Goal: Task Accomplishment & Management: Manage account settings

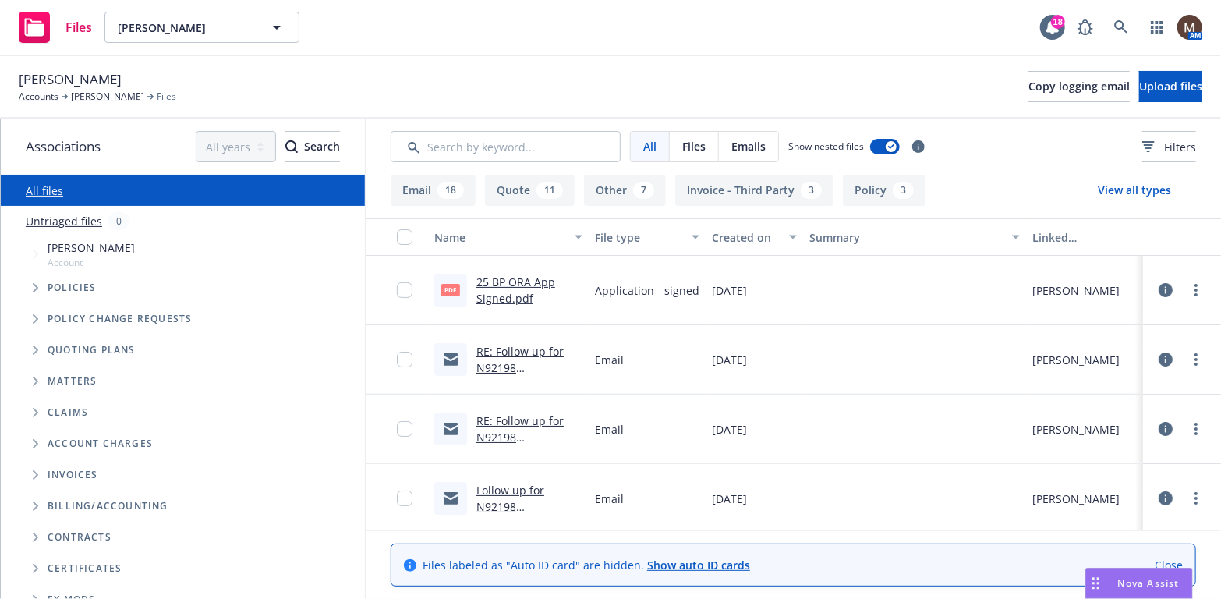
click at [528, 278] on link "25 BP ORA App Signed.pdf" at bounding box center [515, 289] width 79 height 31
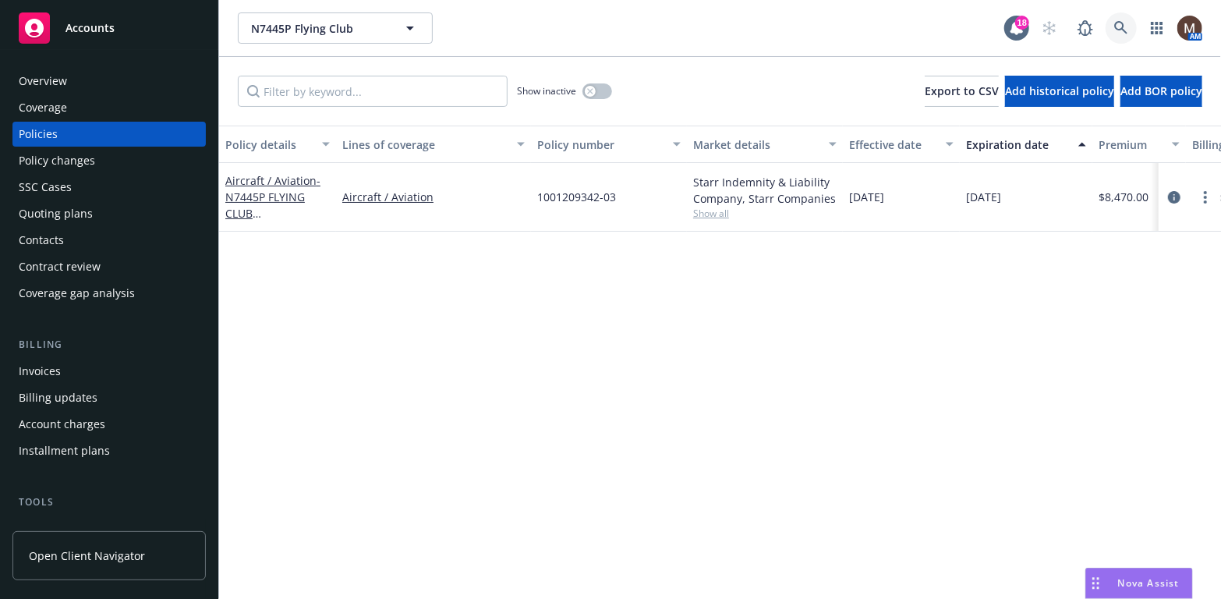
click at [1116, 22] on icon at bounding box center [1120, 27] width 13 height 13
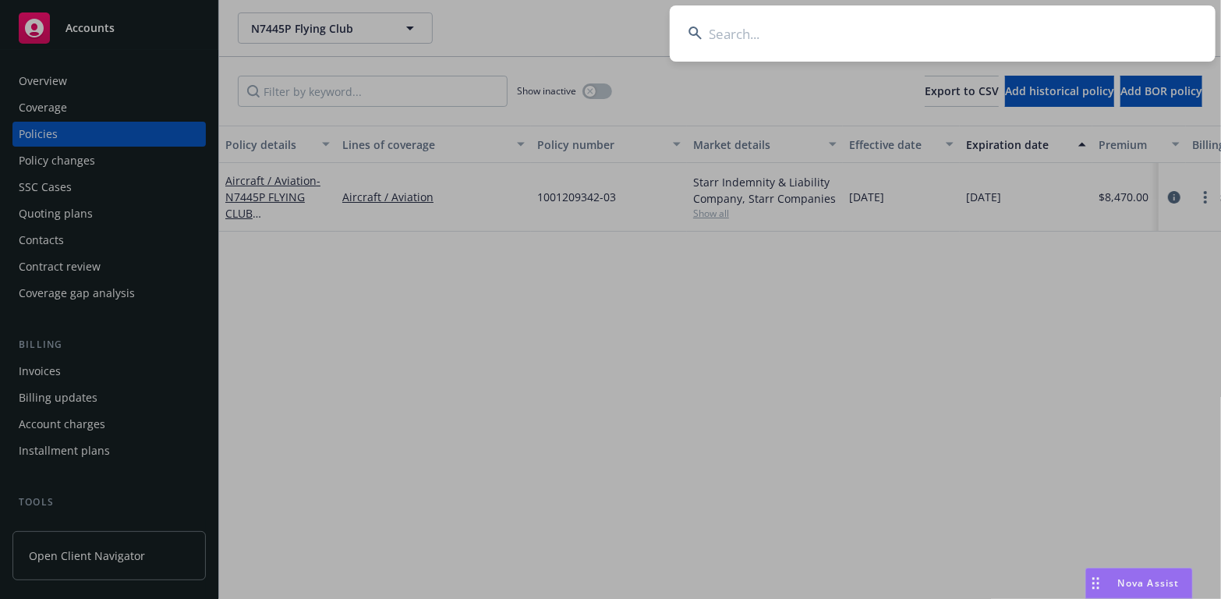
click at [721, 36] on input at bounding box center [943, 33] width 546 height 56
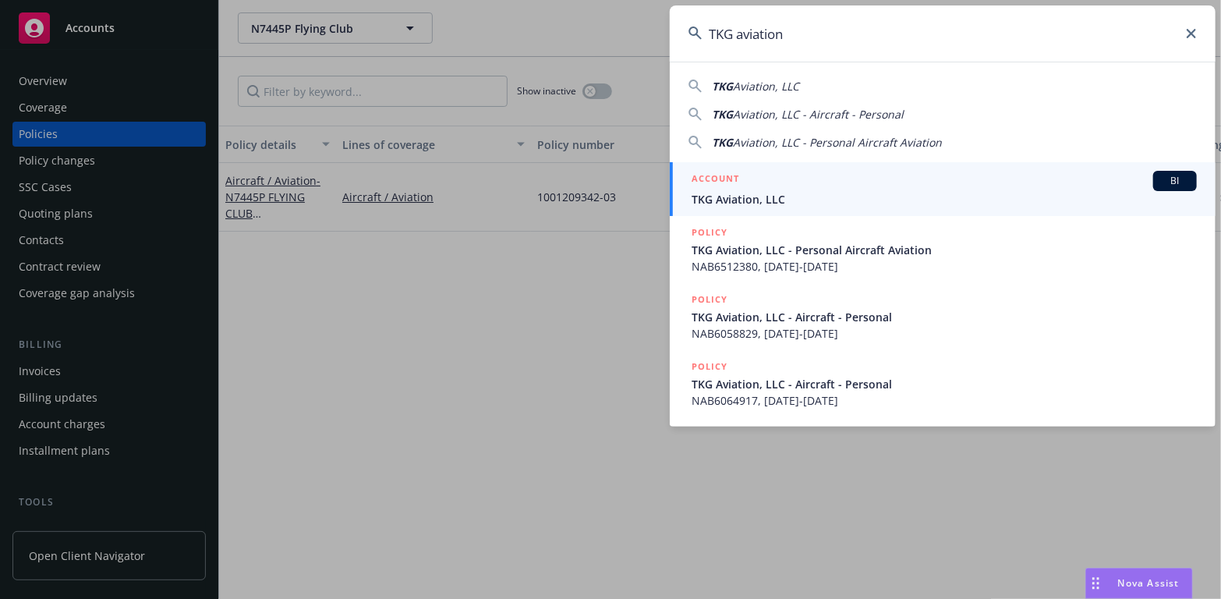
type input "TKG aviation"
click at [733, 196] on span "TKG Aviation, LLC" at bounding box center [943, 199] width 505 height 16
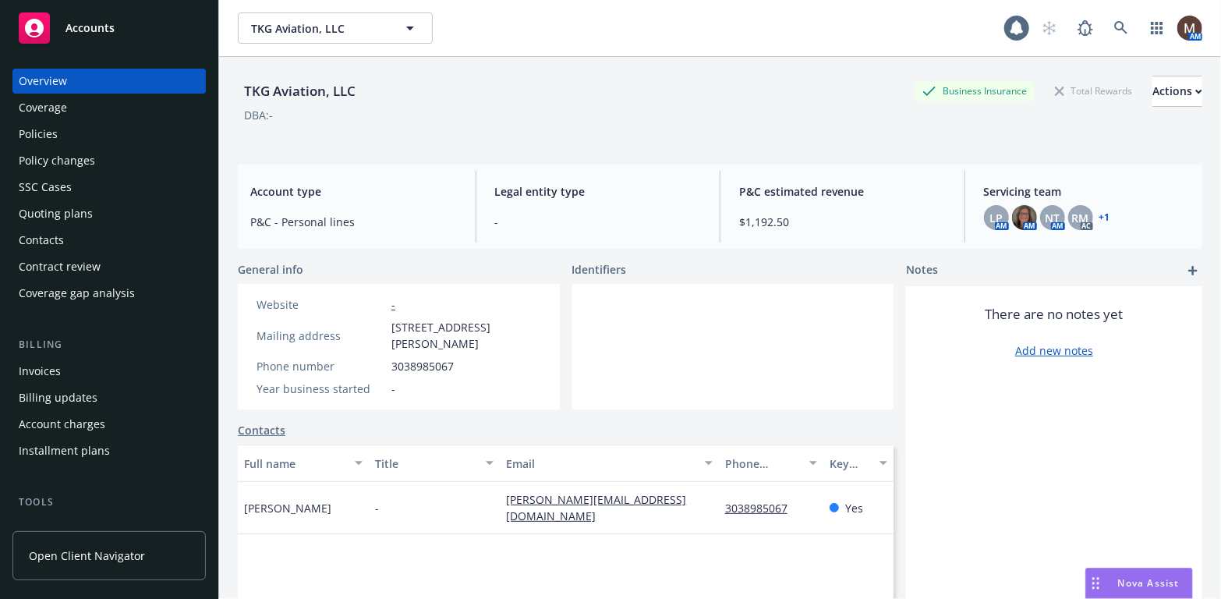
click at [62, 130] on div "Policies" at bounding box center [109, 134] width 181 height 25
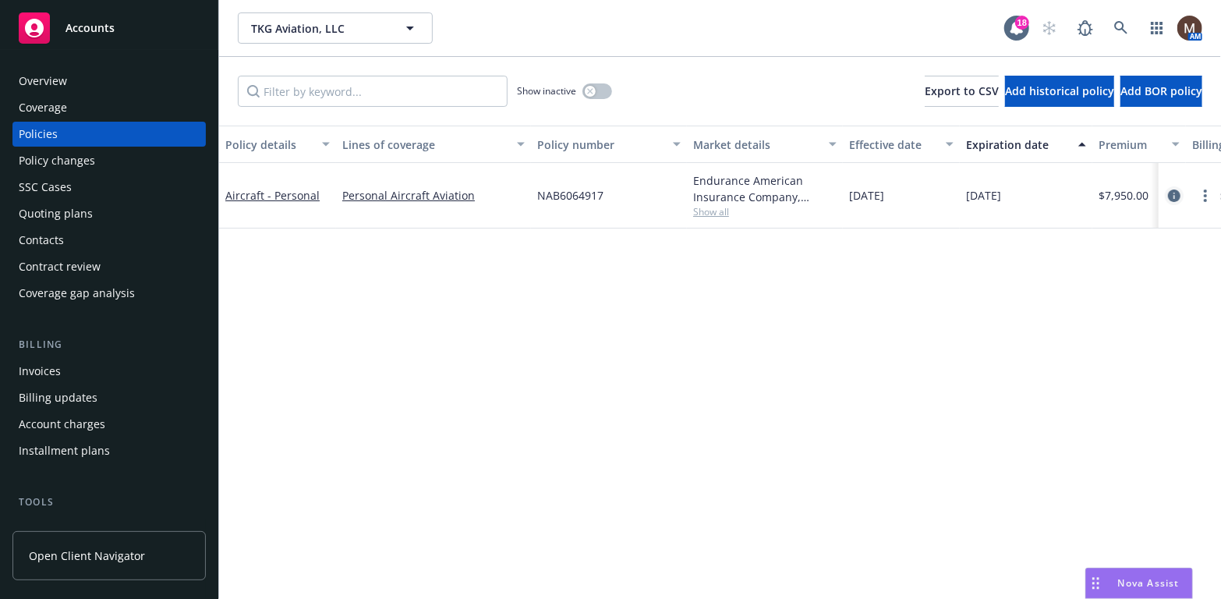
click at [1176, 190] on icon "circleInformation" at bounding box center [1174, 195] width 12 height 12
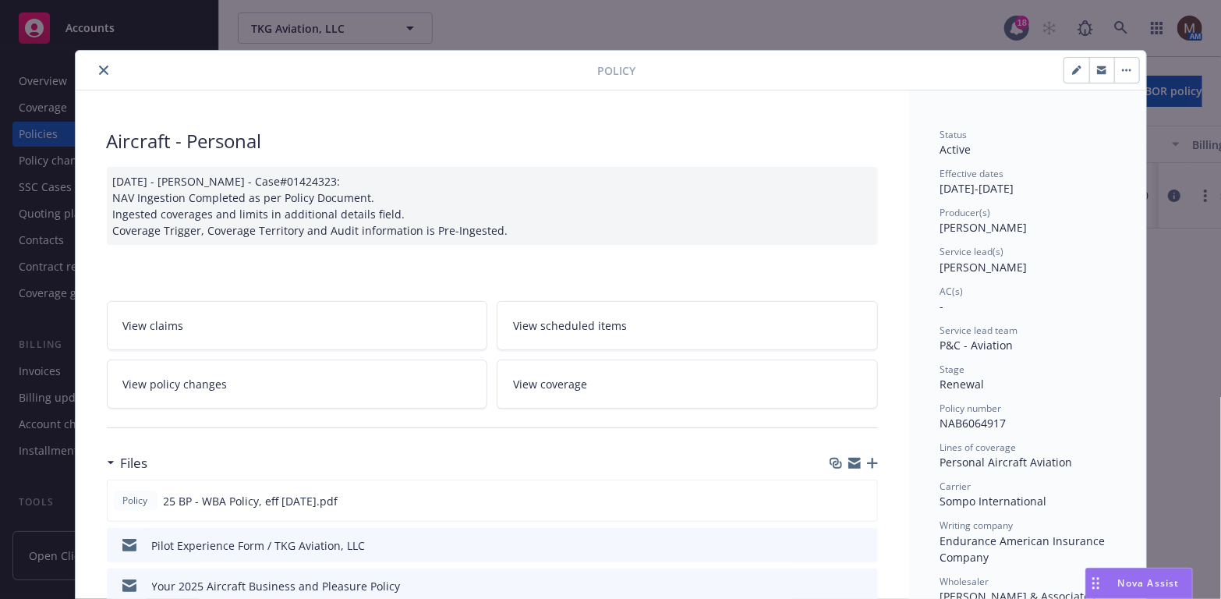
scroll to position [78, 0]
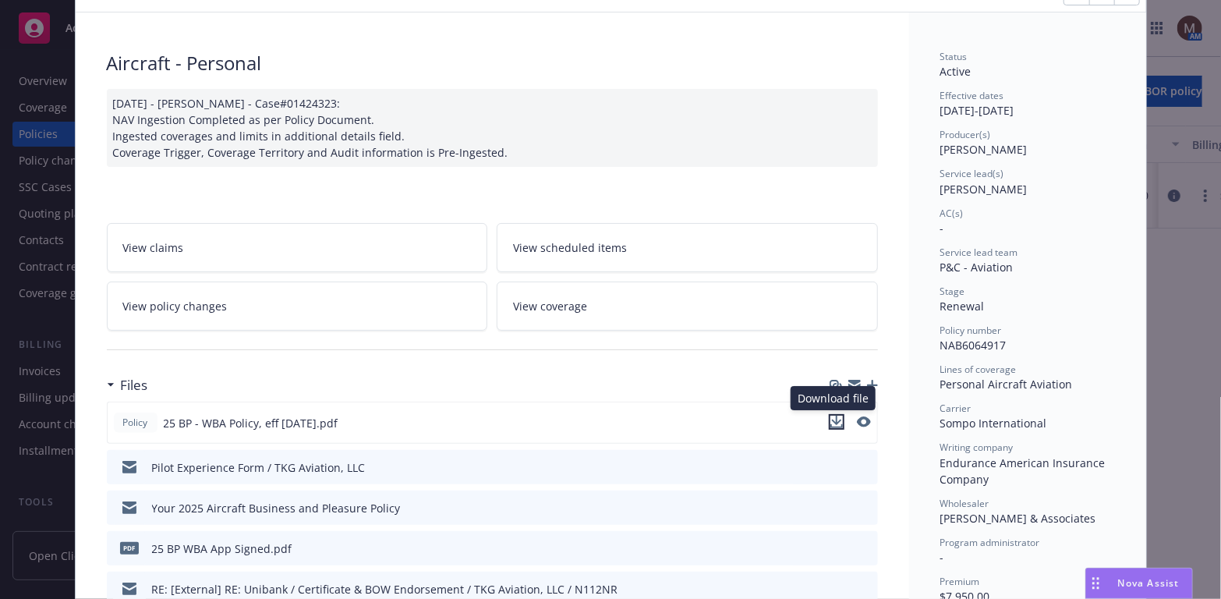
click at [832, 415] on icon "download file" at bounding box center [836, 421] width 12 height 12
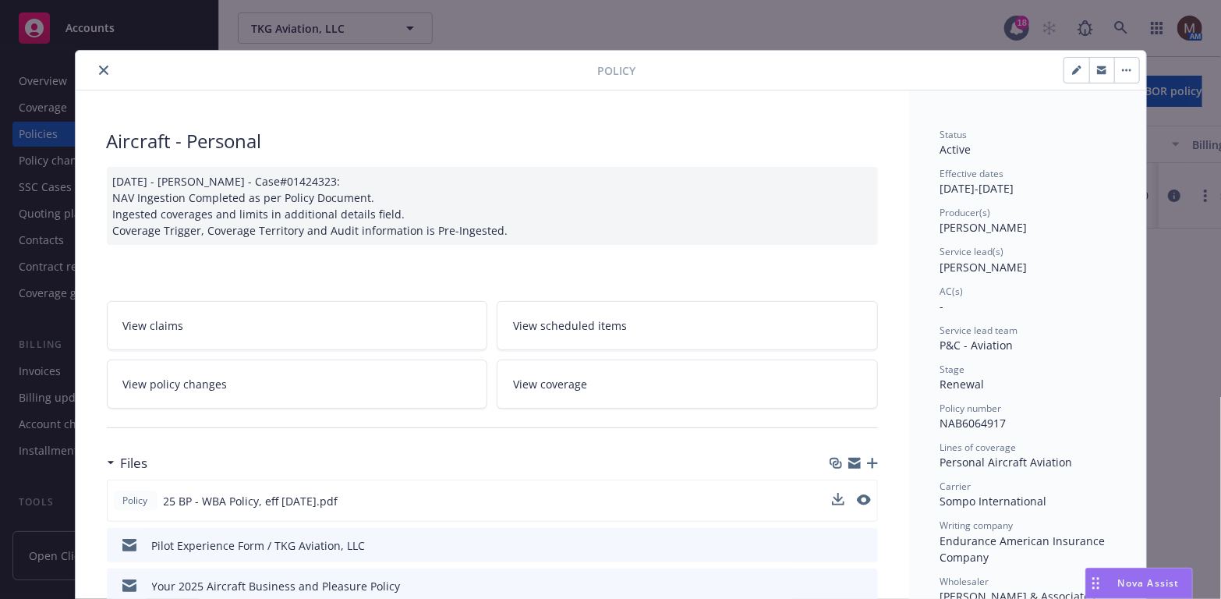
click at [99, 66] on icon "close" at bounding box center [103, 69] width 9 height 9
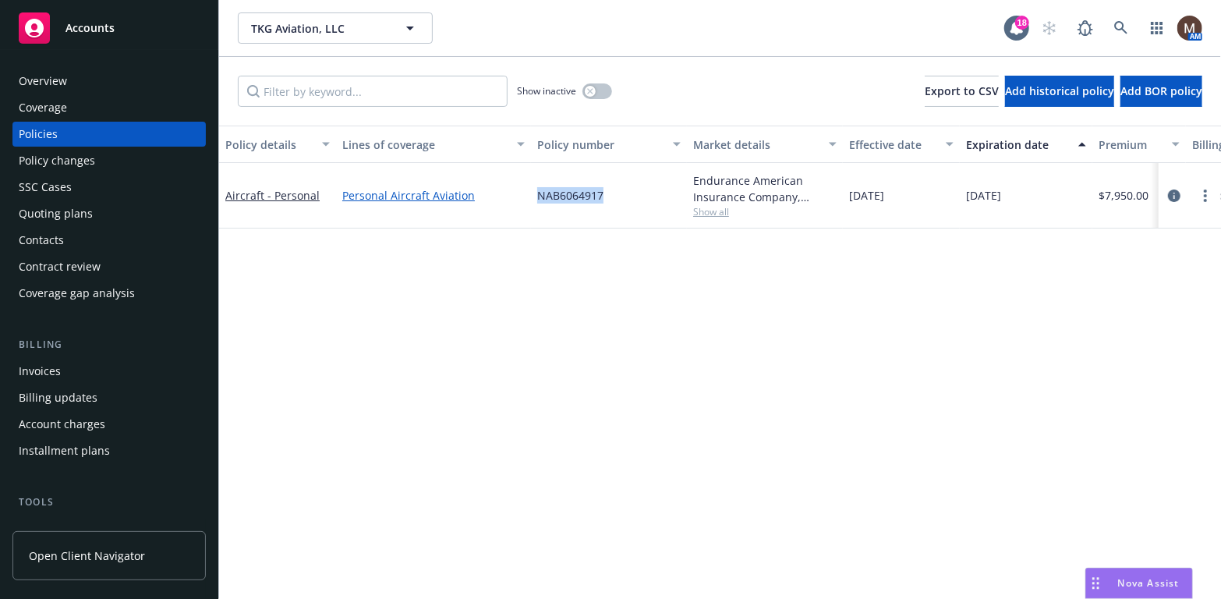
drag, startPoint x: 617, startPoint y: 196, endPoint x: 515, endPoint y: 196, distance: 101.3
click at [515, 196] on div "Aircraft - Personal Personal Aircraft Aviation NAB6064917 Endurance American In…" at bounding box center [971, 195] width 1504 height 65
copy div "NAB6064917"
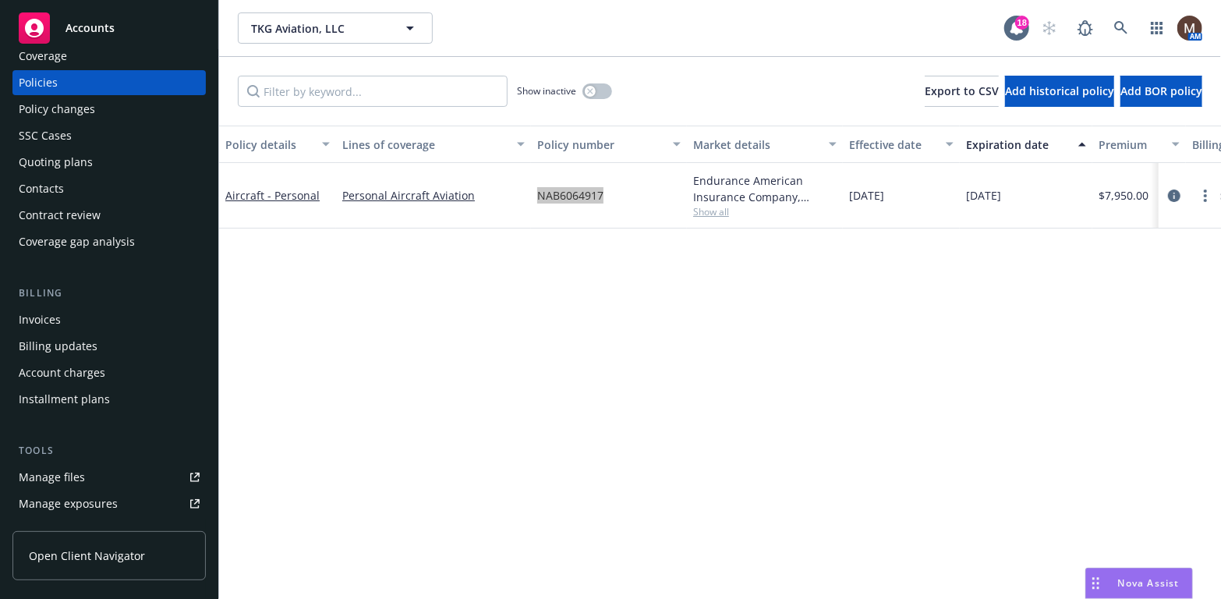
scroll to position [78, 0]
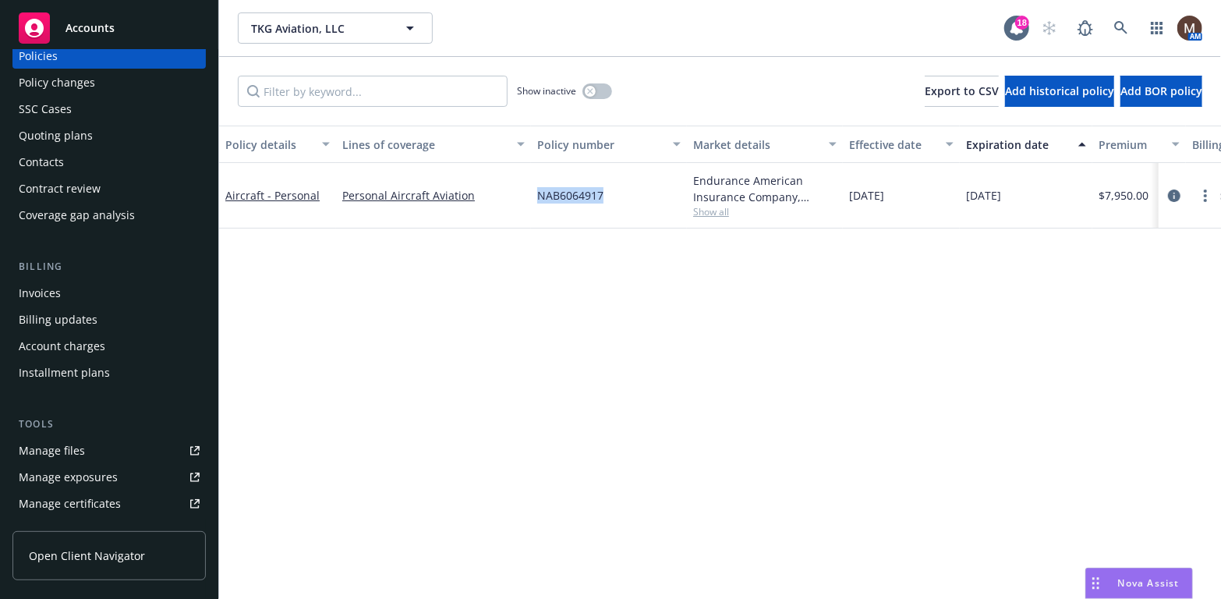
click at [68, 446] on div "Manage files" at bounding box center [52, 450] width 66 height 25
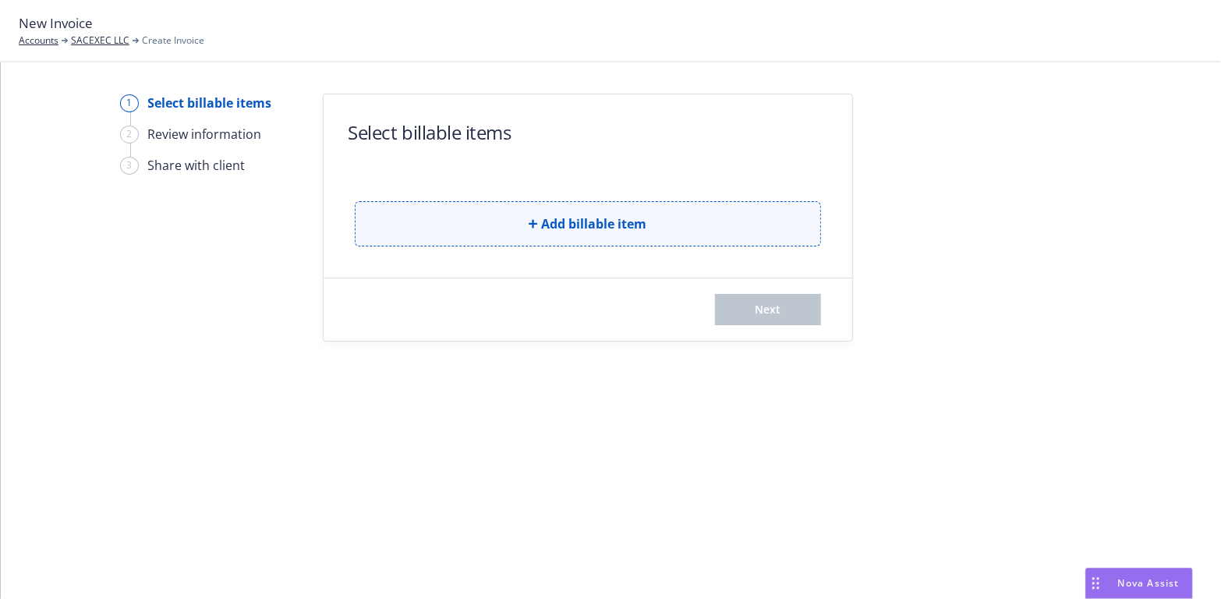
click at [482, 210] on button "Add billable item" at bounding box center [588, 223] width 466 height 45
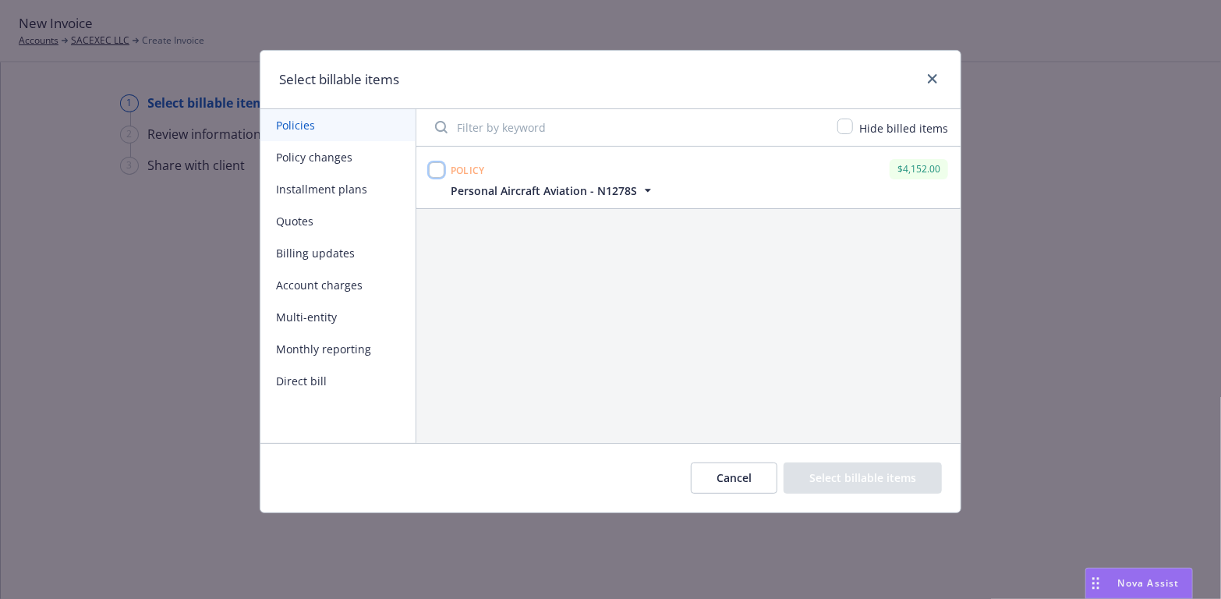
click at [437, 168] on input "checkbox" at bounding box center [437, 170] width 16 height 16
checkbox input "true"
click at [852, 472] on button "Select billable items" at bounding box center [862, 477] width 158 height 31
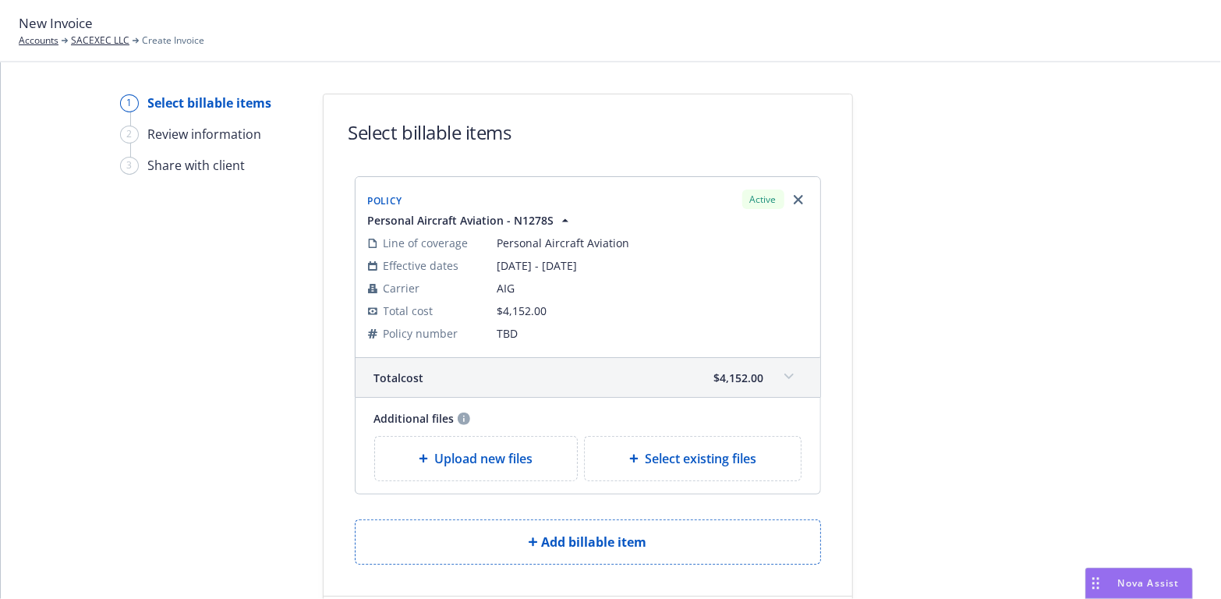
click at [663, 457] on span "Select existing files" at bounding box center [700, 458] width 111 height 19
select select "Invoice - Third Party"
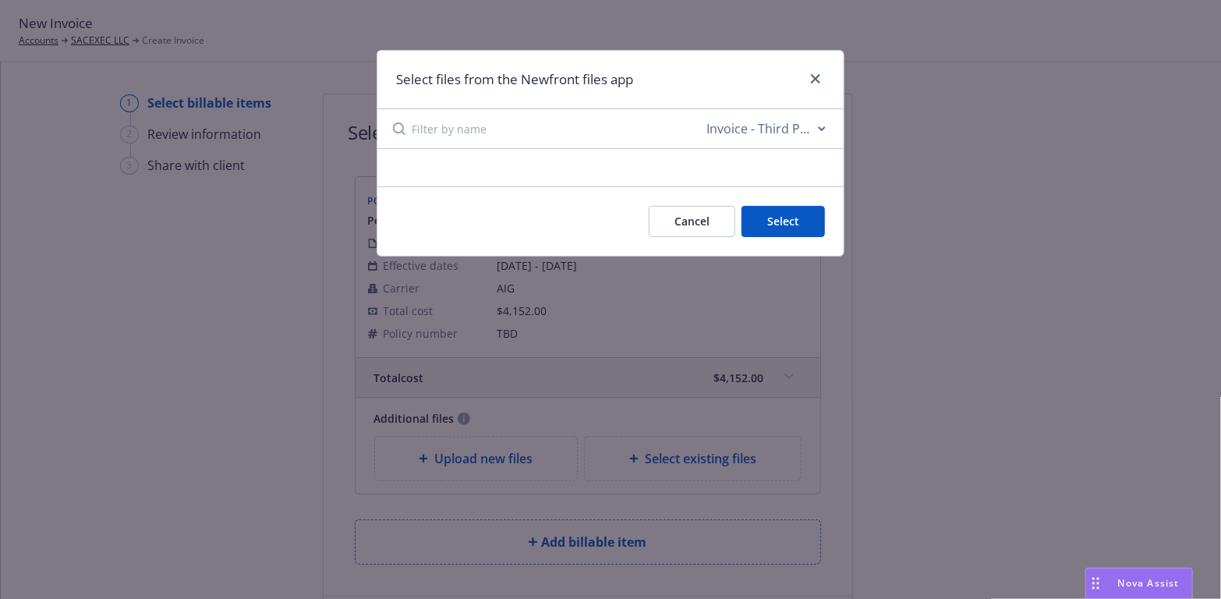
click at [702, 219] on button "Cancel" at bounding box center [692, 221] width 87 height 31
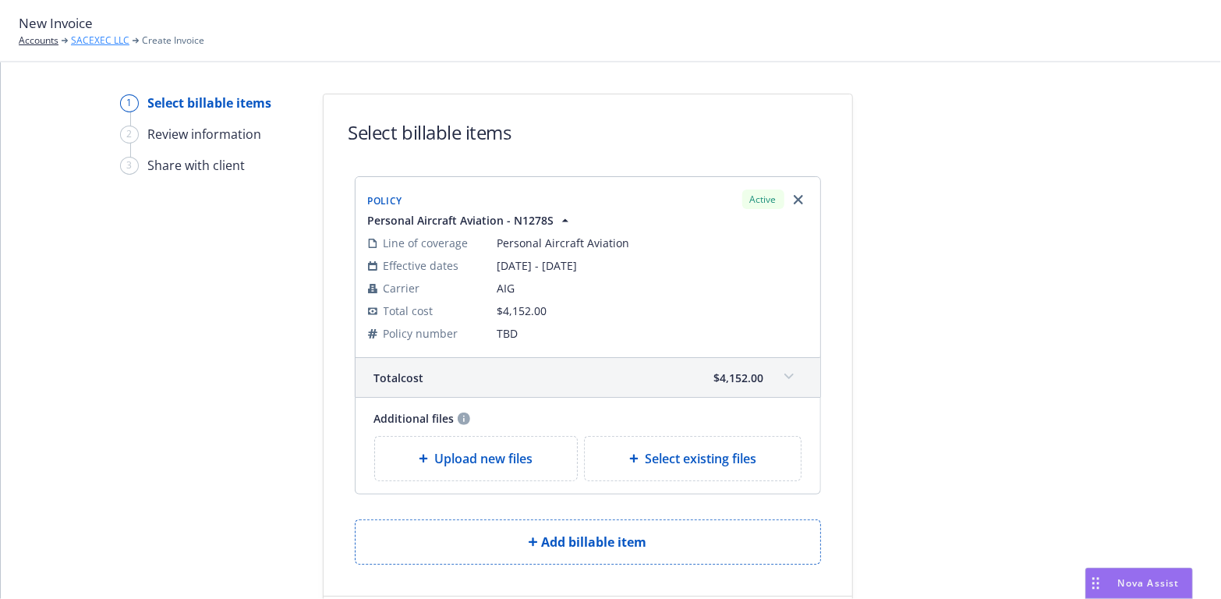
click at [102, 37] on link "SACEXEC LLC" at bounding box center [100, 41] width 58 height 14
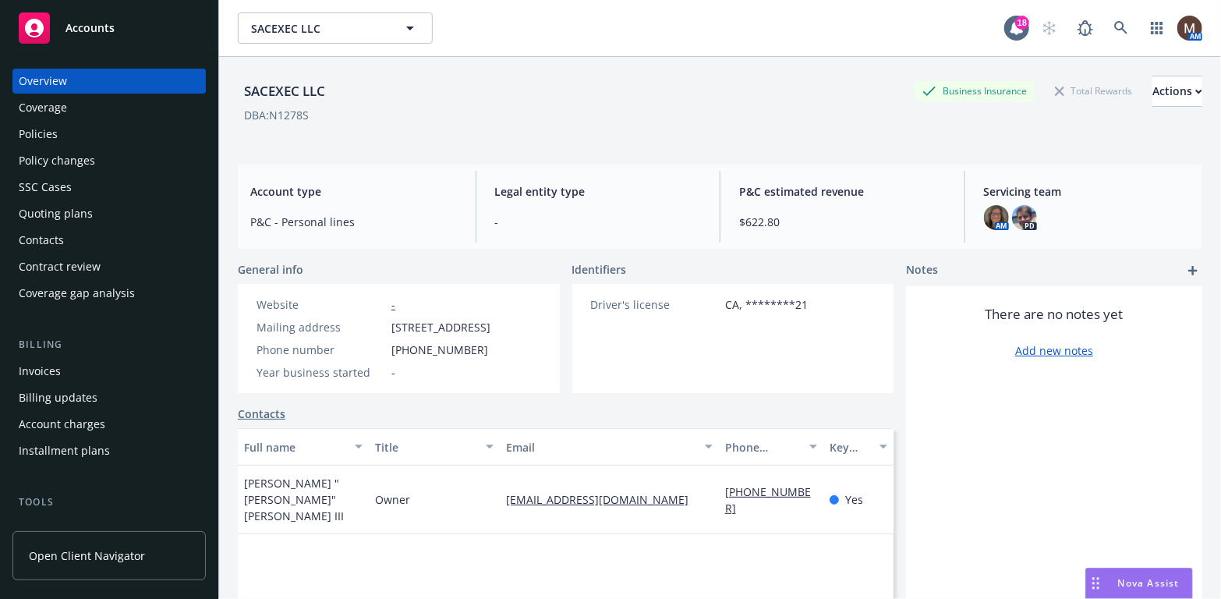
click at [55, 133] on div "Policies" at bounding box center [38, 134] width 39 height 25
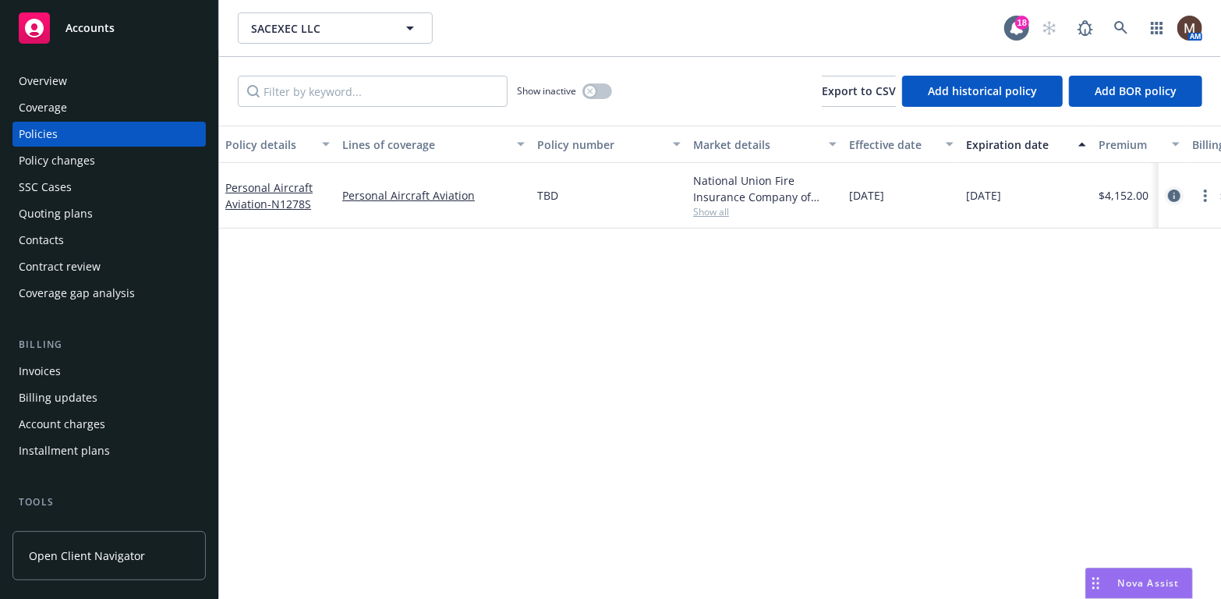
click at [1173, 192] on icon "circleInformation" at bounding box center [1174, 195] width 12 height 12
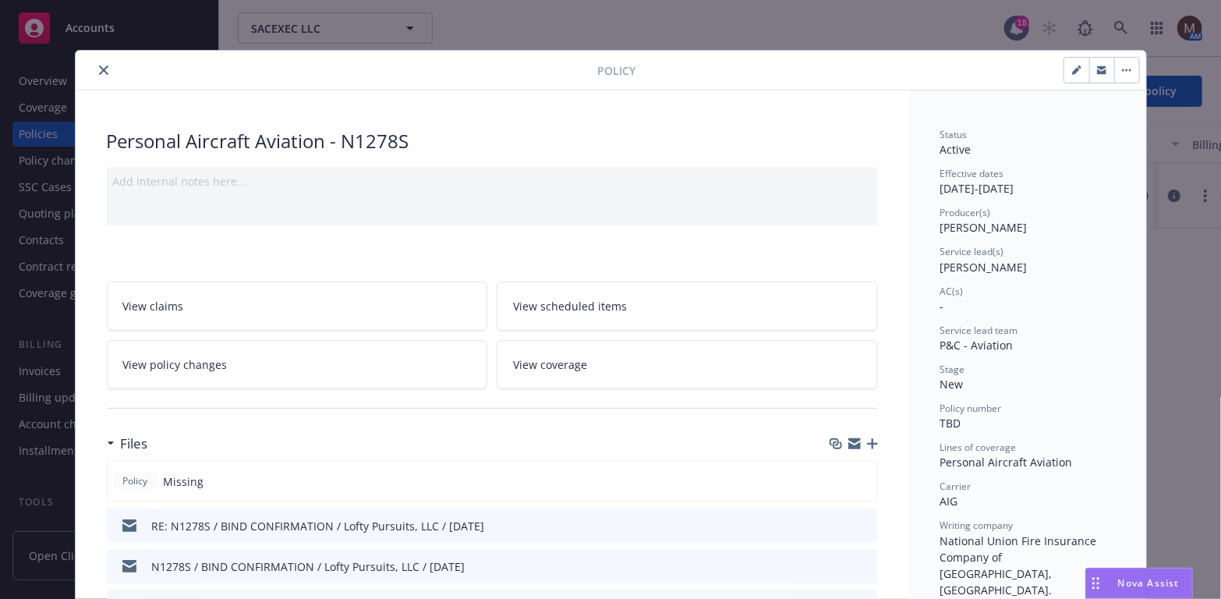
click at [1072, 65] on icon "button" at bounding box center [1076, 69] width 9 height 9
select select "NEW"
select select "12"
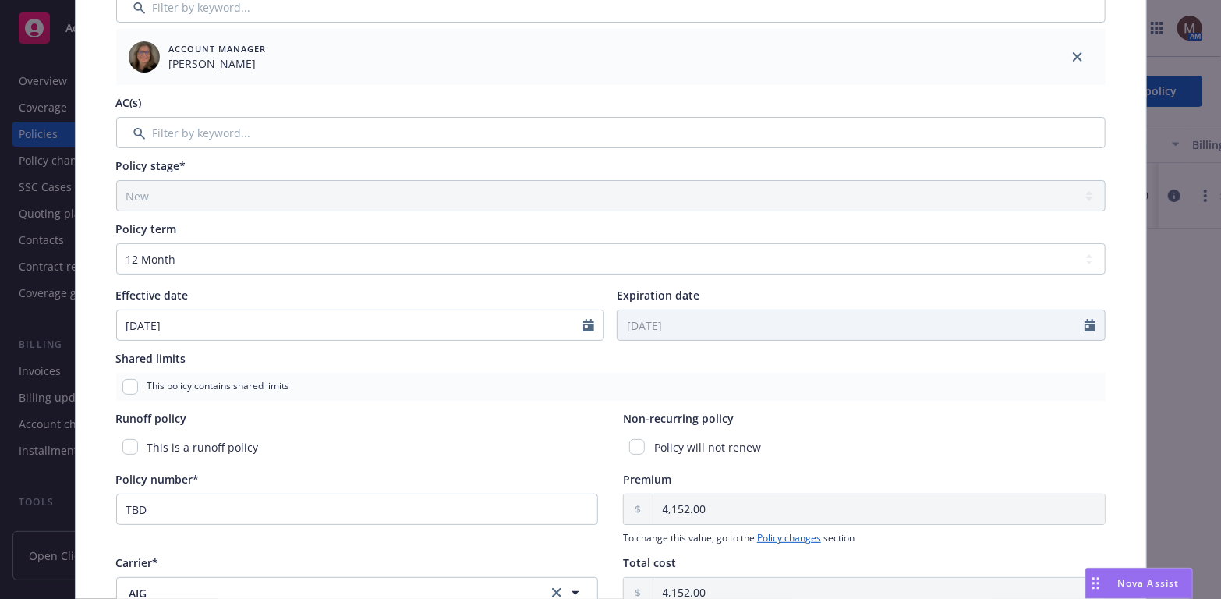
scroll to position [390, 0]
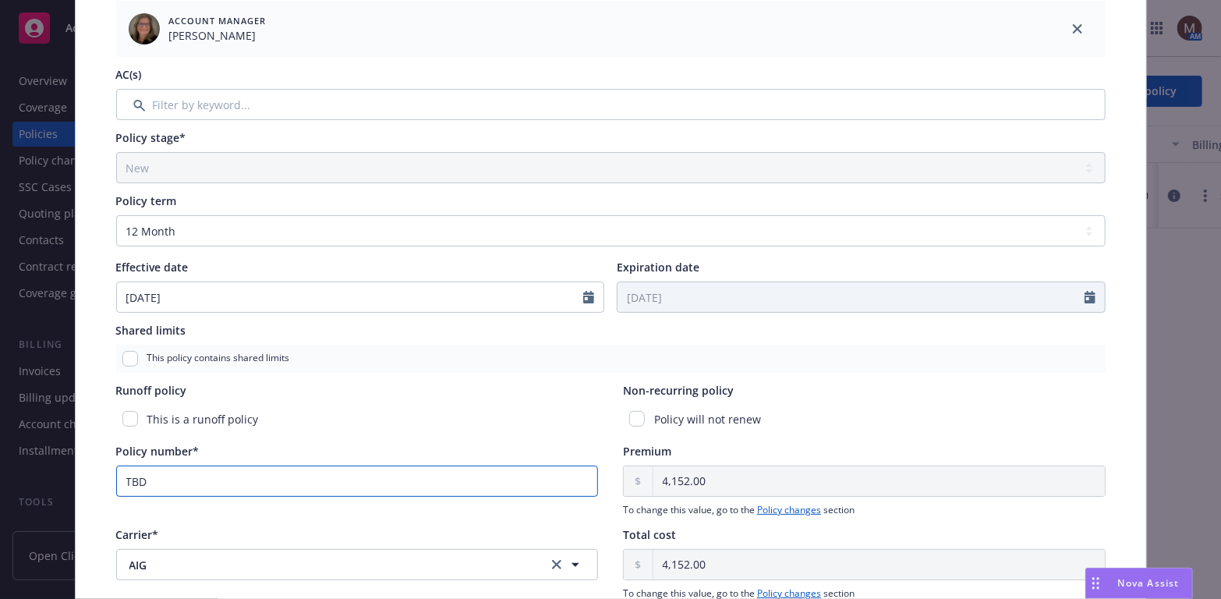
drag, startPoint x: 151, startPoint y: 480, endPoint x: 108, endPoint y: 478, distance: 43.7
click at [108, 478] on div "Policy type* Personal Aircraft Aviation Display name N1278S Producer(s)* SVP, P…" at bounding box center [611, 271] width 1008 height 1056
click at [149, 478] on input "LA 00315830-01" at bounding box center [357, 480] width 482 height 31
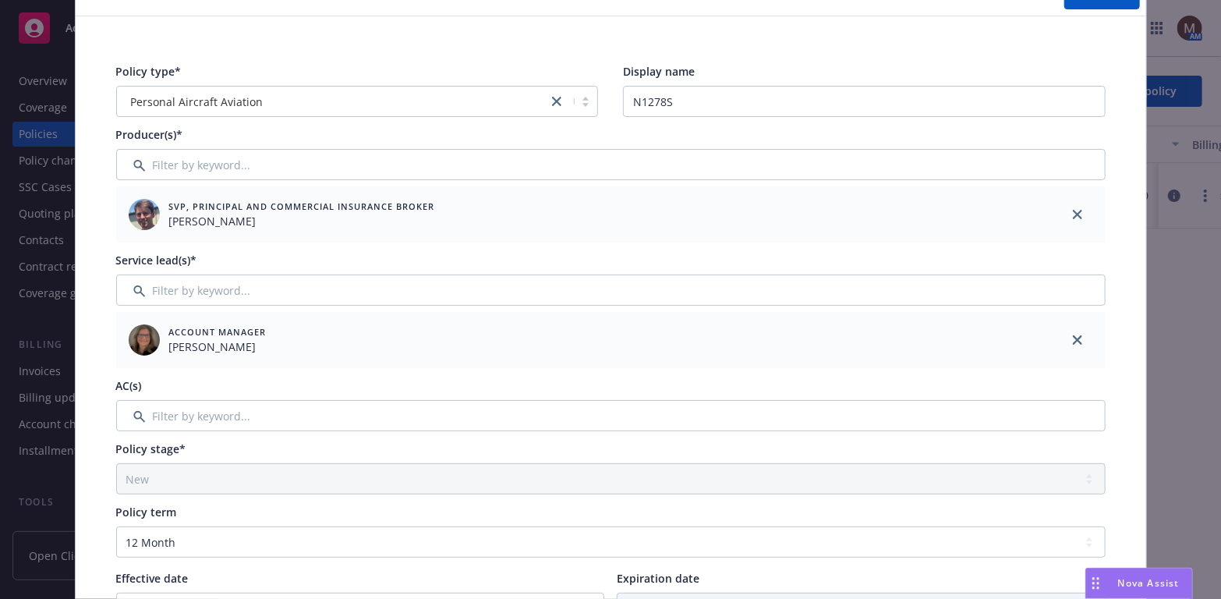
scroll to position [53, 0]
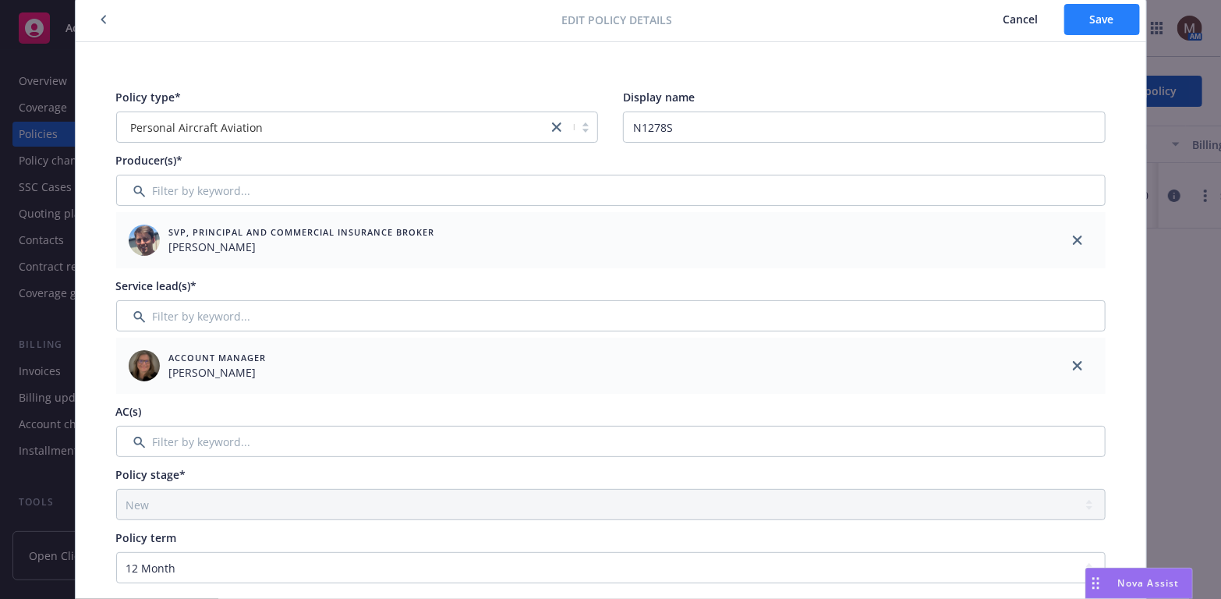
type input "LA 000315830-01"
click at [1090, 16] on span "Save" at bounding box center [1102, 19] width 24 height 15
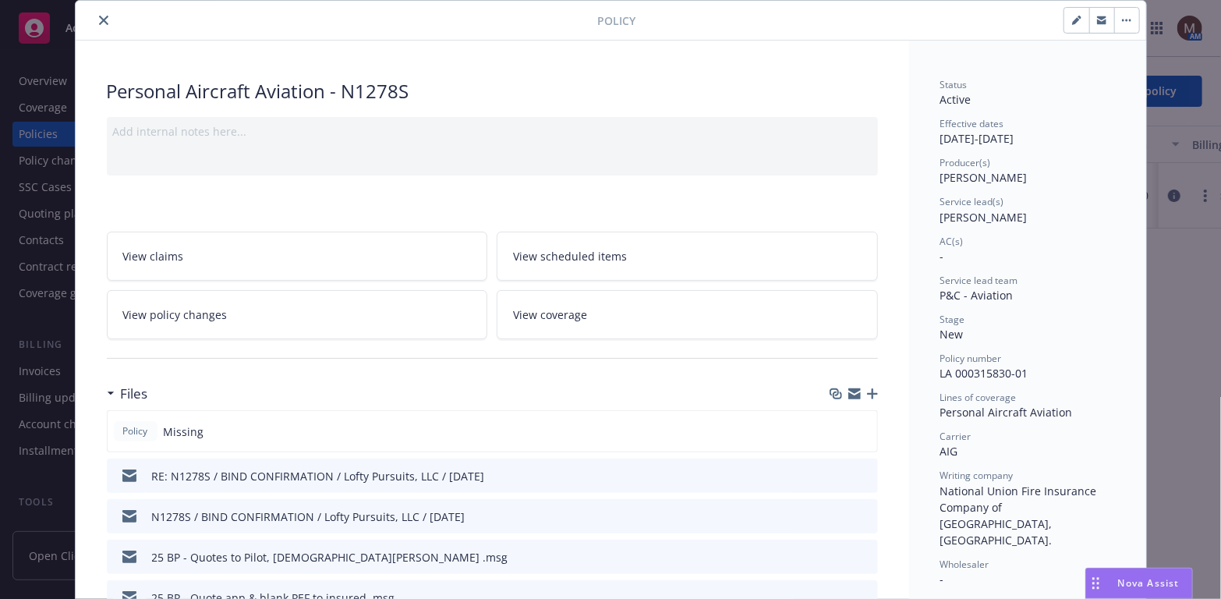
click at [867, 388] on icon "button" at bounding box center [872, 393] width 11 height 11
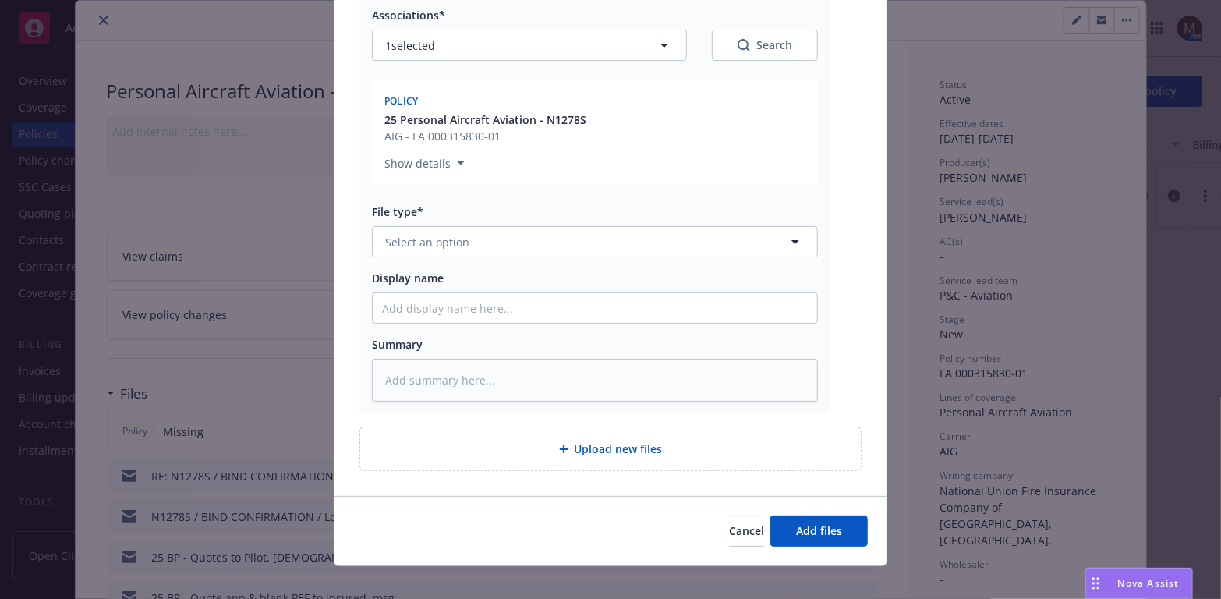
scroll to position [246, 0]
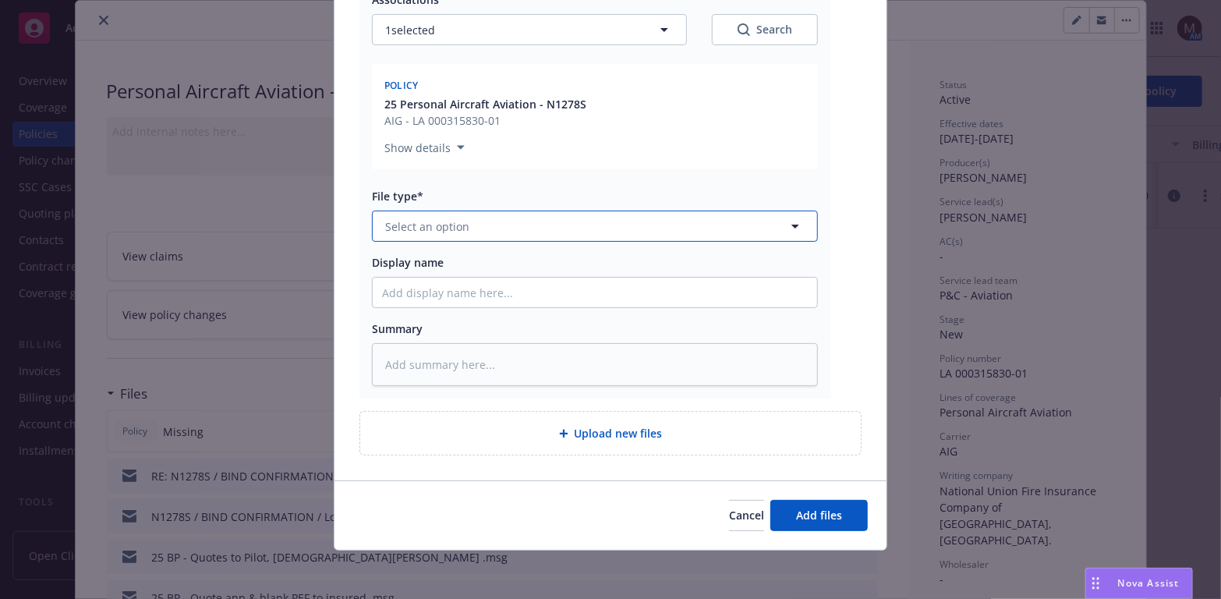
click at [791, 224] on icon "button" at bounding box center [795, 226] width 8 height 4
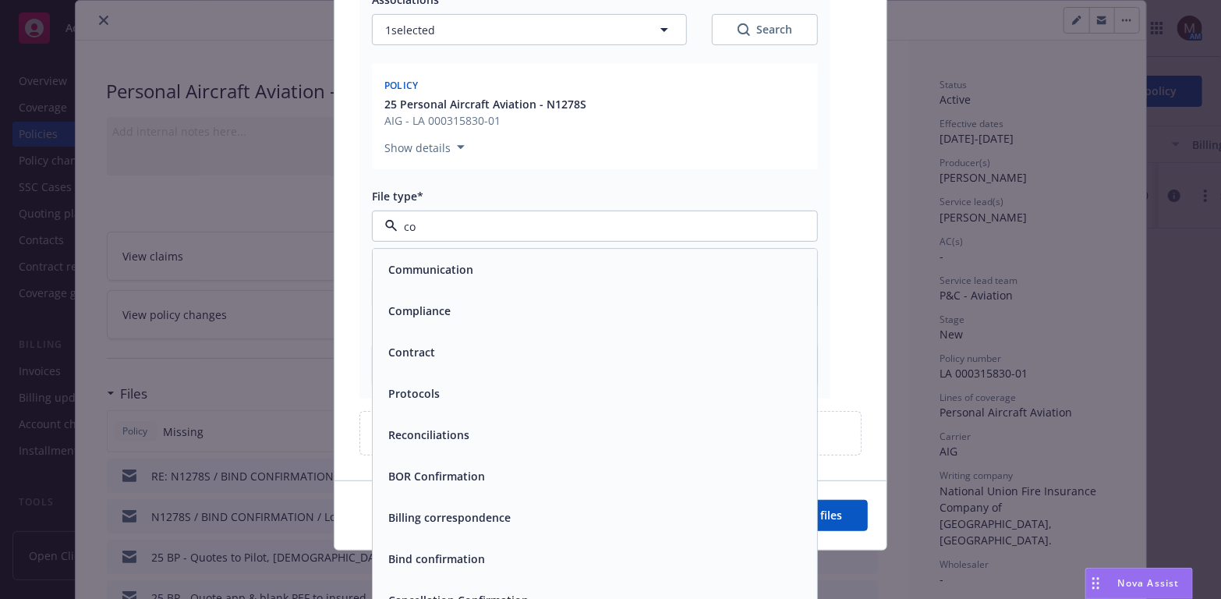
type input "cov"
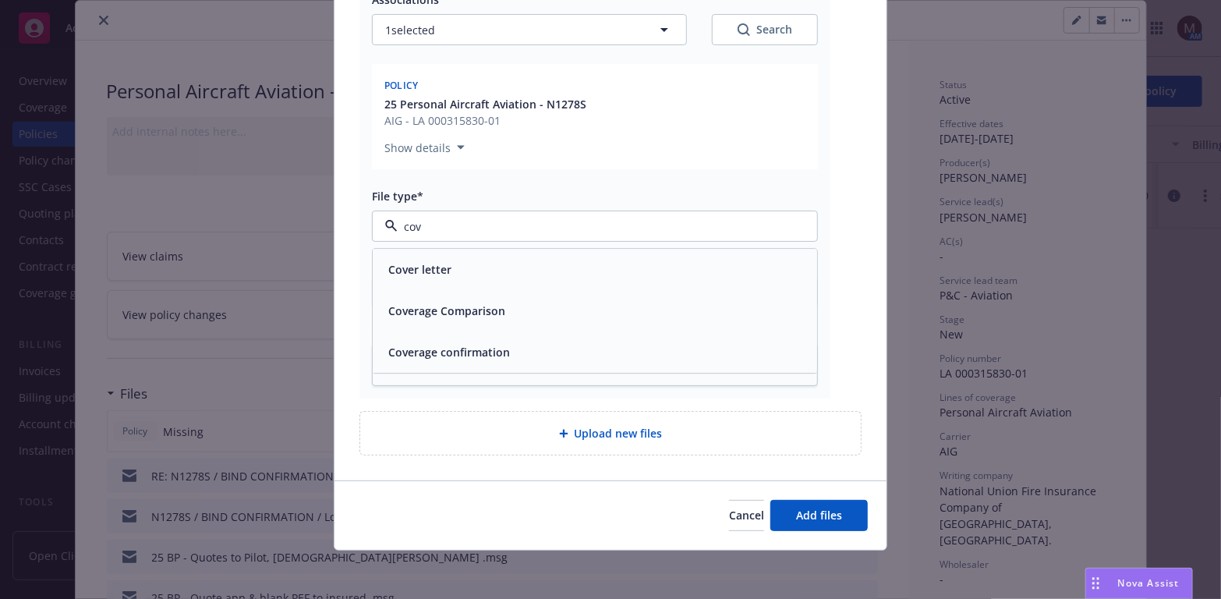
click at [468, 356] on span "Coverage confirmation" at bounding box center [449, 353] width 122 height 16
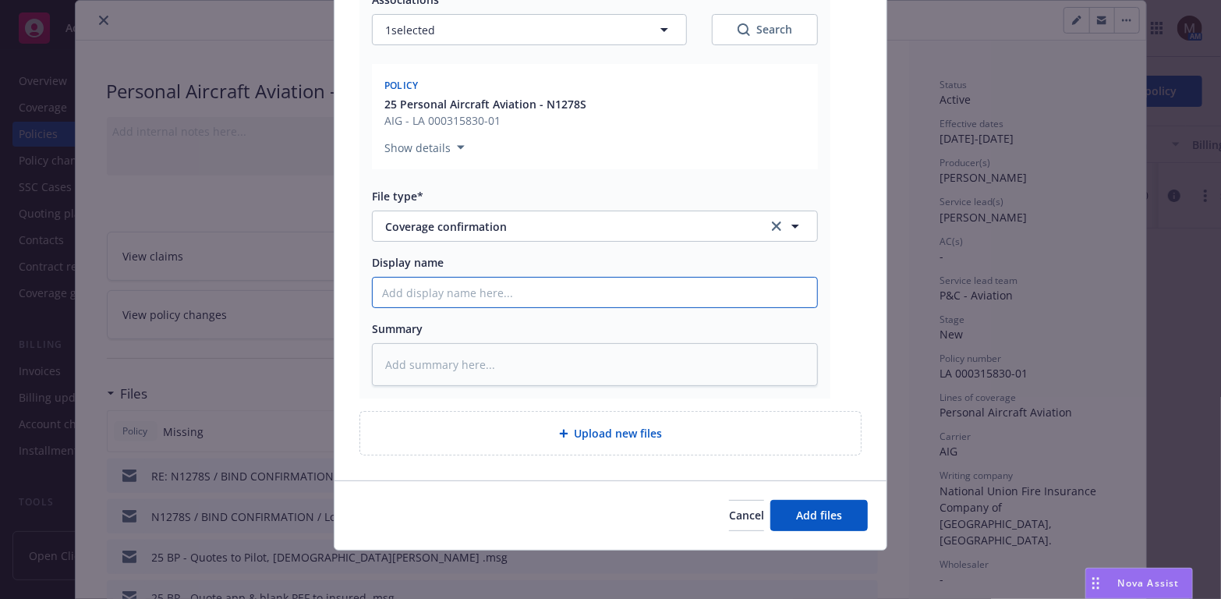
click at [402, 284] on input "Display name" at bounding box center [595, 292] width 444 height 30
type textarea "x"
type input "2"
type textarea "x"
type input "25"
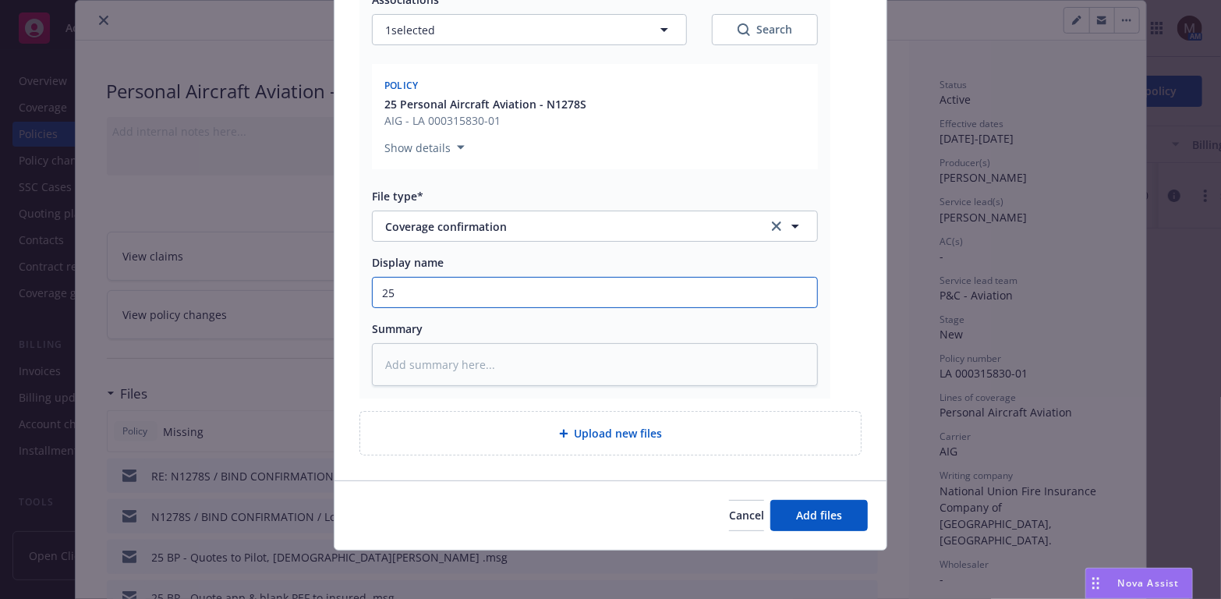
type textarea "x"
type input "25"
type textarea "x"
type input "25 N"
type textarea "x"
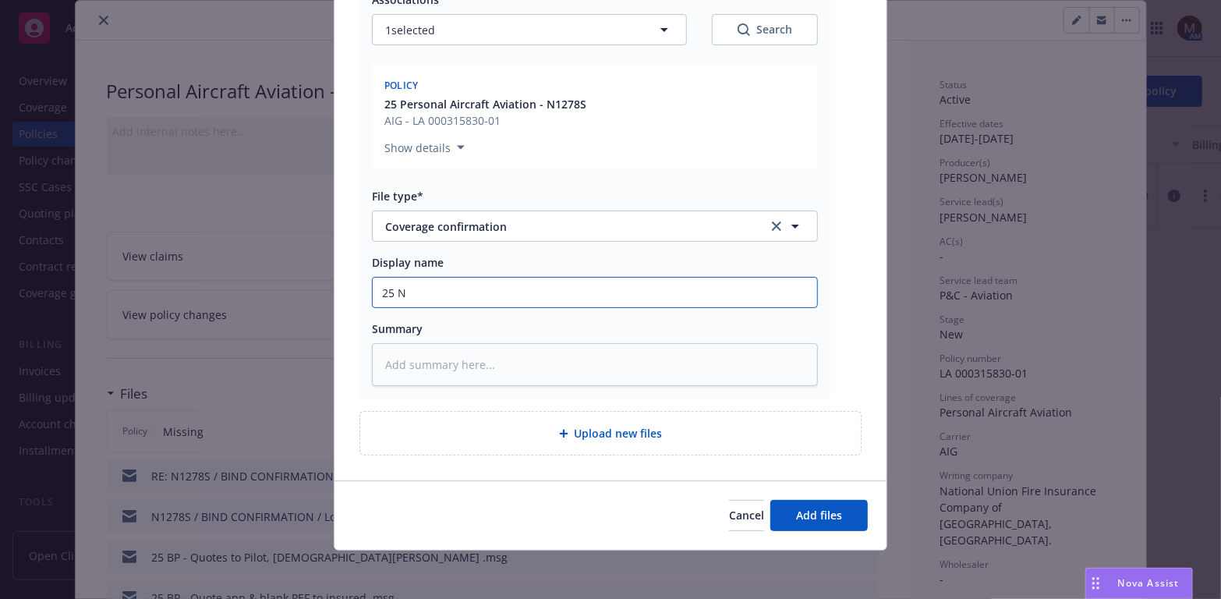
type input "25"
type textarea "x"
type input "25 B"
type textarea "x"
type input "25 BP"
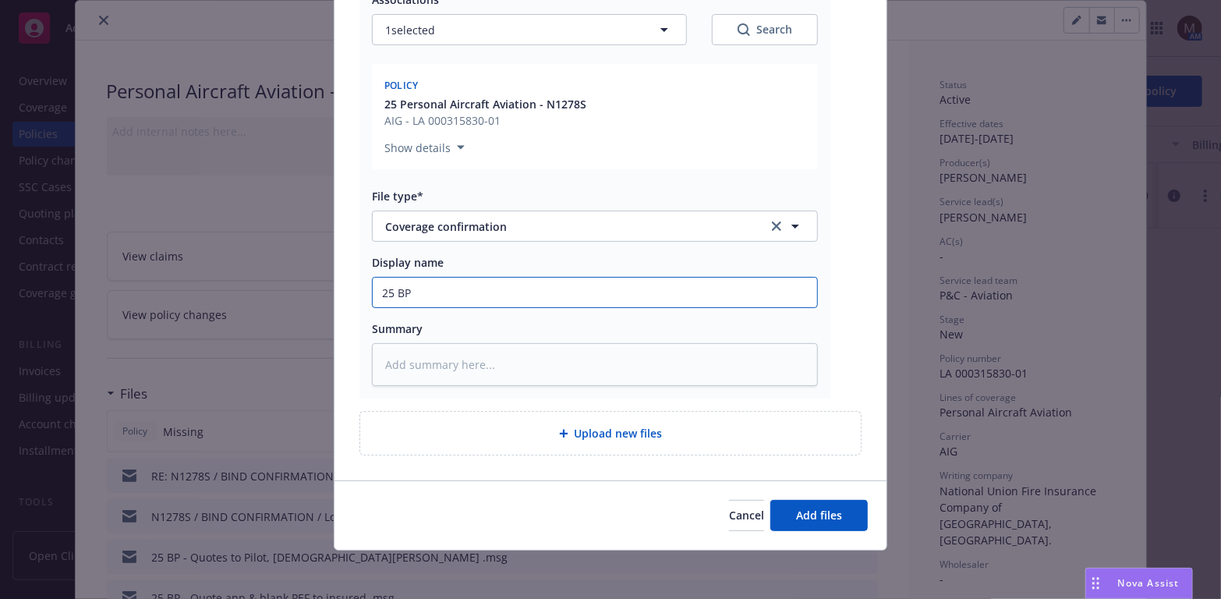
type textarea "x"
type input "25 BP"
type textarea "x"
type input "25 BP -"
type textarea "x"
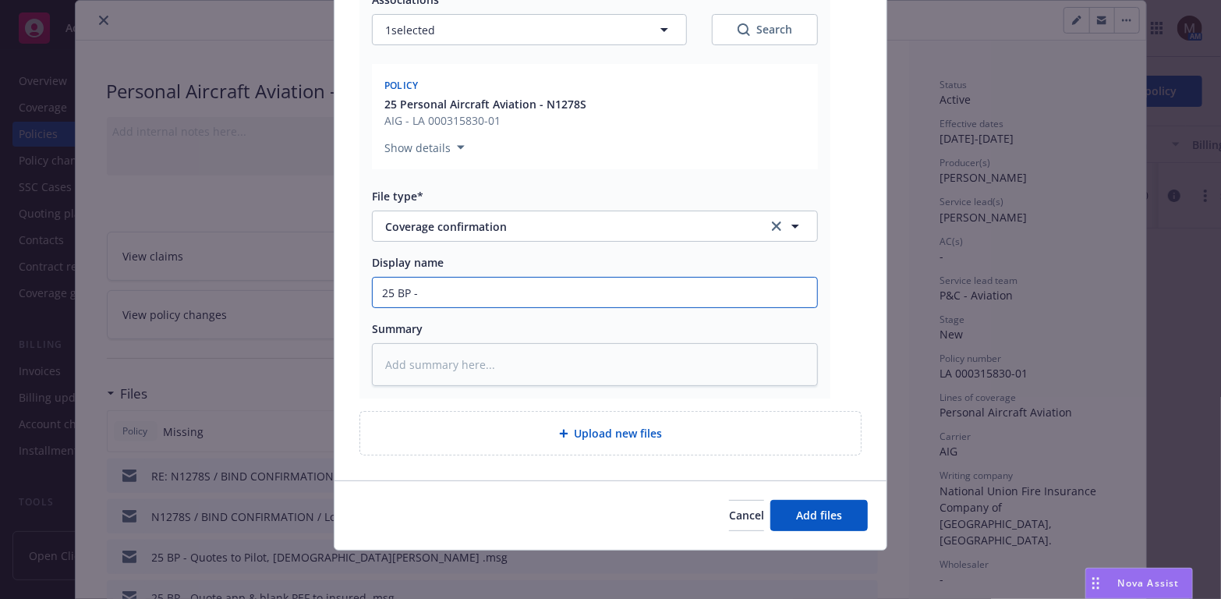
type input "25 BP -"
type textarea "x"
type input "25 BP - C"
type textarea "x"
type input "25 BP - Con"
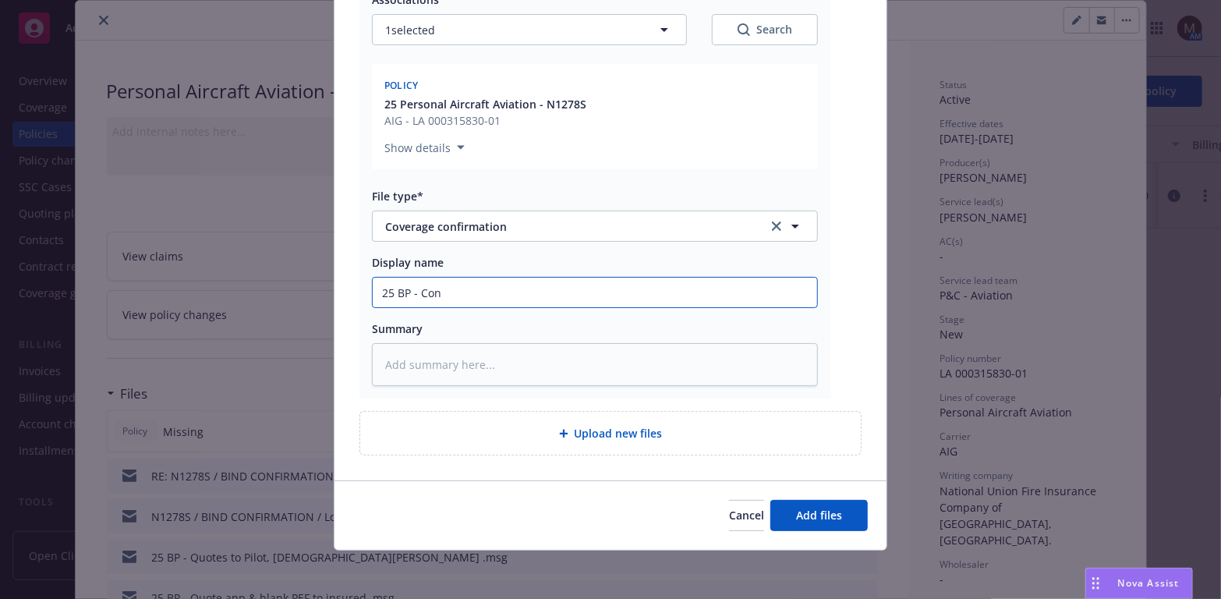
type textarea "x"
type input "25 BP - Conf"
type textarea "x"
type input "25 BP - Confi"
type textarea "x"
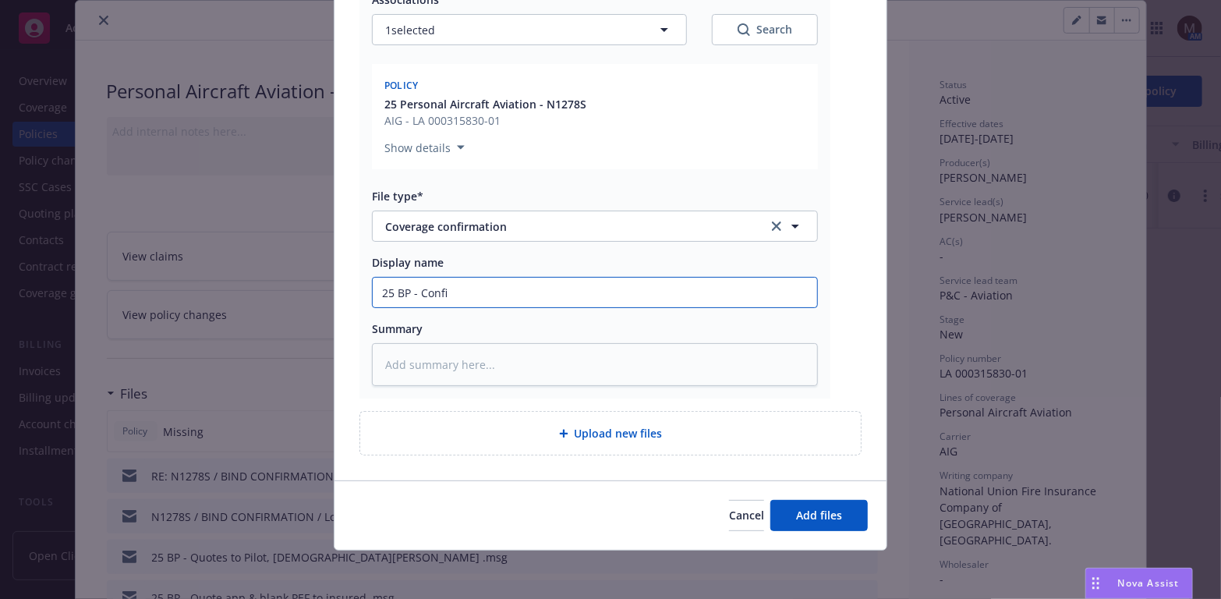
type input "25 BP - Confir"
type textarea "x"
type input "25 BP - Confirm"
type textarea "x"
type input "25 BP - Confirma"
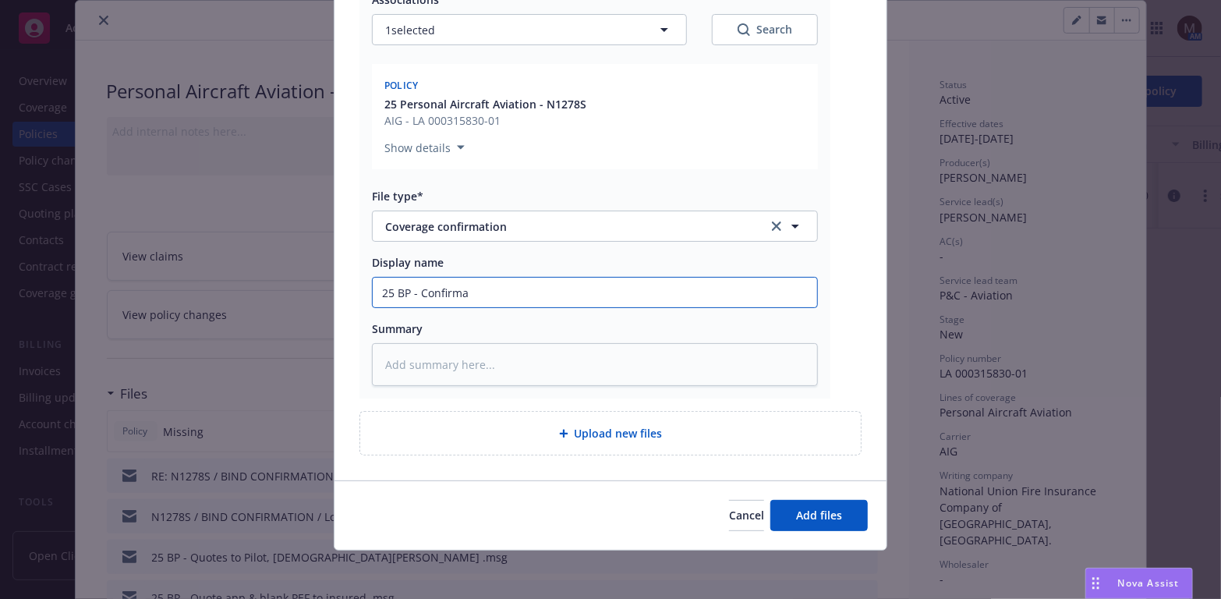
type textarea "x"
type input "25 BP - Confirmat"
type textarea "x"
type input "25 BP - Confirmati"
type textarea "x"
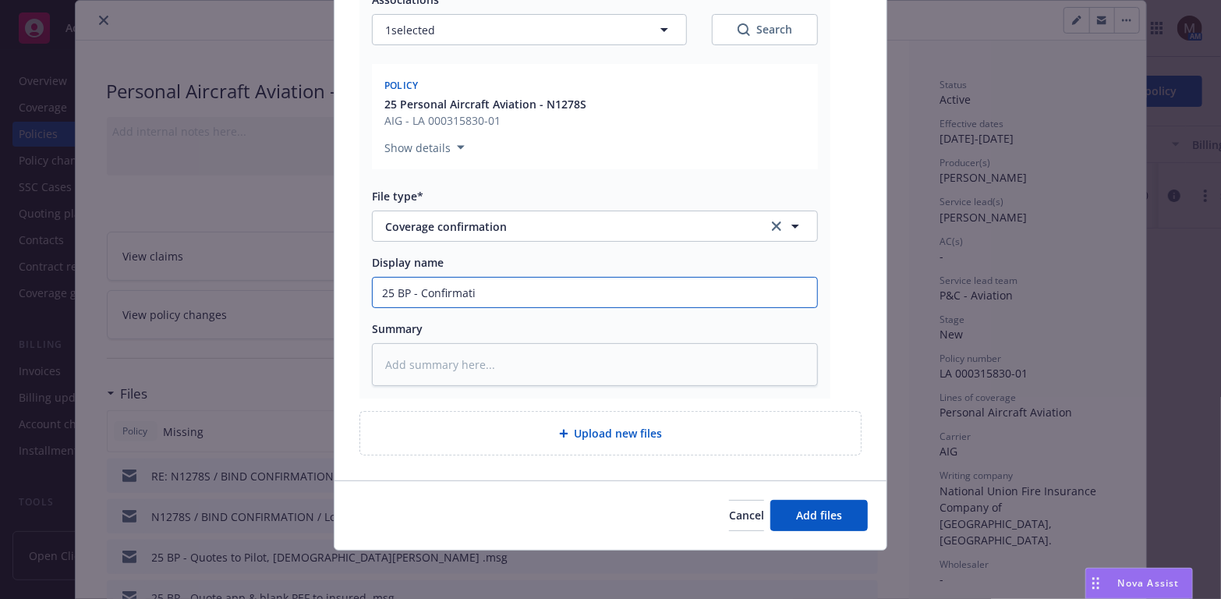
type input "25 BP - Confirmatio"
type textarea "x"
type input "25 BP - Confirmation"
type textarea "x"
type input "25 BP - Confirmation"
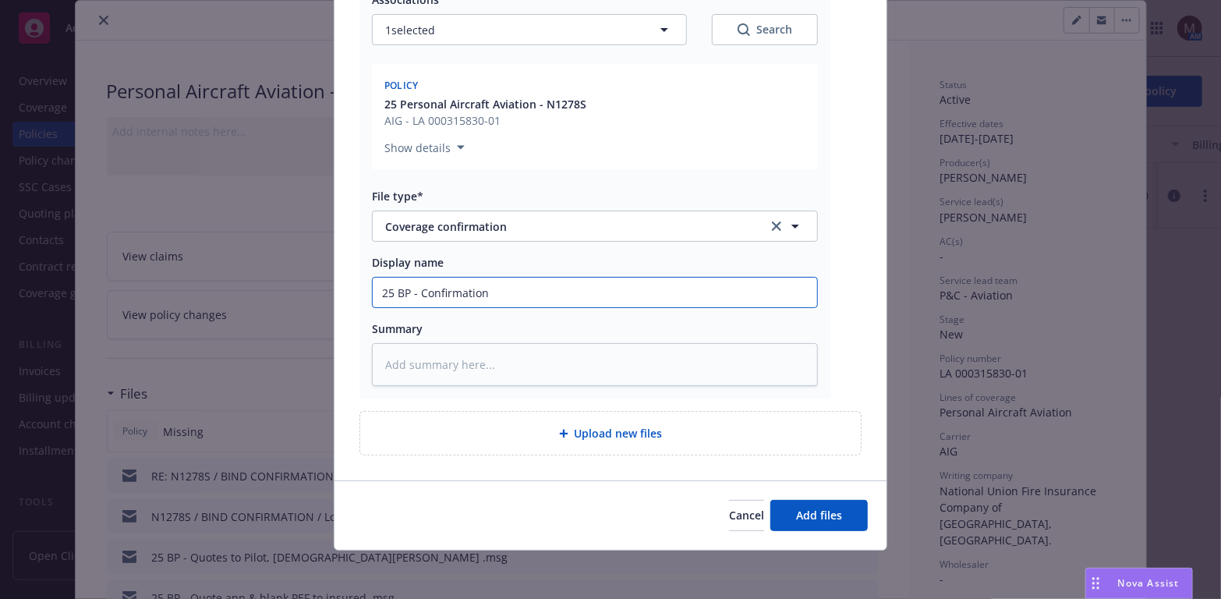
type textarea "x"
type input "25 BP - Confirmation o"
type textarea "x"
type input "25 BP - Confirmation of"
type textarea "x"
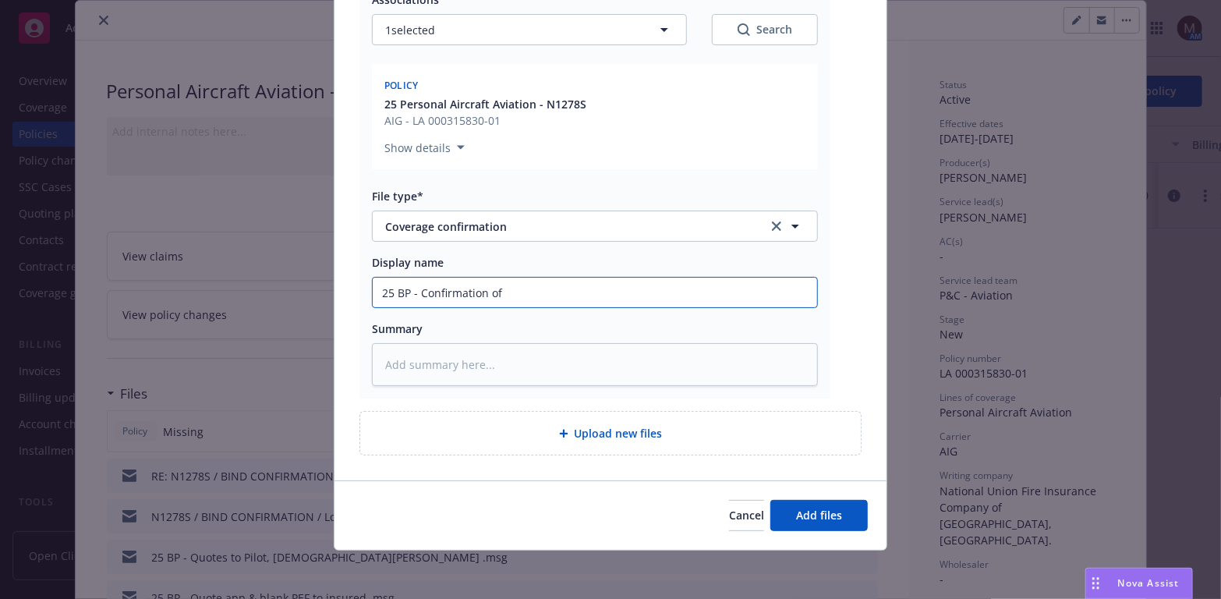
type input "25 BP - Confirmation of"
type textarea "x"
type input "25 BP - Confirmation of C"
type textarea "x"
type input "25 BP - Confirmation of Co"
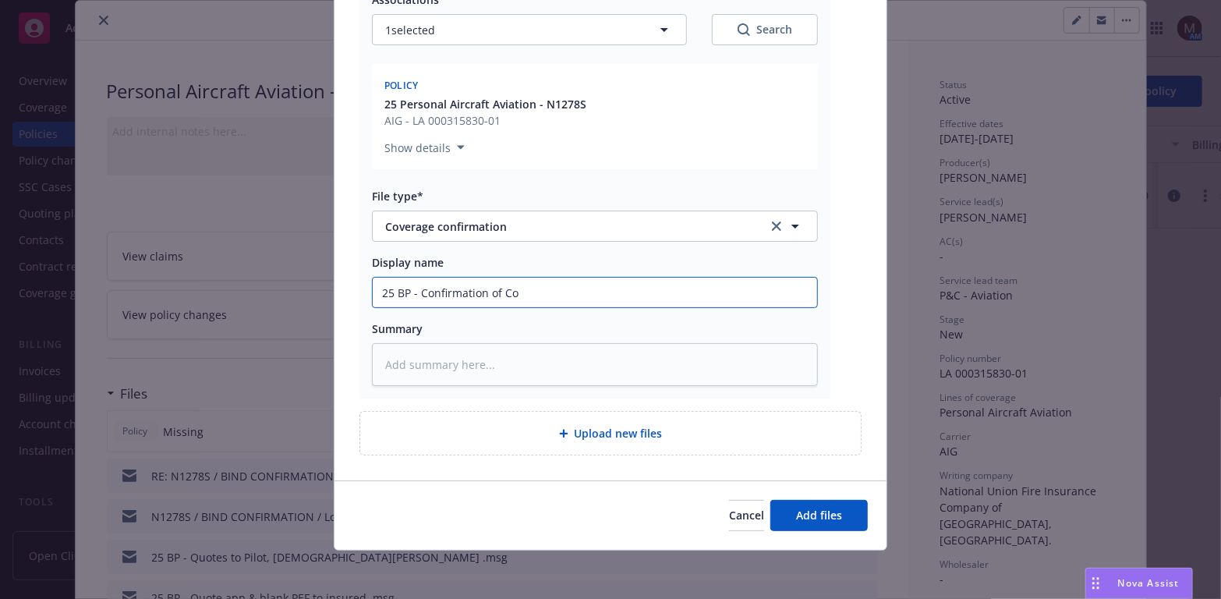
type textarea "x"
type input "25 BP - Confirmation of Cov"
type textarea "x"
type input "25 BP - Confirmation of Cove"
type textarea "x"
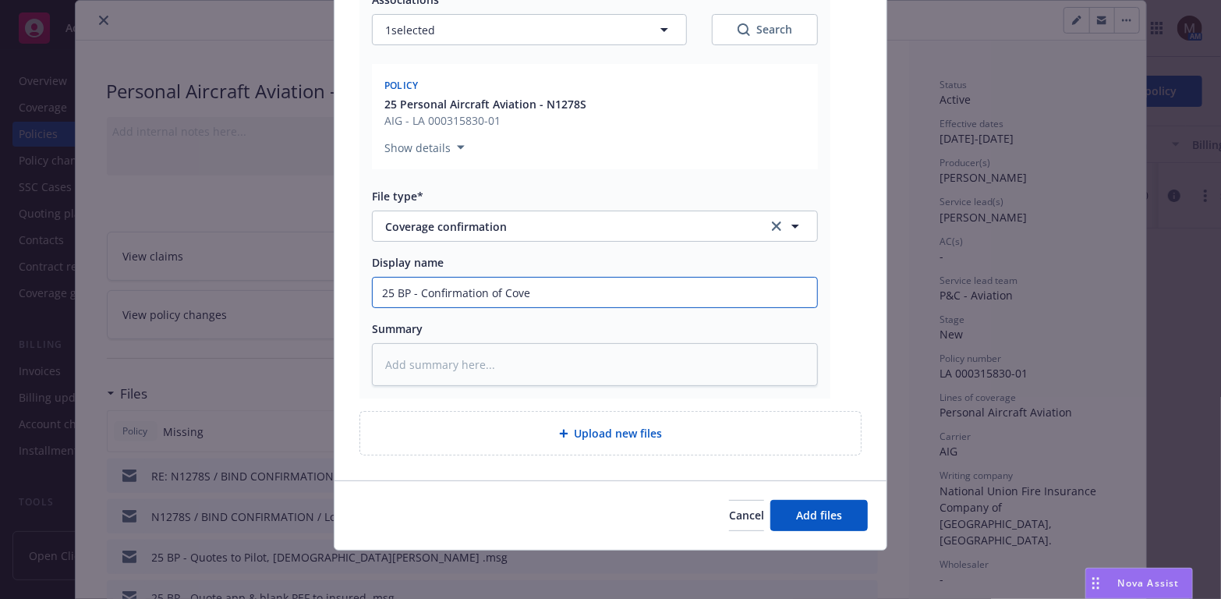
type input "25 BP - Confirmation of Cover"
type textarea "x"
type input "25 BP - Confirmation of Covera"
type textarea "x"
type input "25 BP - Confirmation of Coverag"
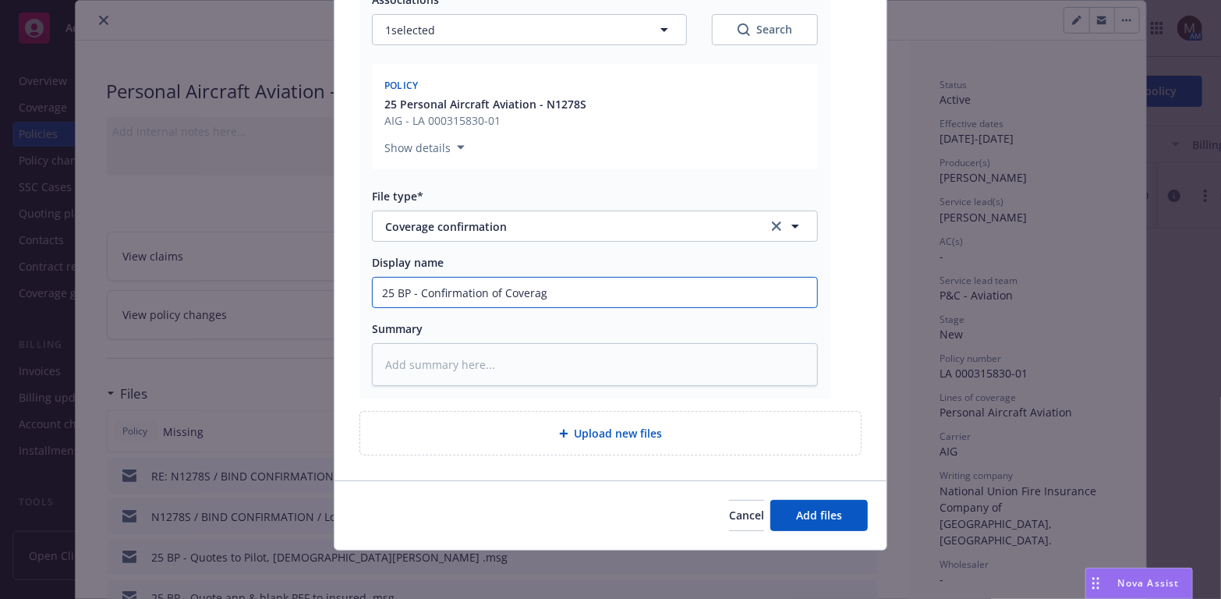
type textarea "x"
type input "25 BP - Confirmation of Coverage"
type textarea "x"
type input "25 BP - Confirmation of Coverage,"
type textarea "x"
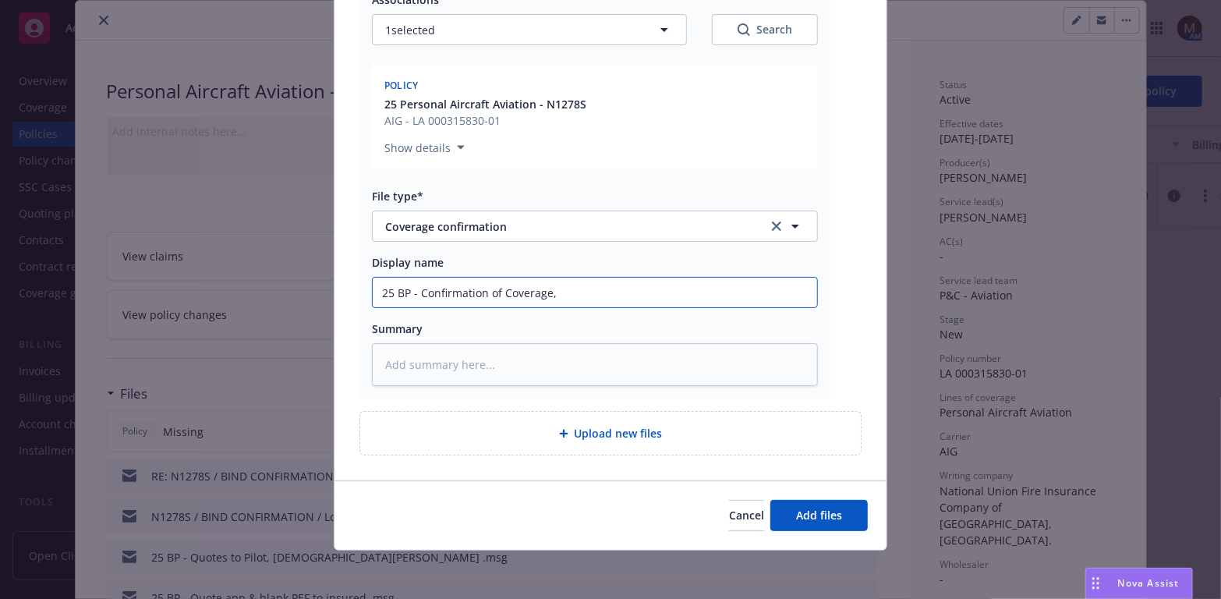
type input "25 BP - Confirmation of Coverage,"
type textarea "x"
type input "25 BP - Confirmation of Coverage, e"
type textarea "x"
type input "25 BP - Confirmation of Coverage, ef"
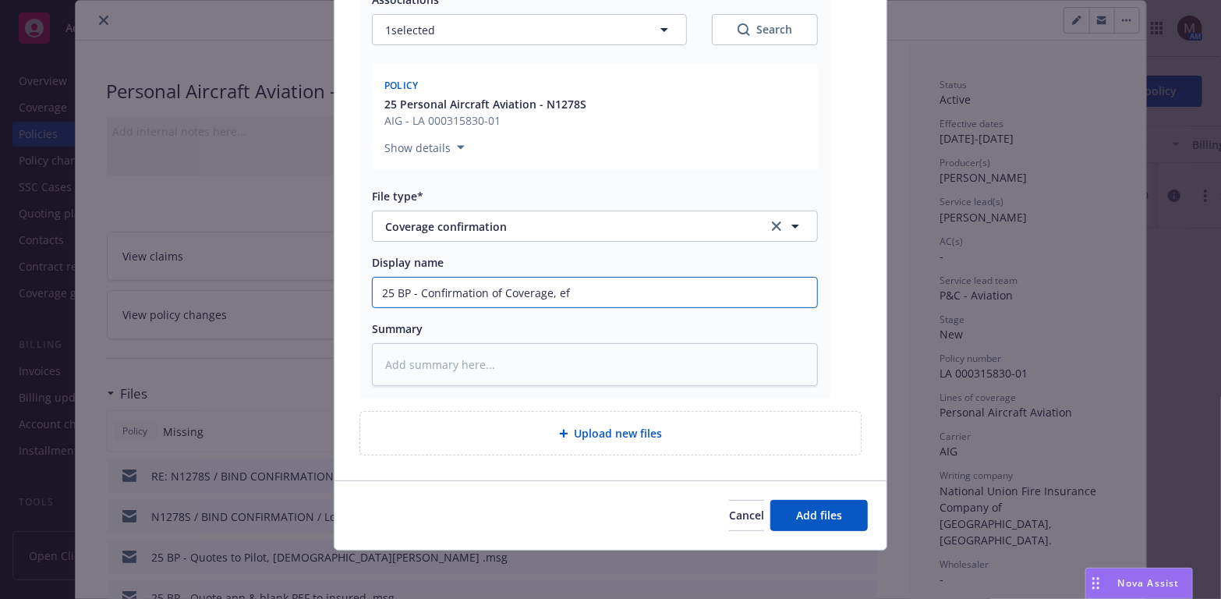
type textarea "x"
type input "25 BP - Confirmation of Coverage, eff"
type textarea "x"
type input "25 BP - Confirmation of Coverage, eff"
type textarea "x"
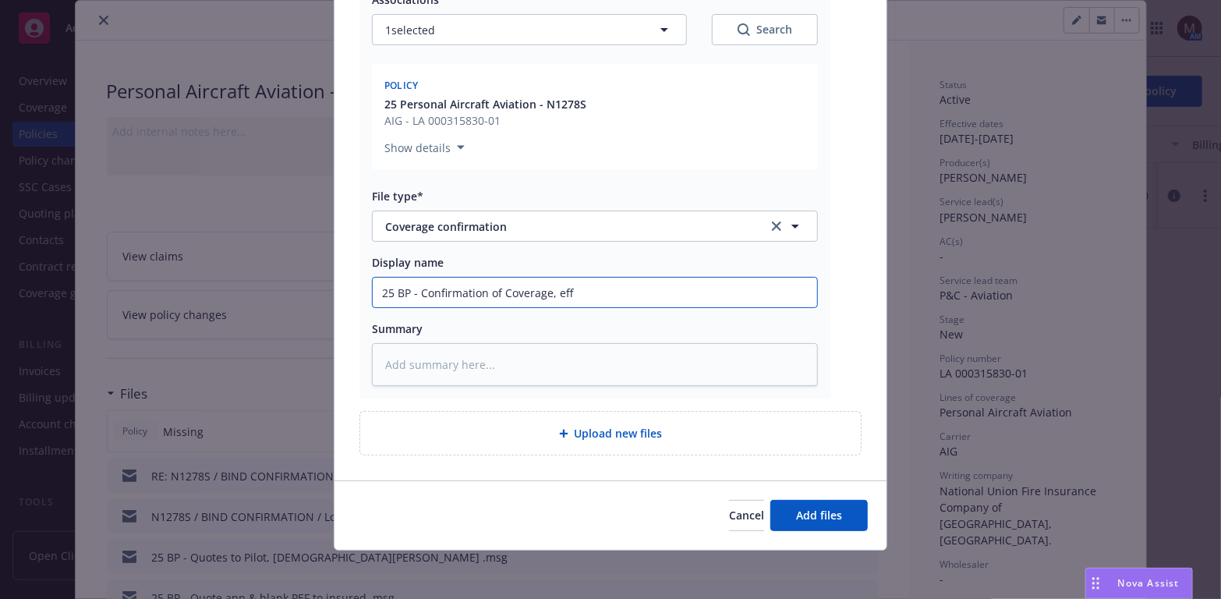
type input "25 BP - Confirmation of Coverage, eff 0"
type textarea "x"
type input "25 BP - Confirmation of Coverage, eff 08"
type textarea "x"
type input "25 BP - Confirmation of Coverage, eff 08."
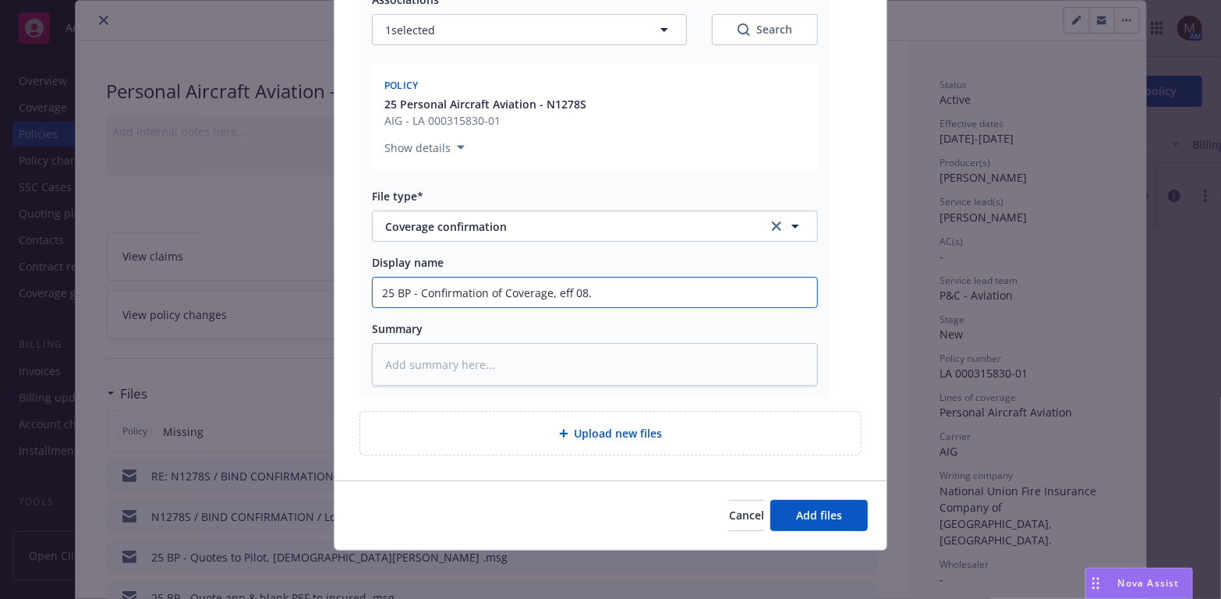
type textarea "x"
type input "25 BP - Confirmation of Coverage, eff 08.1"
type textarea "x"
type input "25 BP - Confirmation of Coverage, eff 08.15"
type textarea "x"
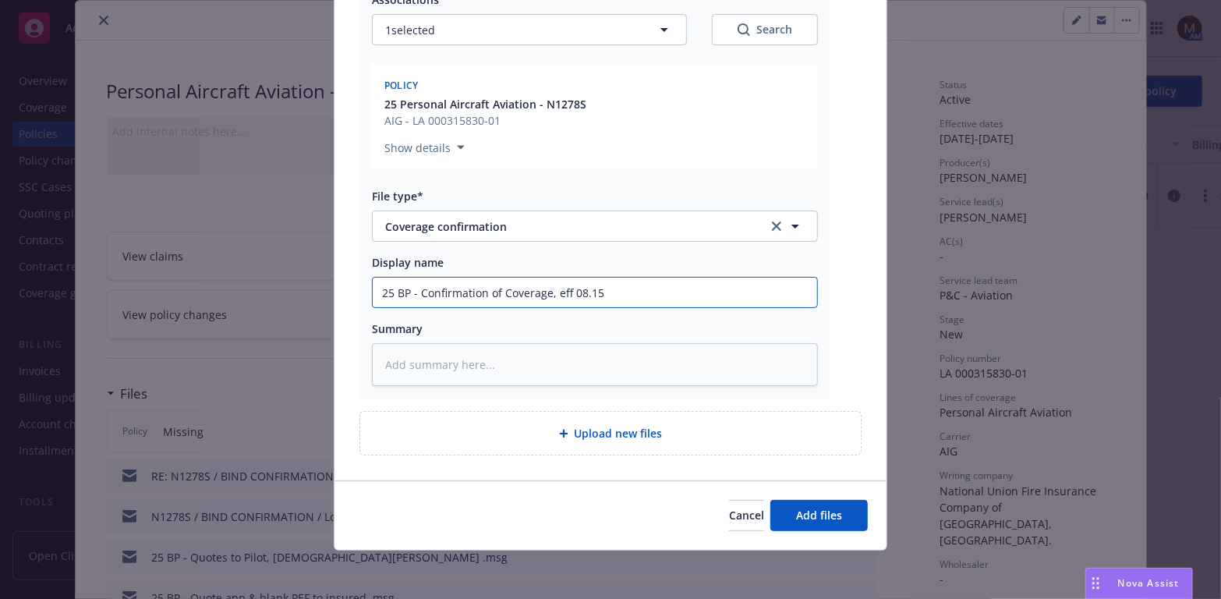
type input "25 BP - Confirmation of Coverage, eff 08.15."
type textarea "x"
type input "25 BP - Confirmation of Coverage, eff 08.15.2"
type textarea "x"
type input "25 BP - Confirmation of Coverage, eff 08.15.20"
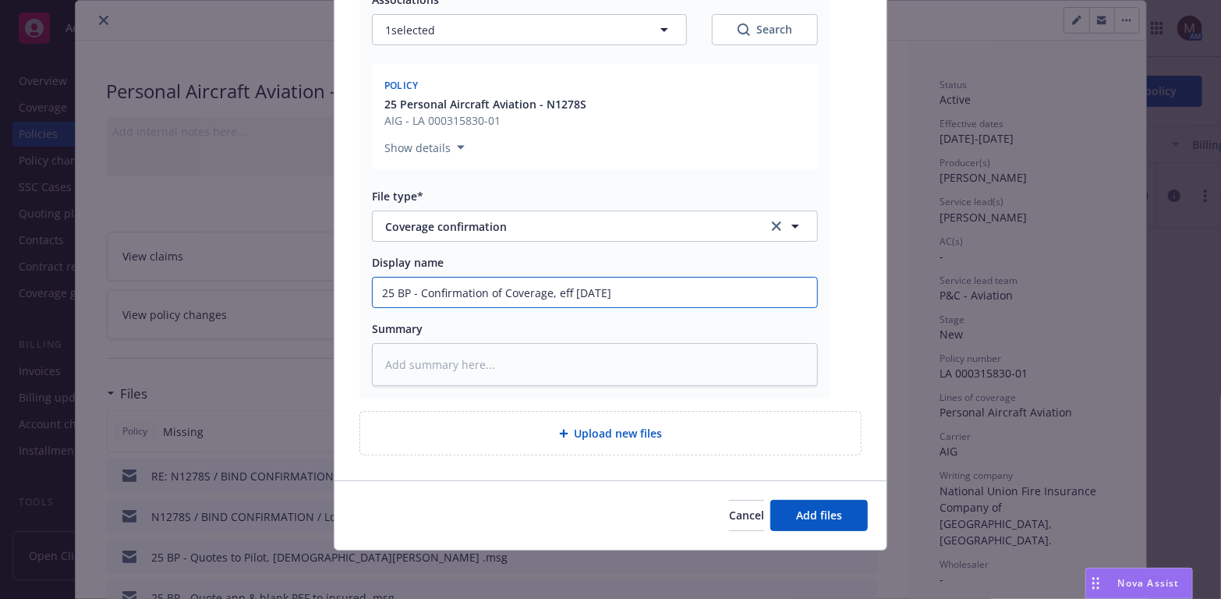
type textarea "x"
type input "25 BP - Confirmation of Coverage, eff 08.15.202"
type textarea "x"
click at [415, 290] on input "25 BP - Confirmation of Coverage, eff 08.15.2025" at bounding box center [595, 292] width 444 height 30
drag, startPoint x: 649, startPoint y: 296, endPoint x: 320, endPoint y: 288, distance: 329.8
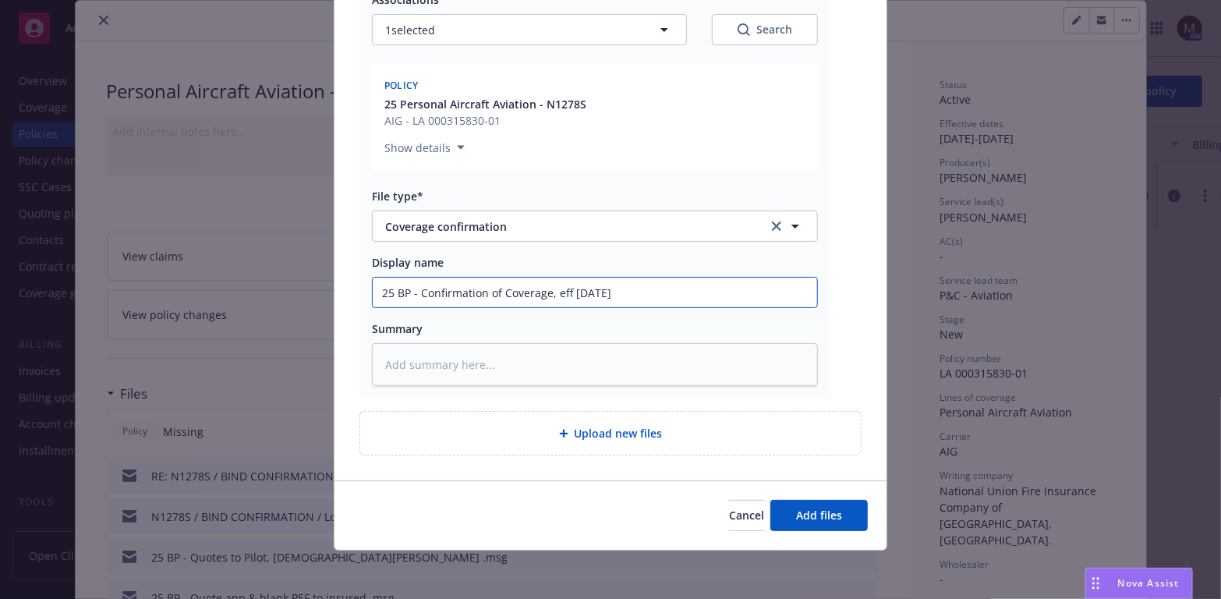
click at [320, 288] on div "Add files The uploaded files will be associated with 25 Personal Aircraft Aviat…" at bounding box center [610, 299] width 1221 height 599
type input "25 BP - Confirmation of Coverage, eff 08.15.2025"
click at [426, 362] on textarea at bounding box center [595, 364] width 446 height 43
paste textarea "25 BP - Confirmation of Coverage, eff 08.15.2025"
type textarea "x"
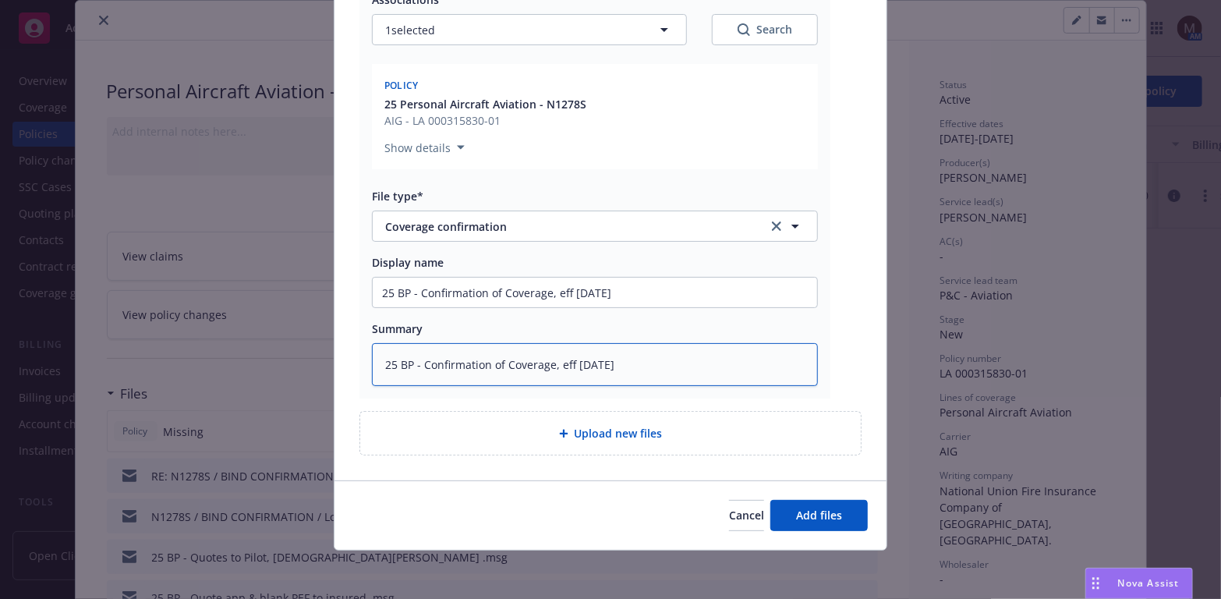
type textarea "25 BP - Confirmation of Coverage, eff 08.15.2025"
type textarea "x"
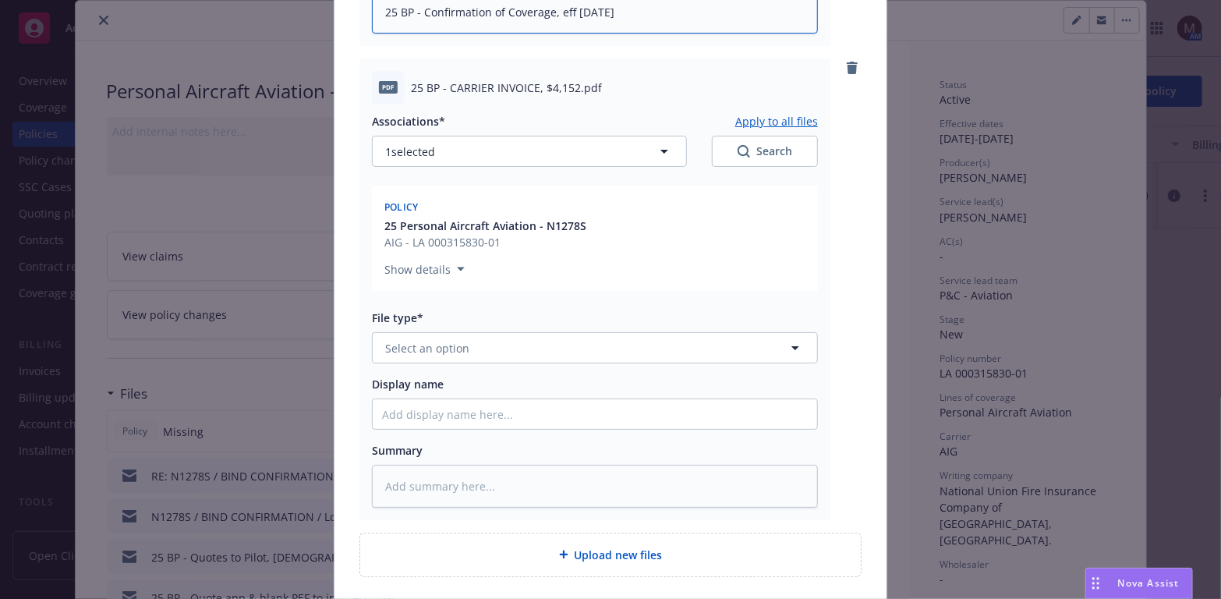
scroll to position [635, 0]
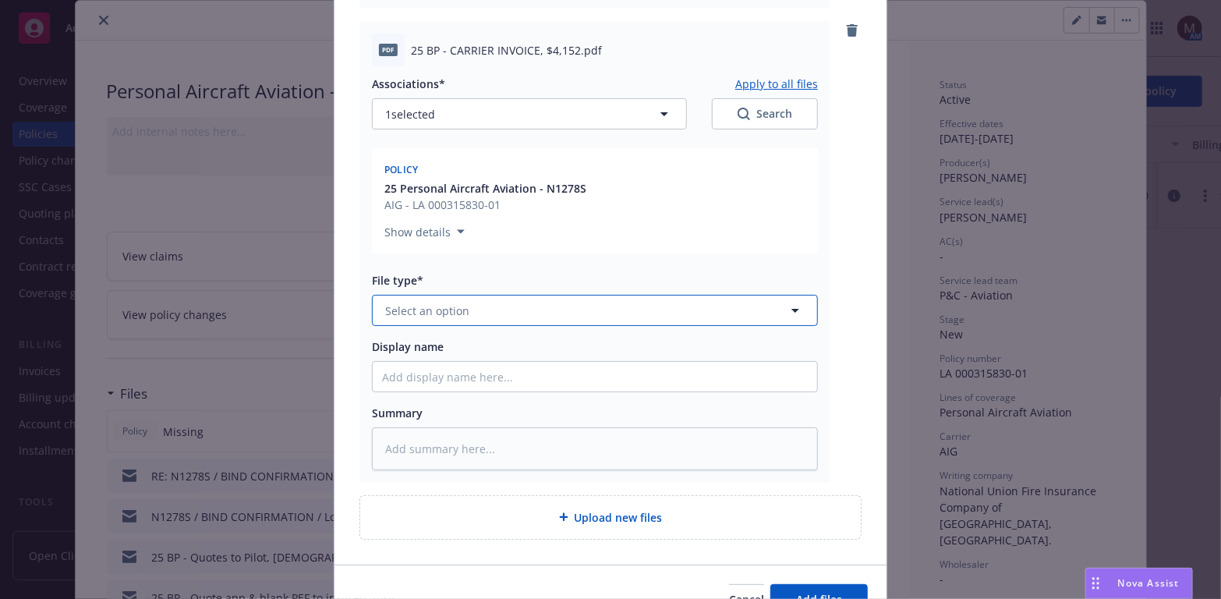
click at [791, 309] on icon "button" at bounding box center [795, 311] width 8 height 4
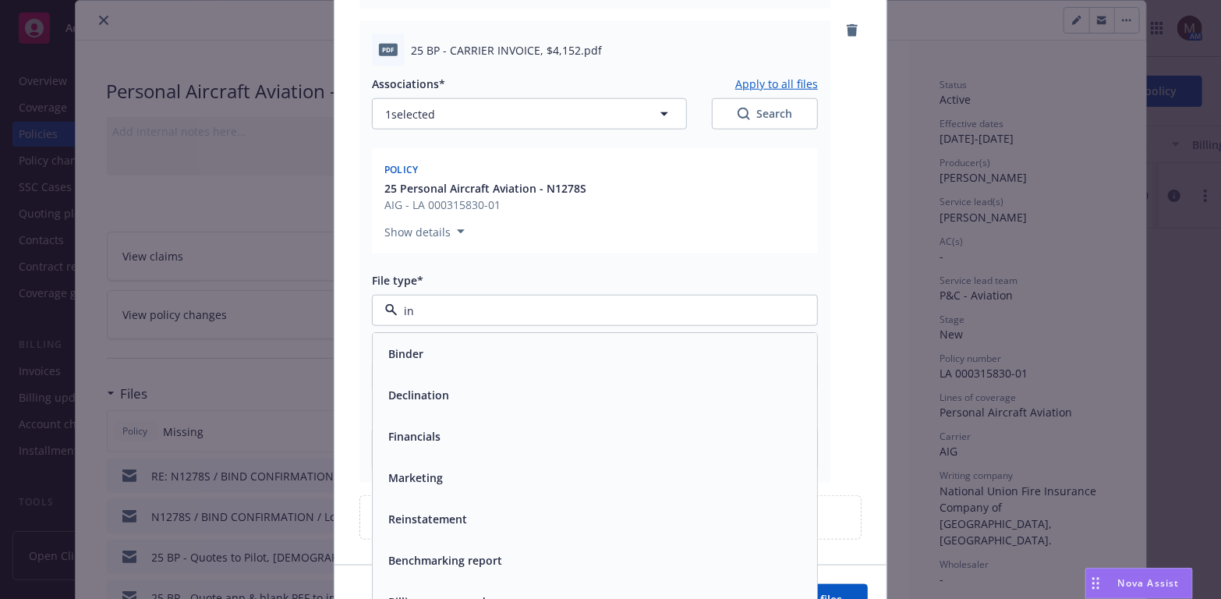
type input "inv"
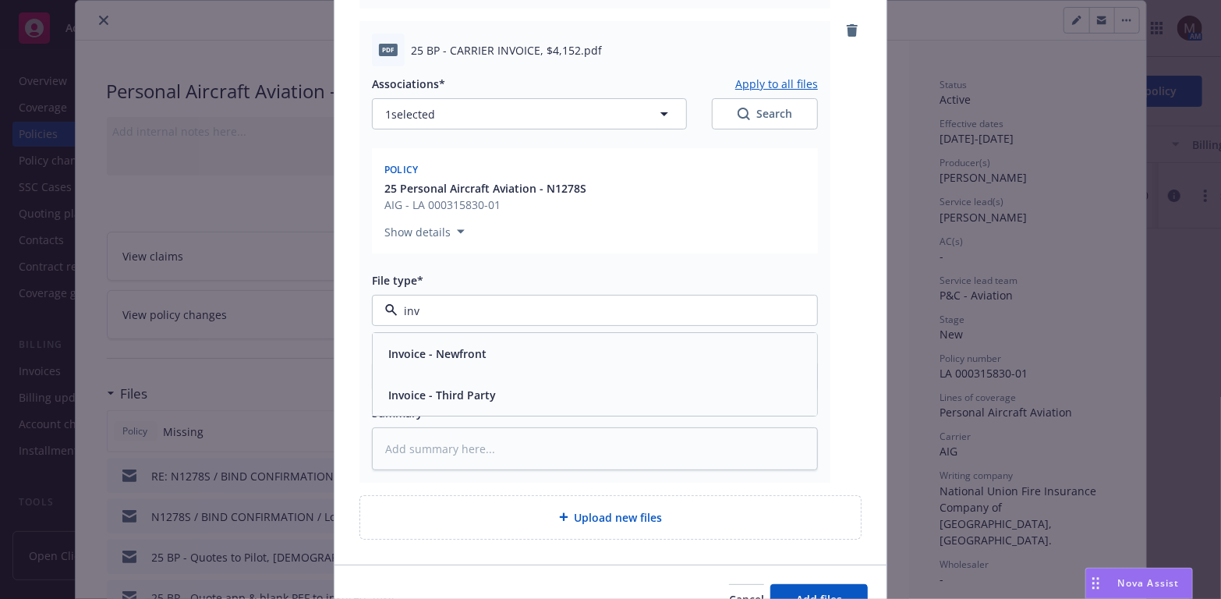
click at [514, 396] on div "Invoice - Third Party" at bounding box center [595, 394] width 426 height 23
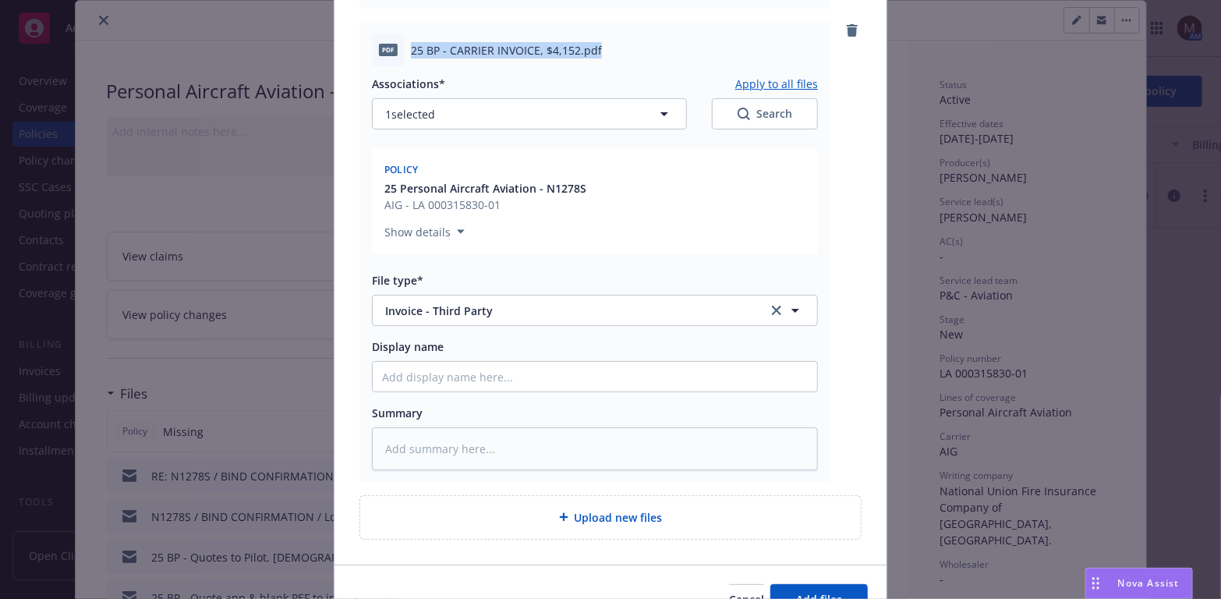
drag, startPoint x: 608, startPoint y: 54, endPoint x: 388, endPoint y: 54, distance: 219.8
click at [388, 54] on div "pdf 25 BP - CARRIER INVOICE, $4,152.pdf" at bounding box center [595, 50] width 446 height 33
copy div "25 BP - CARRIER INVOICE, $4,152.pdf"
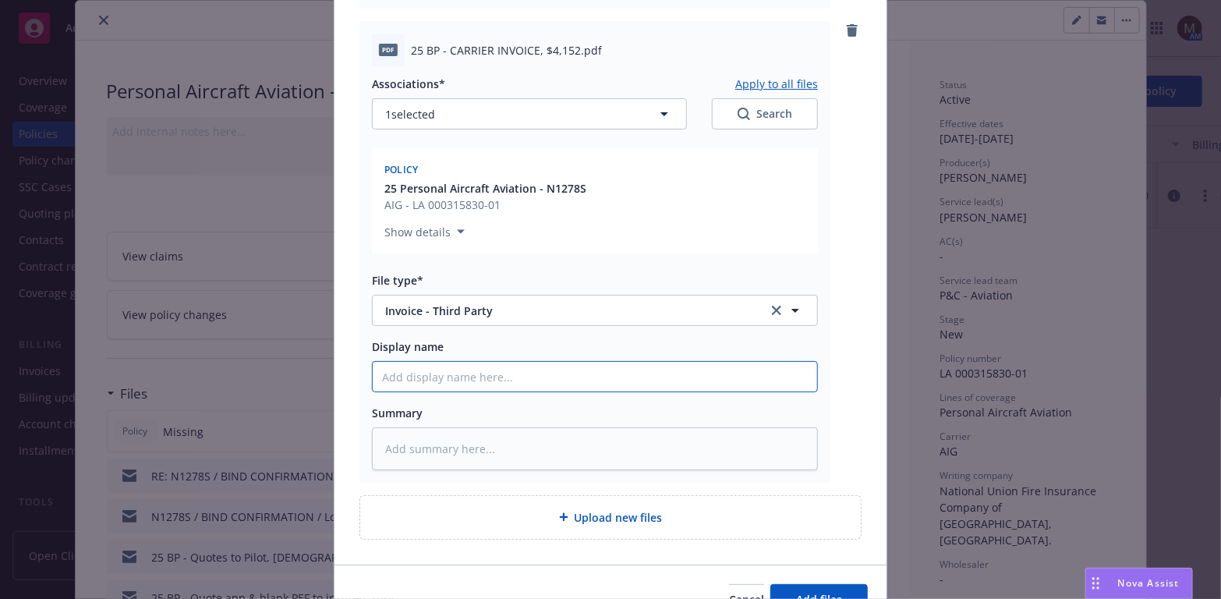
paste input "25 BP - CARRIER INVOICE, $4,152.pdf"
type textarea "x"
type input "25 BP - CARRIER INVOICE, $4,152.pdf"
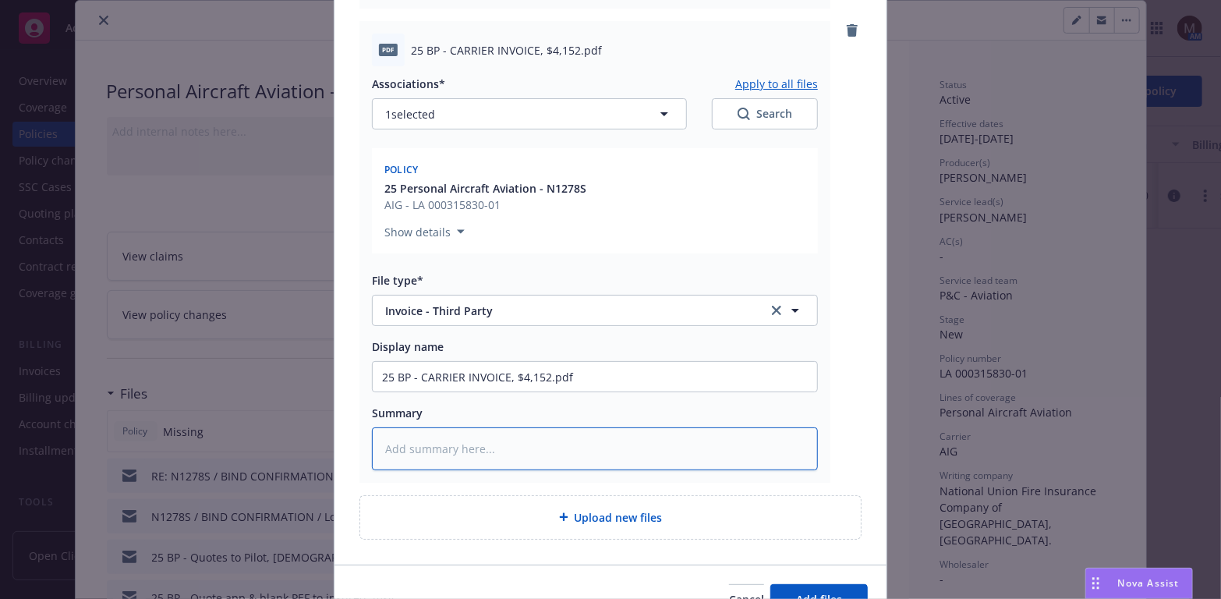
click at [390, 431] on textarea at bounding box center [595, 448] width 446 height 43
paste textarea "25 BP - CARRIER INVOICE, $4,152.pdf"
type textarea "x"
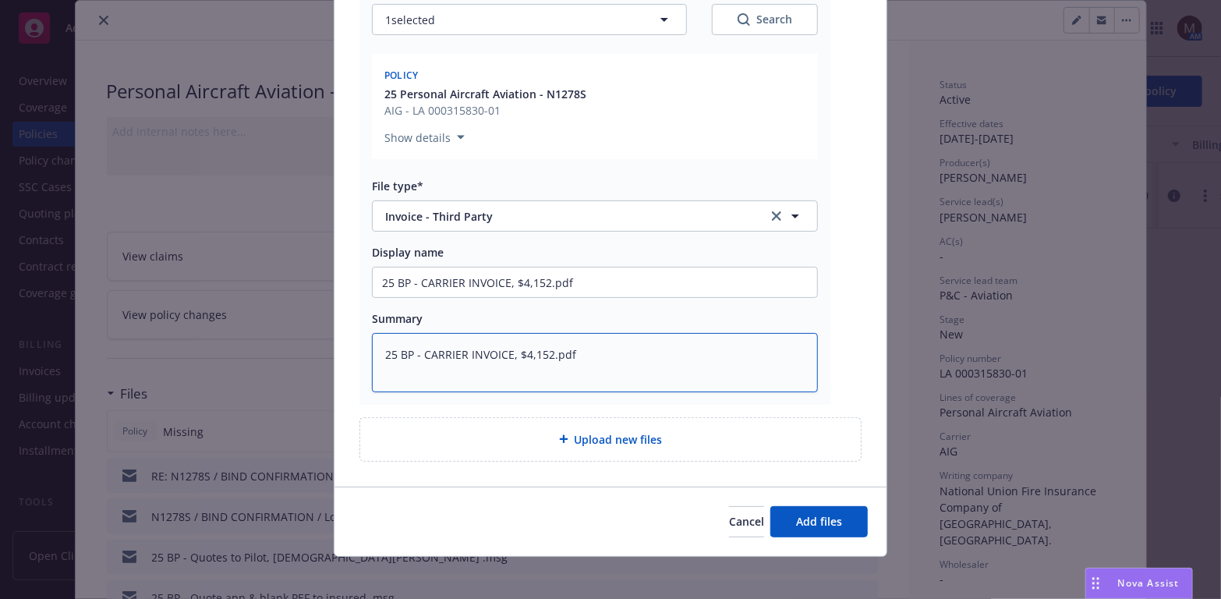
scroll to position [736, 0]
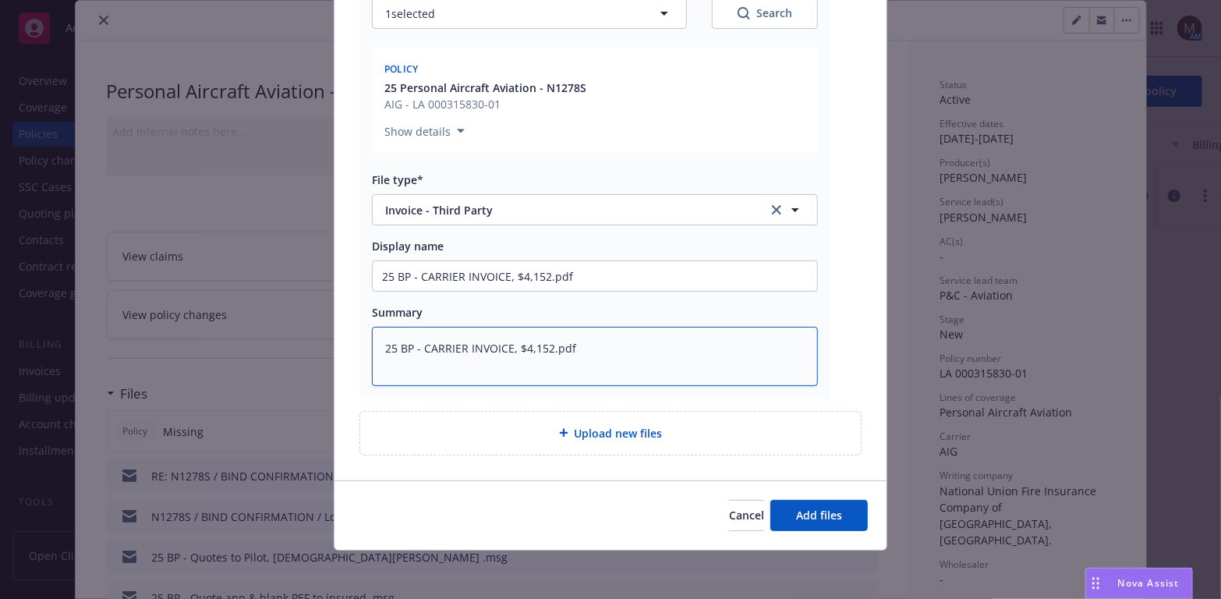
type textarea "25 BP - CARRIER INVOICE, $4,152.pdf"
type textarea "x"
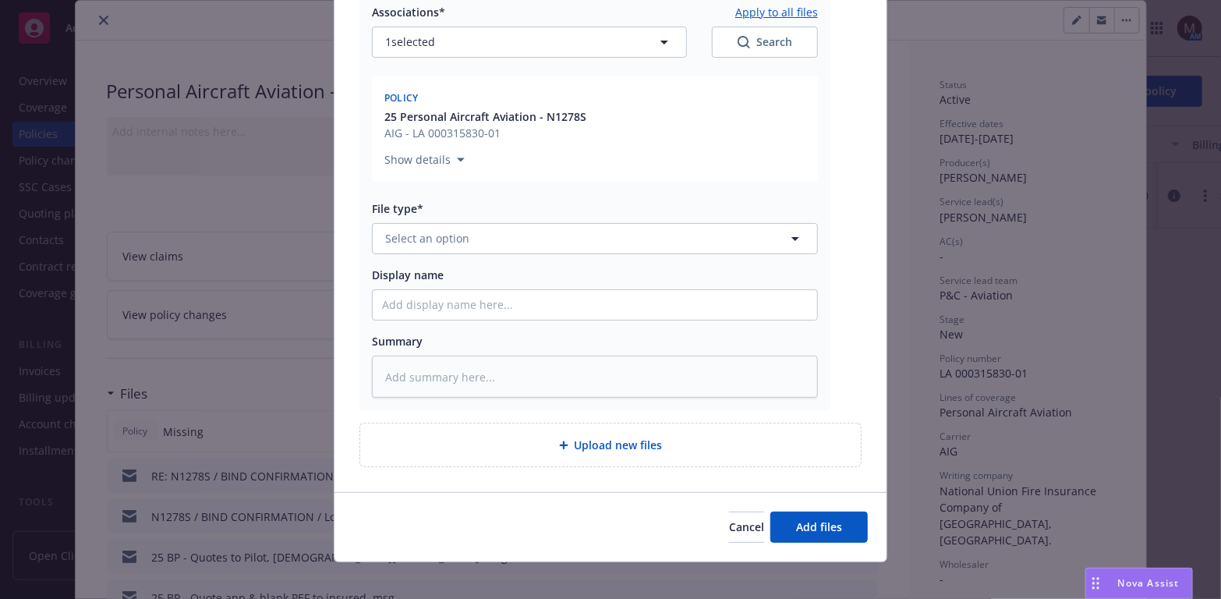
scroll to position [1203, 0]
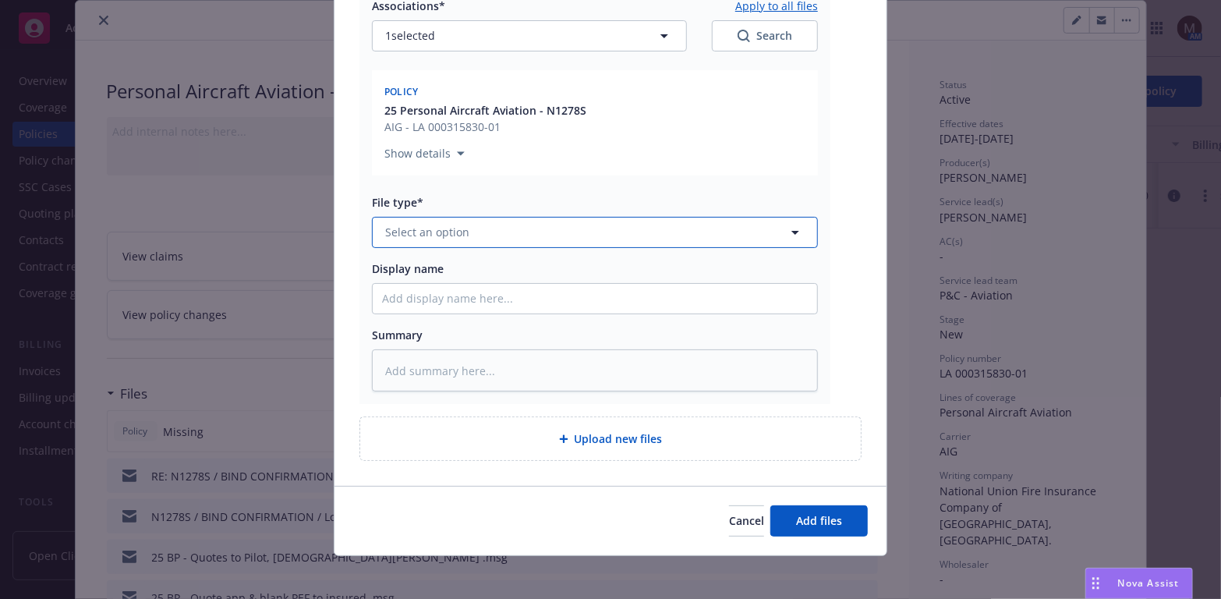
click at [789, 228] on icon "button" at bounding box center [795, 232] width 19 height 19
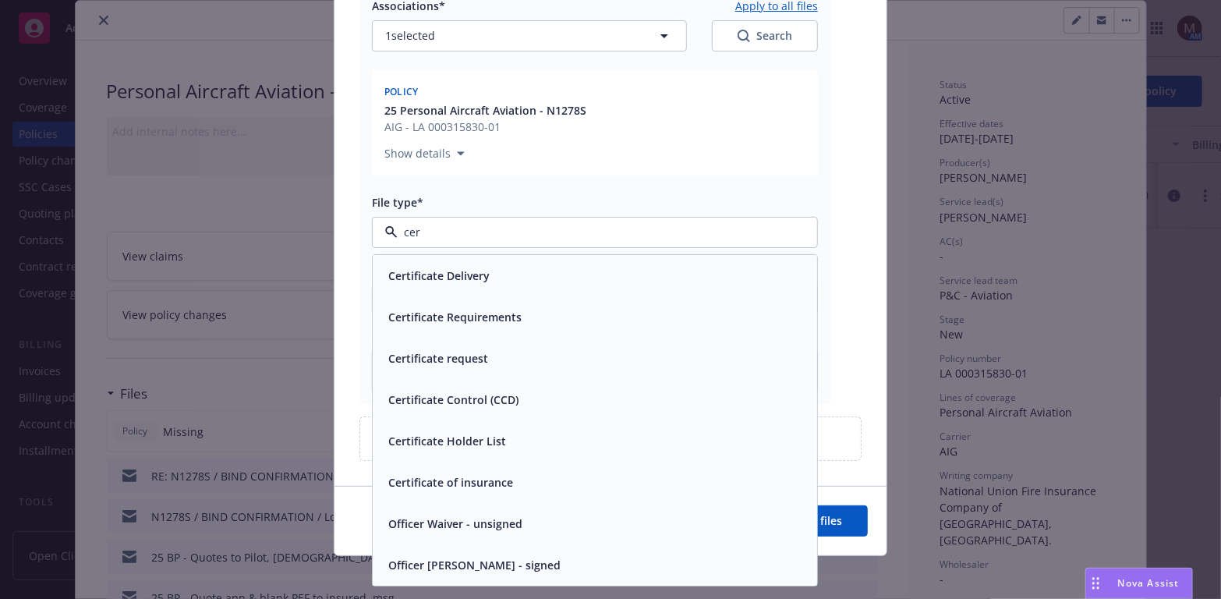
type input "cert"
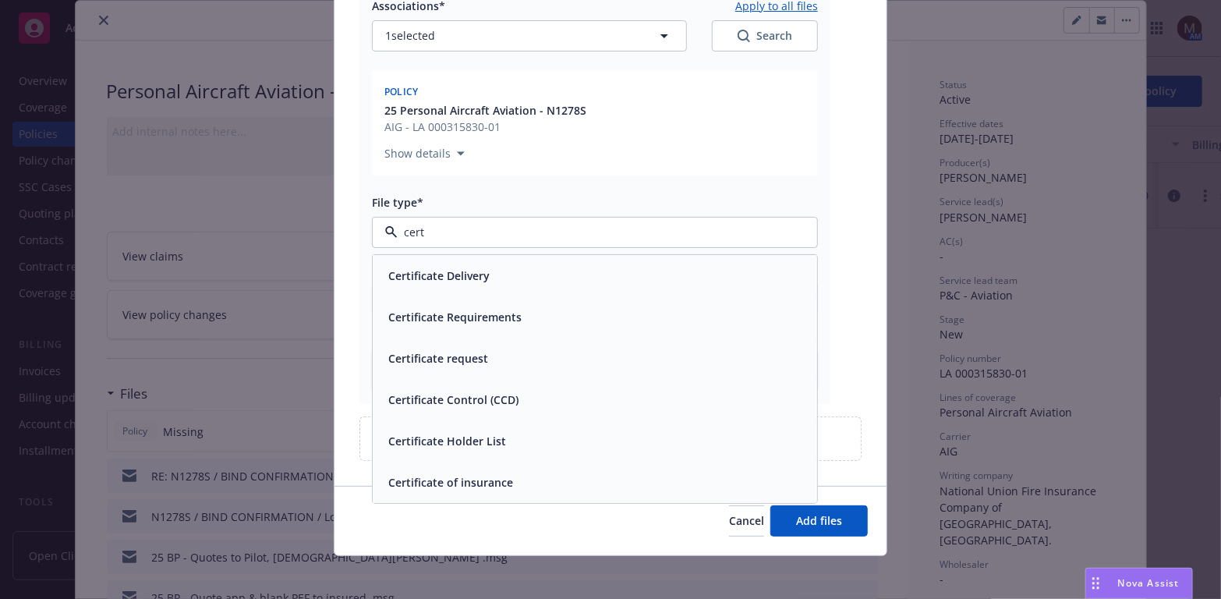
click at [527, 486] on div "Certificate of insurance" at bounding box center [595, 482] width 426 height 23
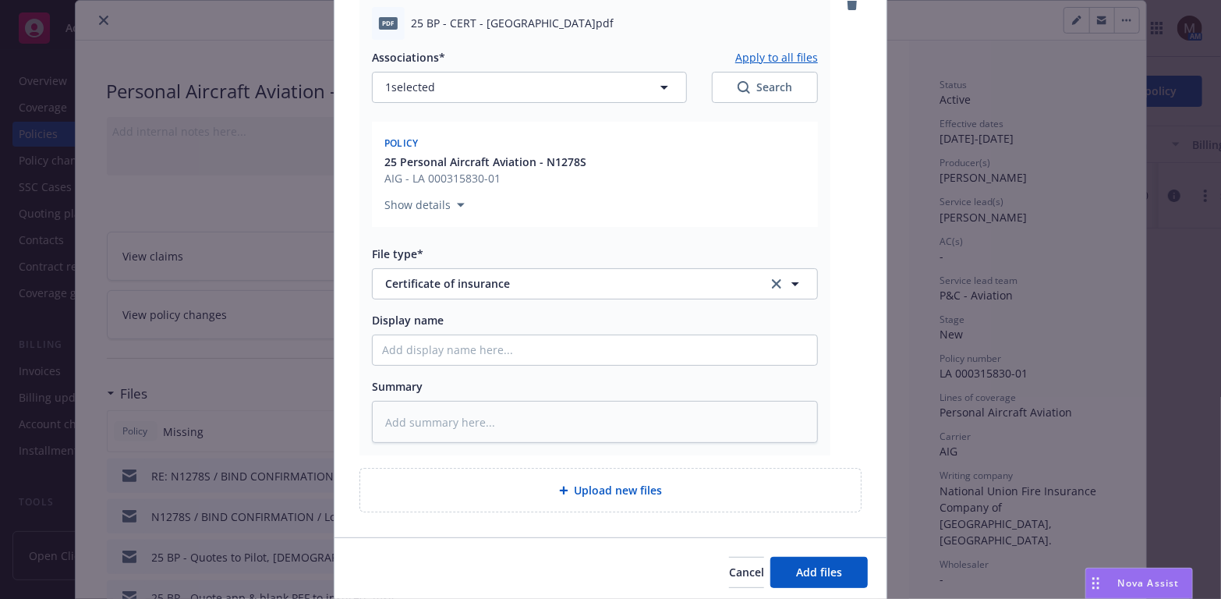
scroll to position [1126, 0]
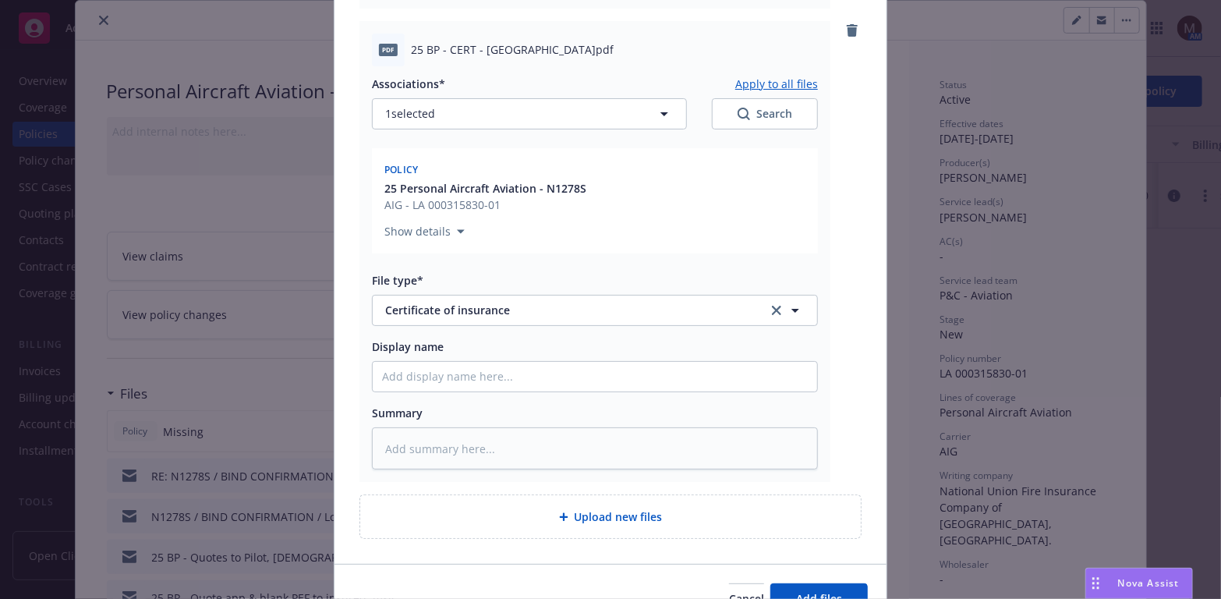
drag, startPoint x: 633, startPoint y: 45, endPoint x: 403, endPoint y: 47, distance: 229.9
click at [403, 47] on div "pdf 25 BP - CERT - County of Sacramento.pdf" at bounding box center [595, 50] width 446 height 33
copy span "25 BP - CERT - County of Sacramento.pdf"
paste input "25 BP - CERT - County of Sacramento.pdf"
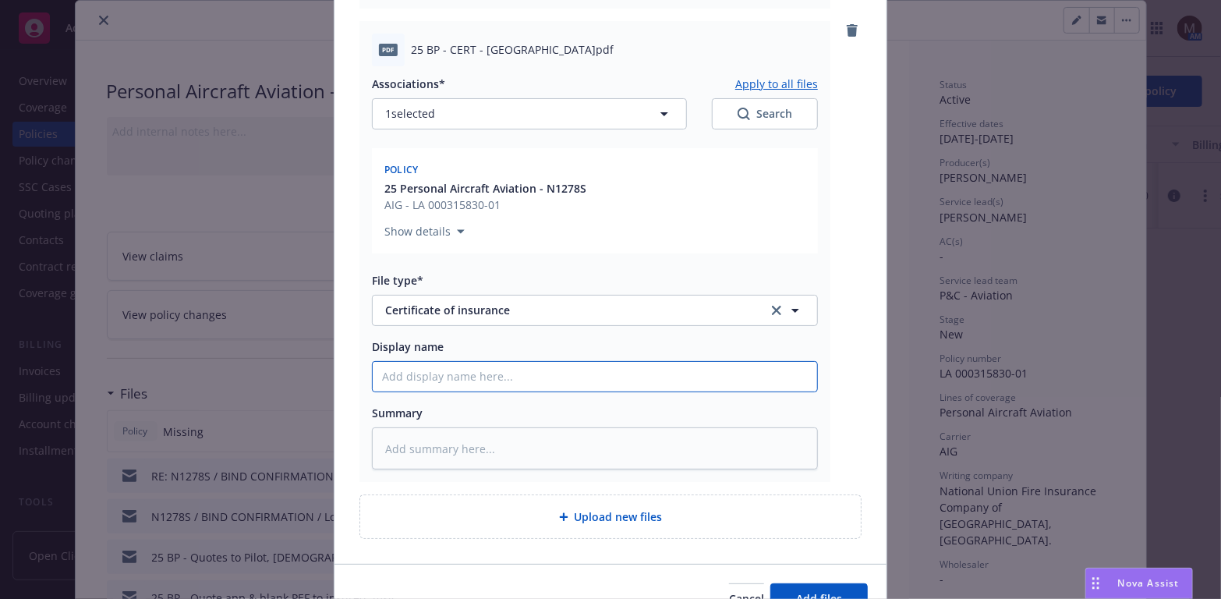
type textarea "x"
type input "25 BP - CERT - County of Sacramento.pdf"
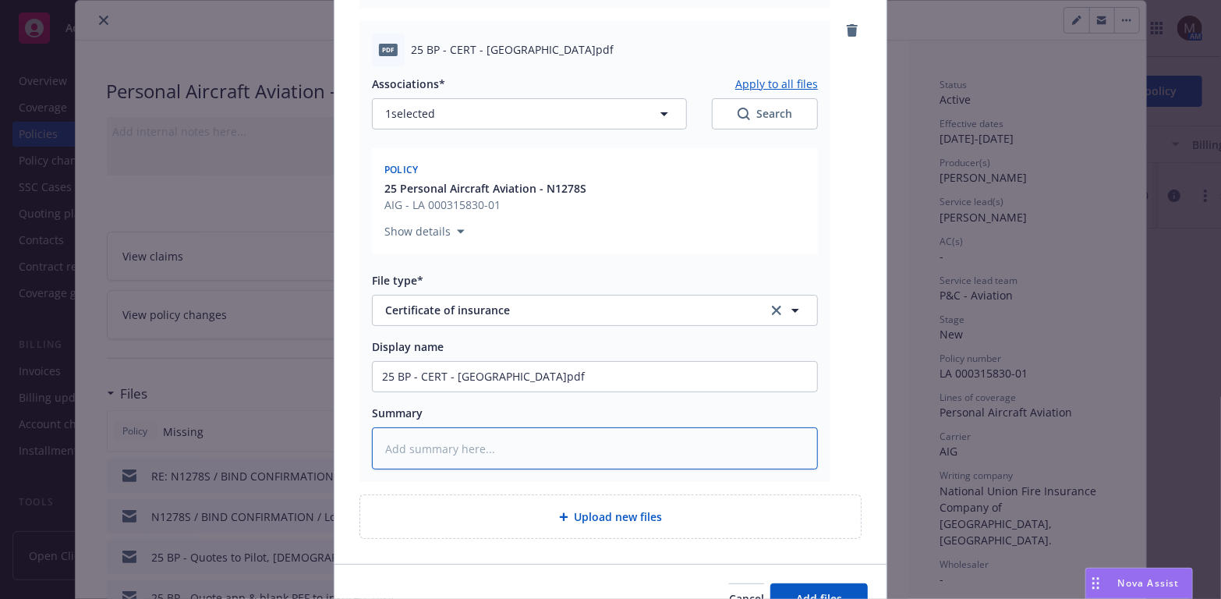
click at [423, 436] on textarea at bounding box center [595, 448] width 446 height 43
paste textarea "25 BP - CERT - County of Sacramento.pdf"
type textarea "x"
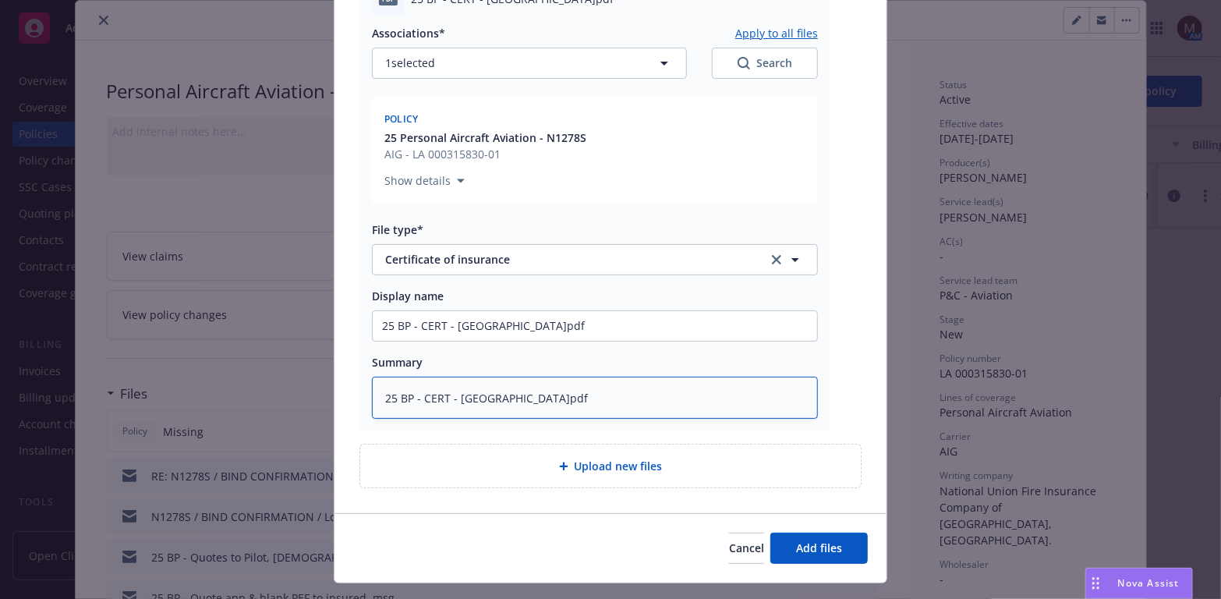
scroll to position [1203, 0]
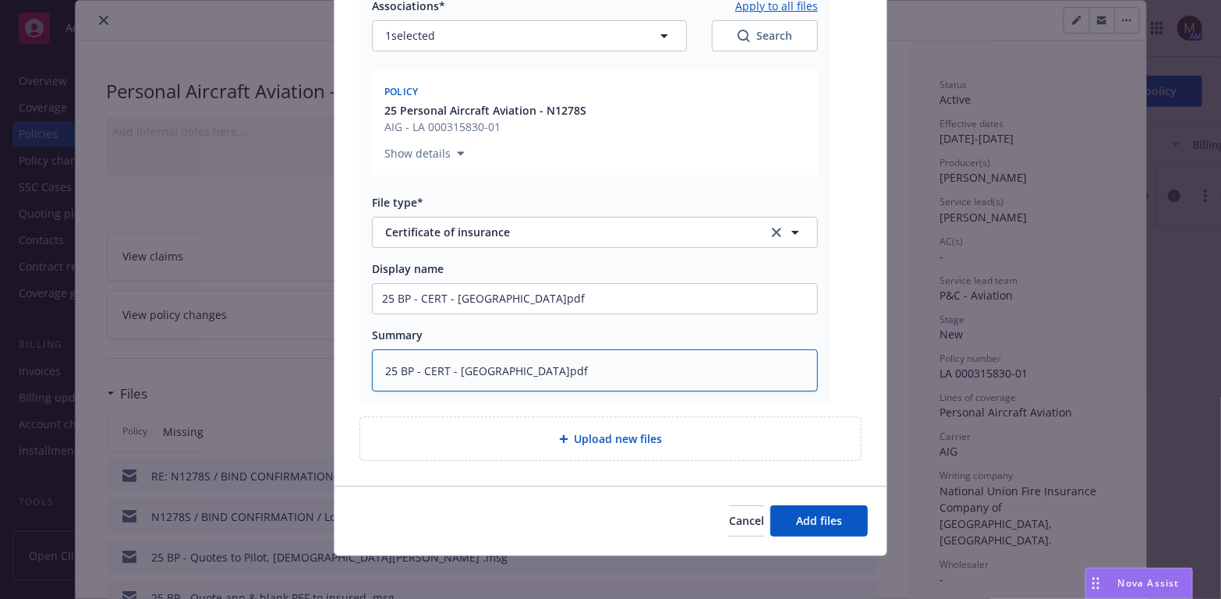
type textarea "25 BP - CERT - County of Sacramento.pdf"
type textarea "x"
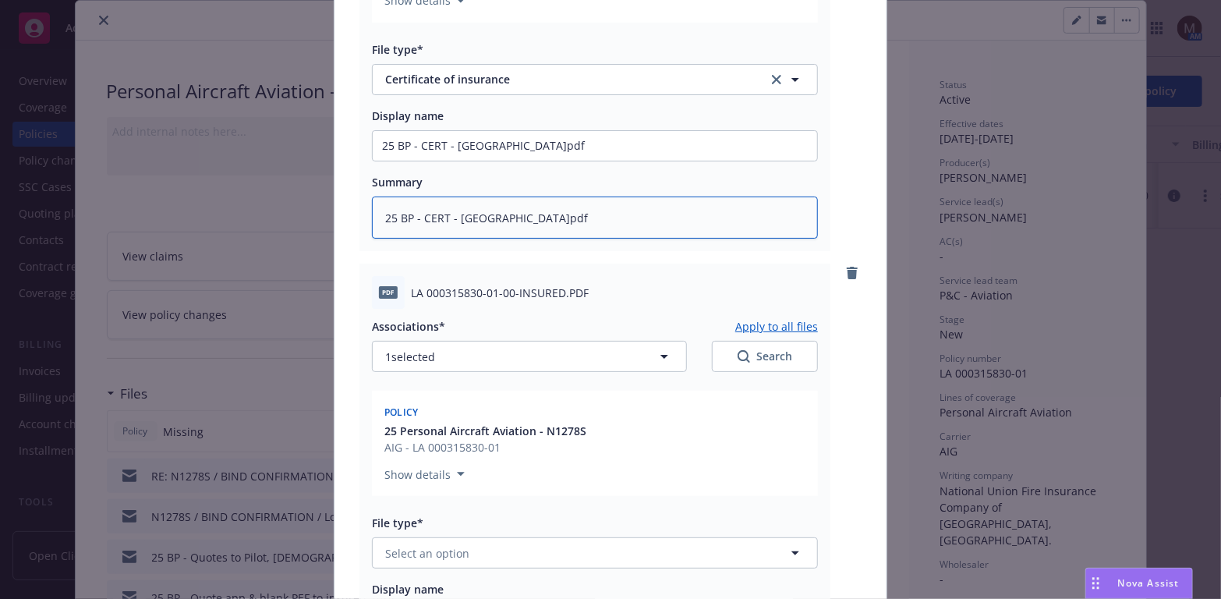
scroll to position [1437, 0]
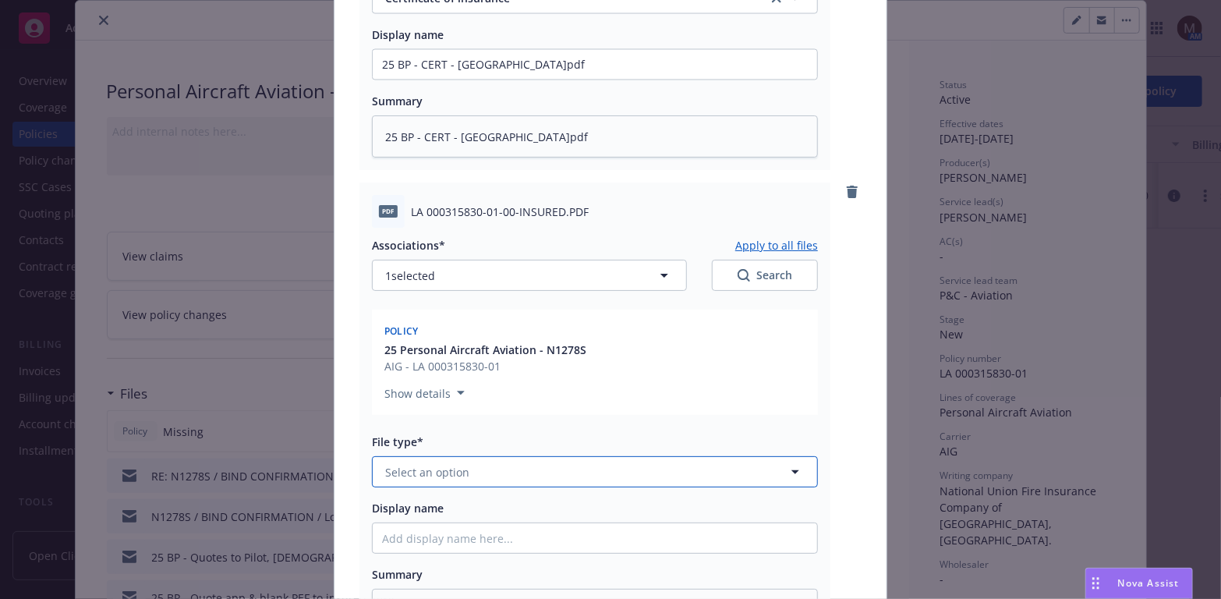
click at [788, 463] on icon "button" at bounding box center [795, 471] width 19 height 19
type input "pol"
click at [465, 511] on div "Policy" at bounding box center [595, 515] width 426 height 23
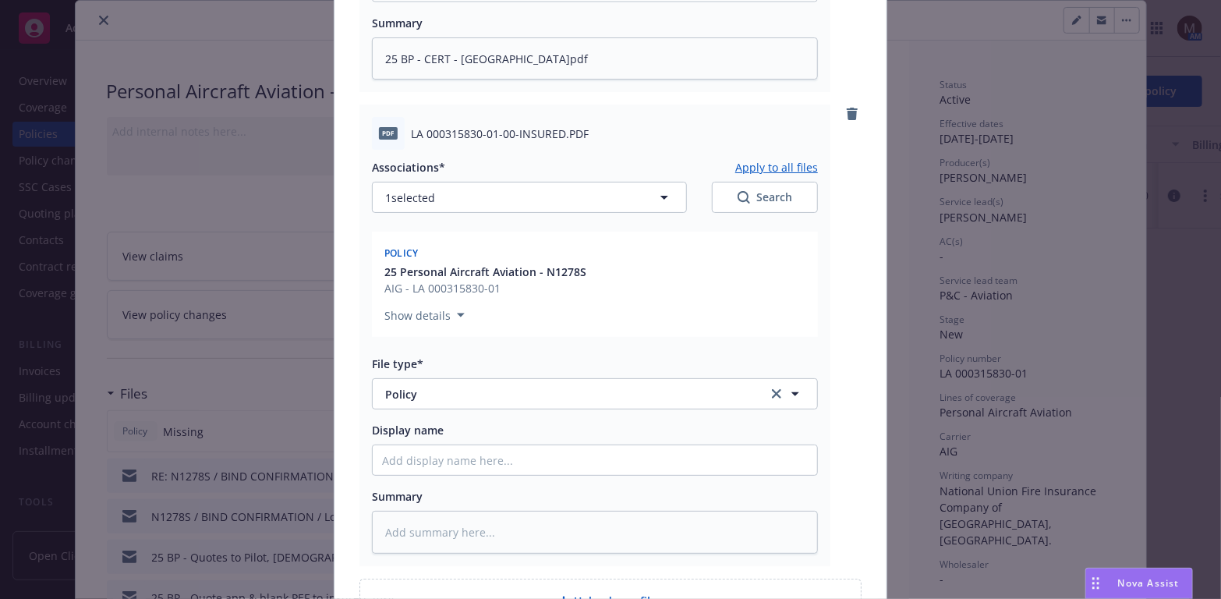
scroll to position [1593, 0]
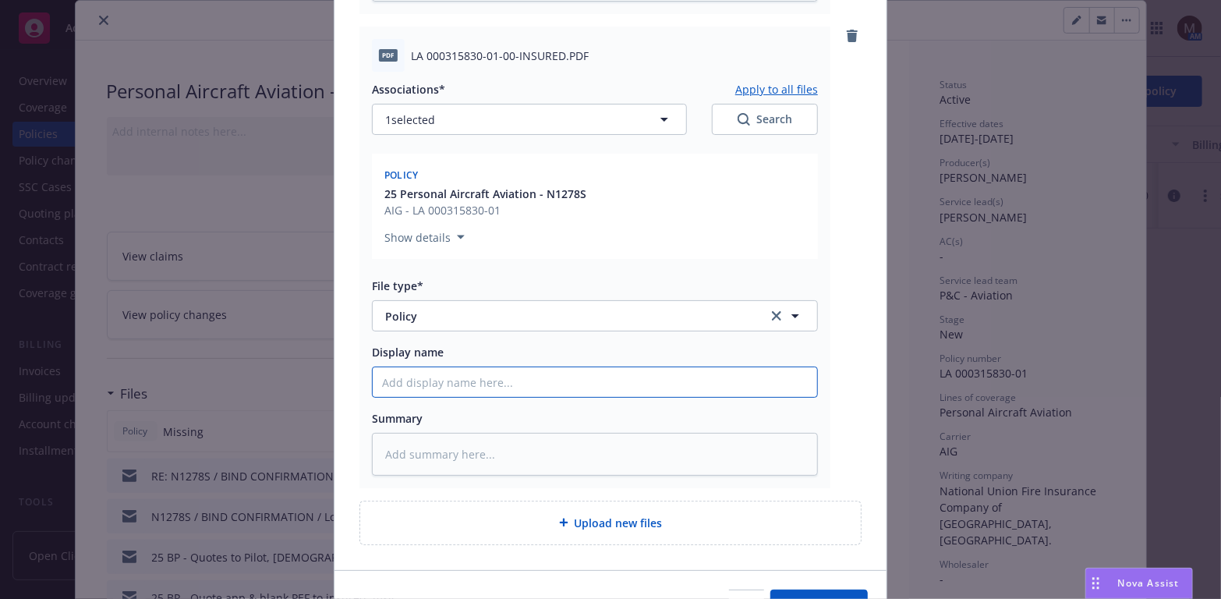
type textarea "x"
type input "2"
type textarea "x"
type input "25"
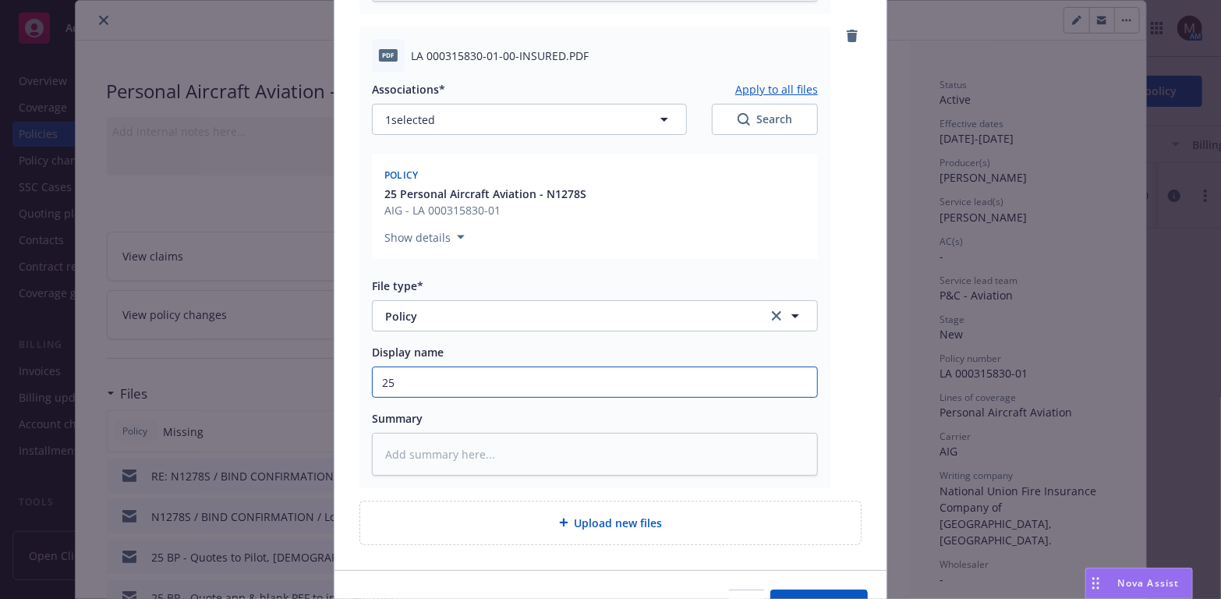
type textarea "x"
type input "25"
type textarea "x"
type input "25 B"
type textarea "x"
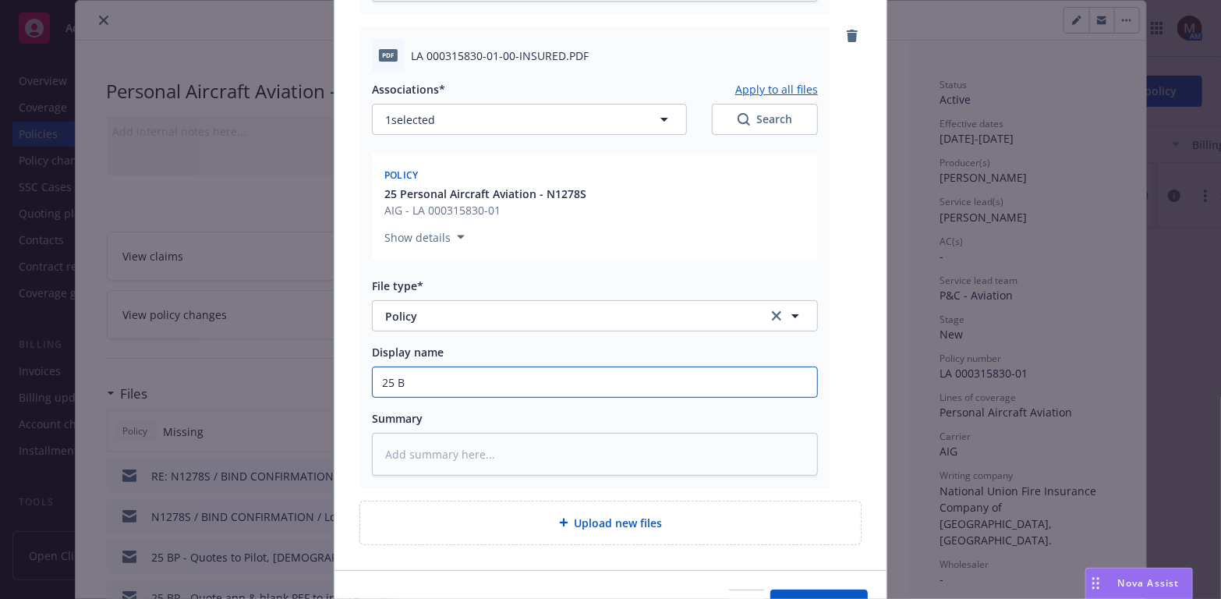
type input "25 BP"
type textarea "x"
type input "25 BP"
type textarea "x"
type input "25 BP -"
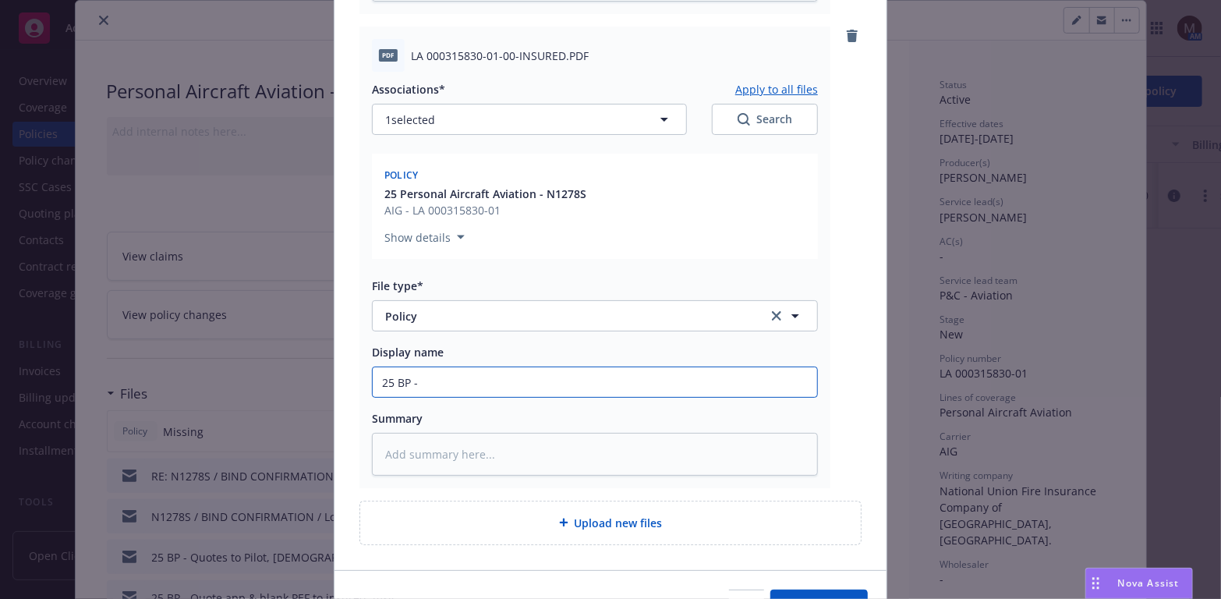
type textarea "x"
type input "25 BP - A"
type textarea "x"
type input "25 BP - AI"
type textarea "x"
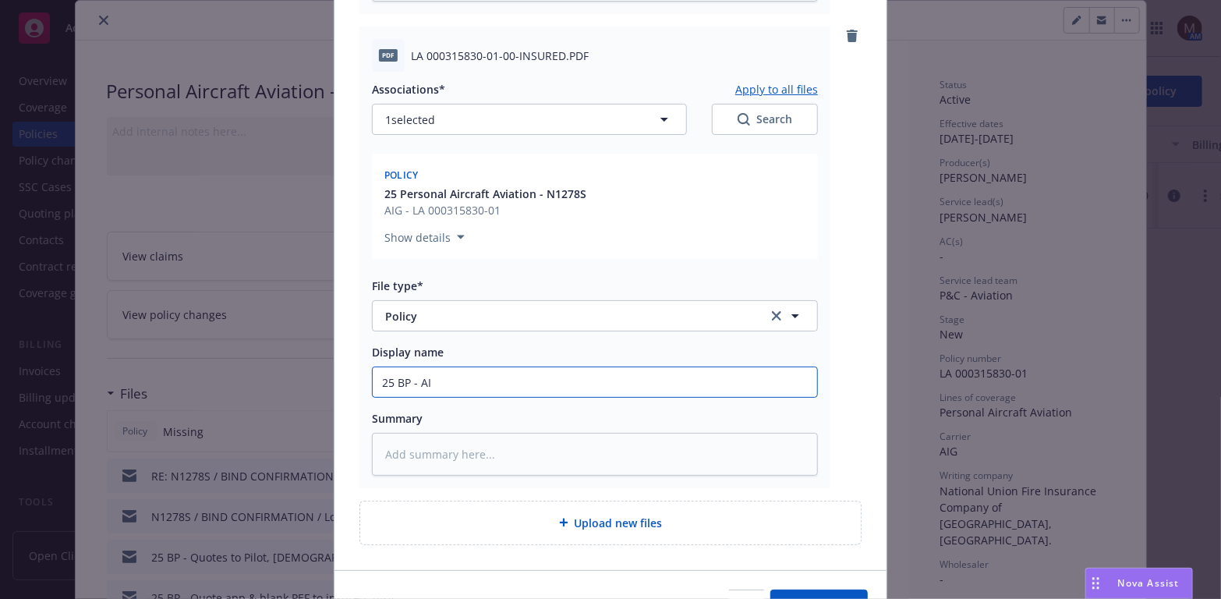
type input "25 BP - AIG"
type textarea "x"
type input "25 BP - AIG"
type textarea "x"
type input "25 BP - AIG P"
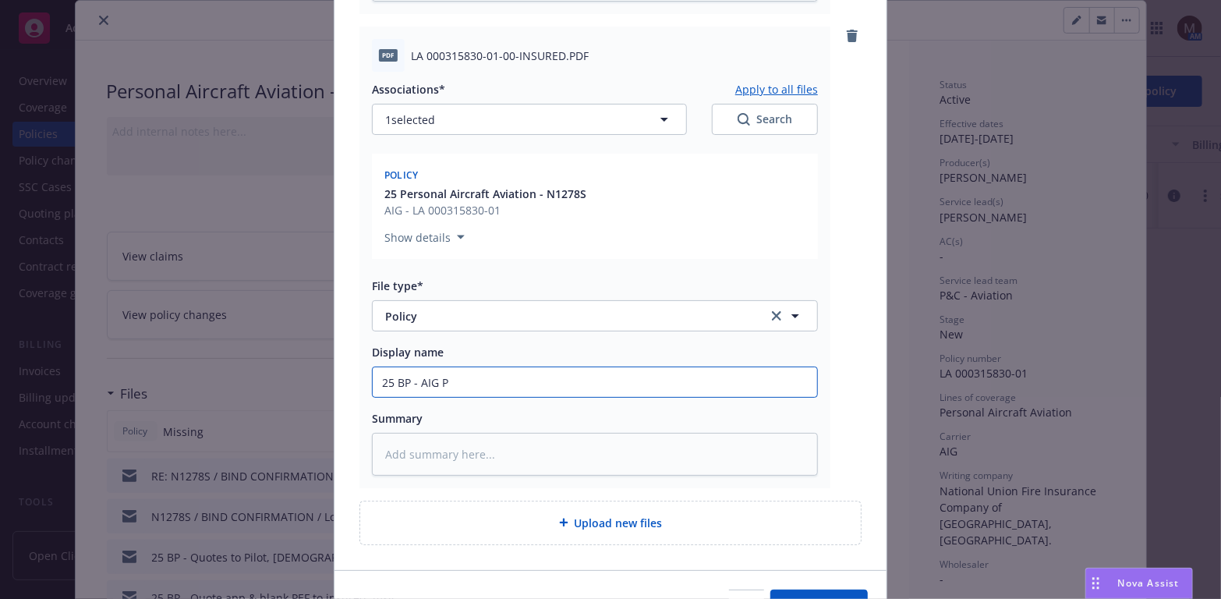
type textarea "x"
type input "25 BP - AIG Po"
type textarea "x"
type input "25 BP - AIG Pol"
type textarea "x"
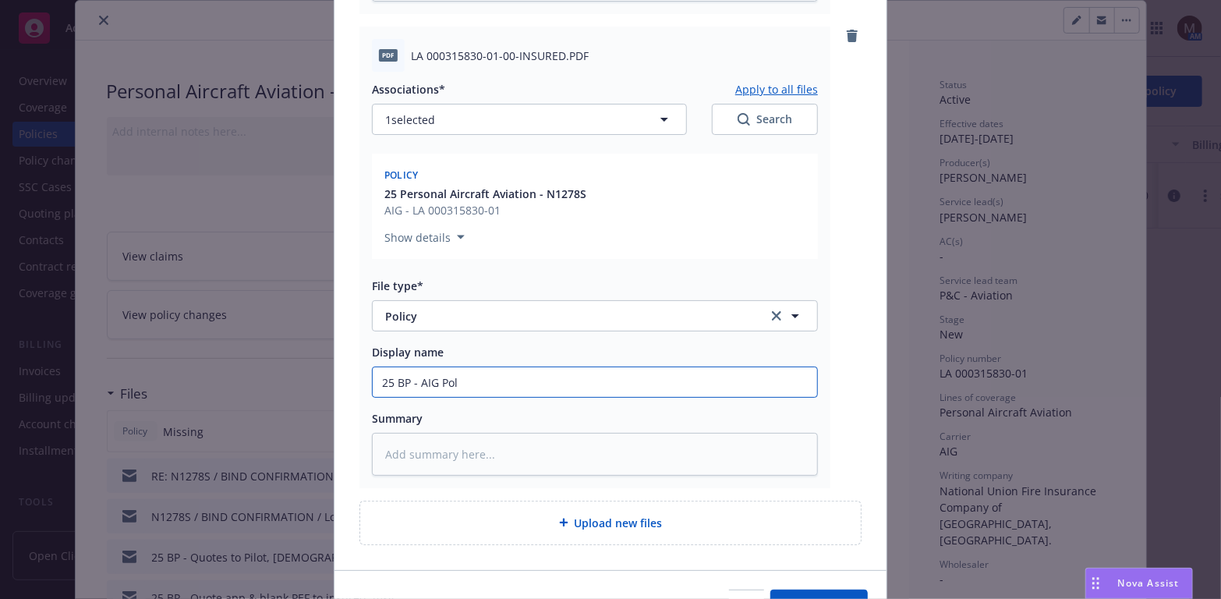
type input "25 BP - AIG Poli"
type textarea "x"
type input "25 BP - AIG Polic"
type textarea "x"
type input "25 BP - AIG Policy"
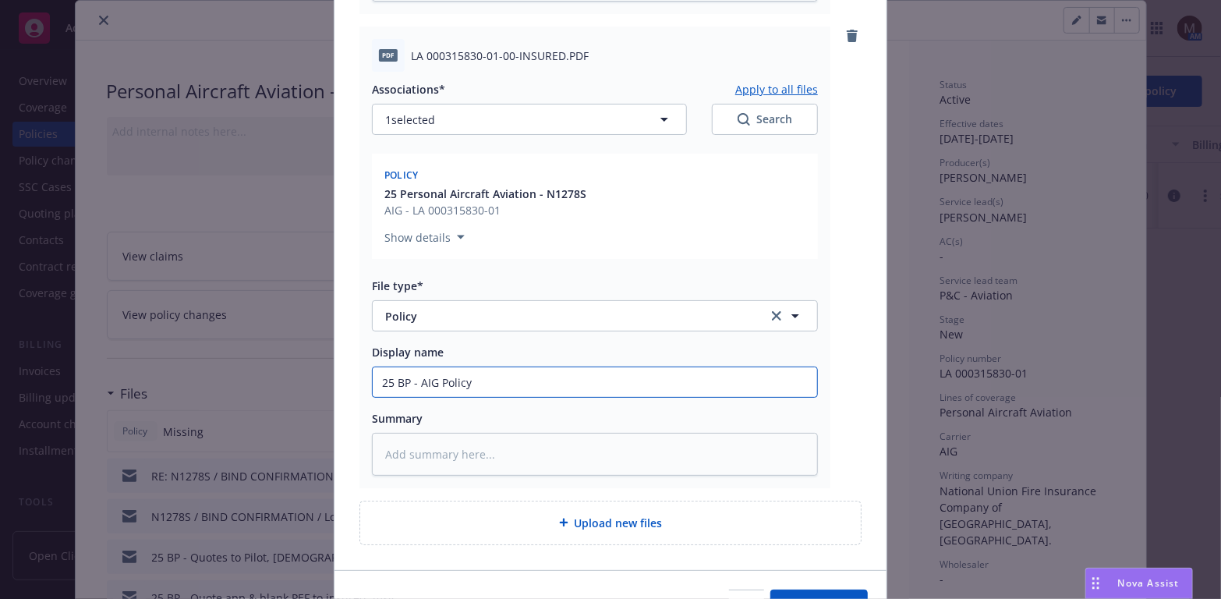
type textarea "x"
type input "25 BP - AIG Policy,"
type textarea "x"
type input "25 BP - AIG Policy,"
type textarea "x"
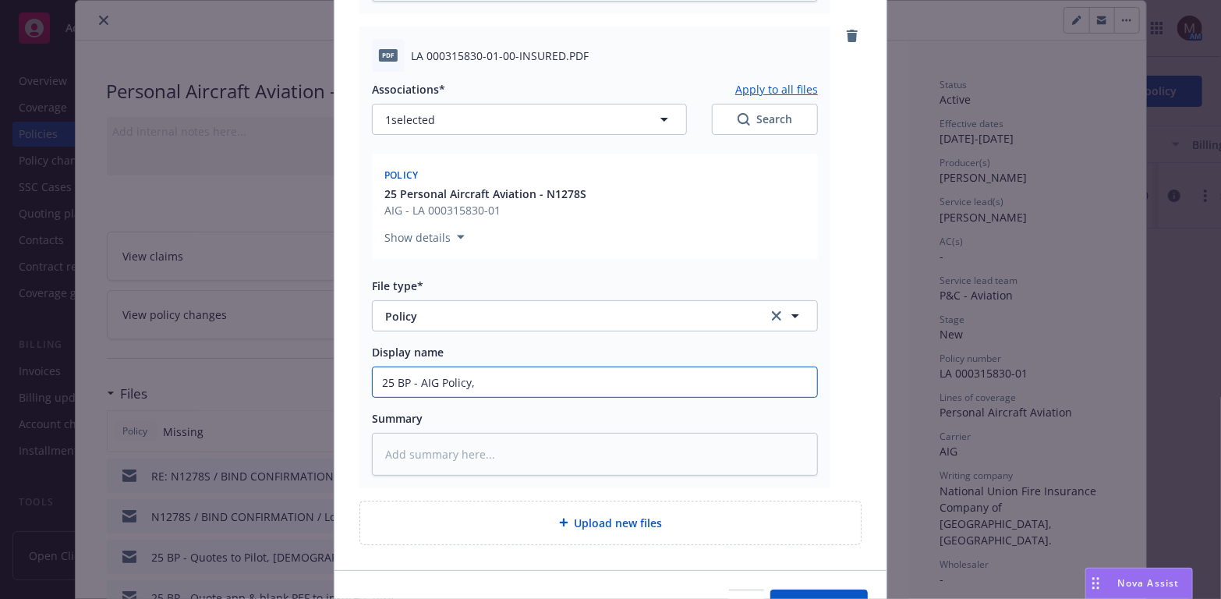
type input "25 BP - AIG Policy, e"
type textarea "x"
type input "25 BP - AIG Policy, ef"
type textarea "x"
type input "25 BP - AIG Policy, eff"
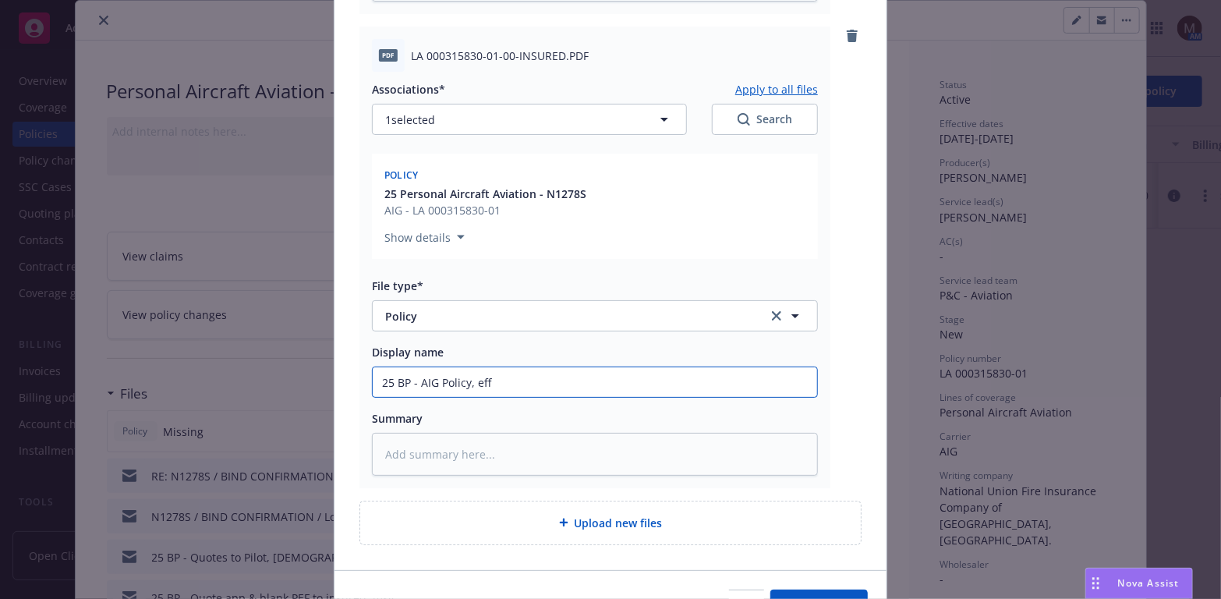
type textarea "x"
type input "25 BP - AIG Policy, eff"
type textarea "x"
type input "25 BP - AIG Policy, eff 0"
type textarea "x"
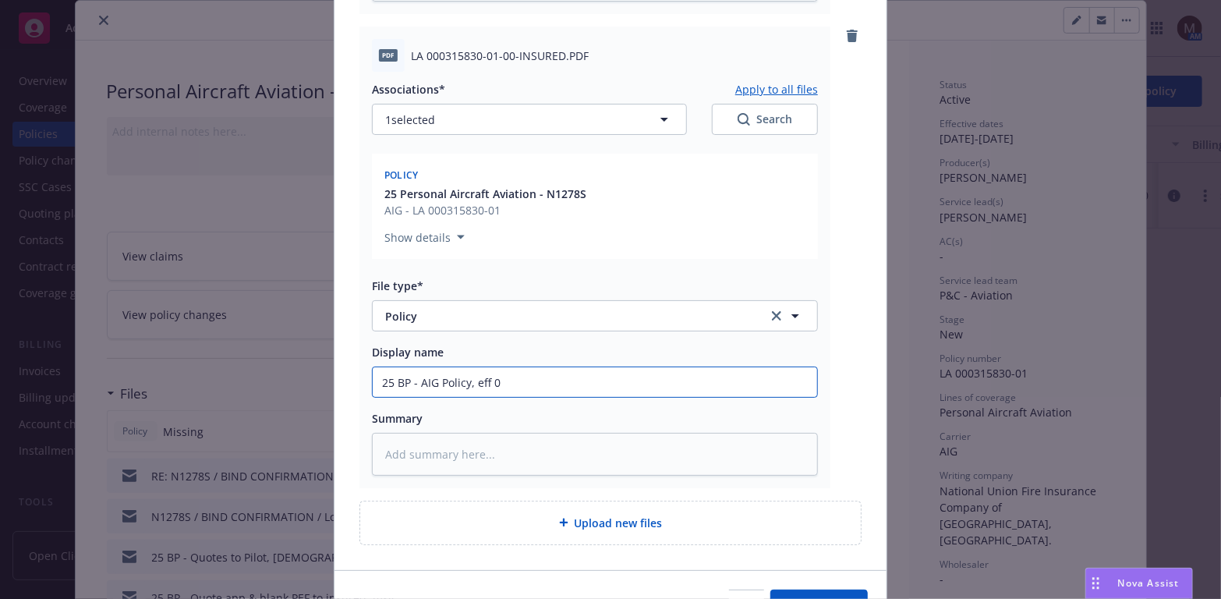
type input "25 BP - AIG Policy, eff 08"
type textarea "x"
type input "25 BP - AIG Policy, eff 08."
type textarea "x"
type input "25 BP - AIG Policy, eff 08.1"
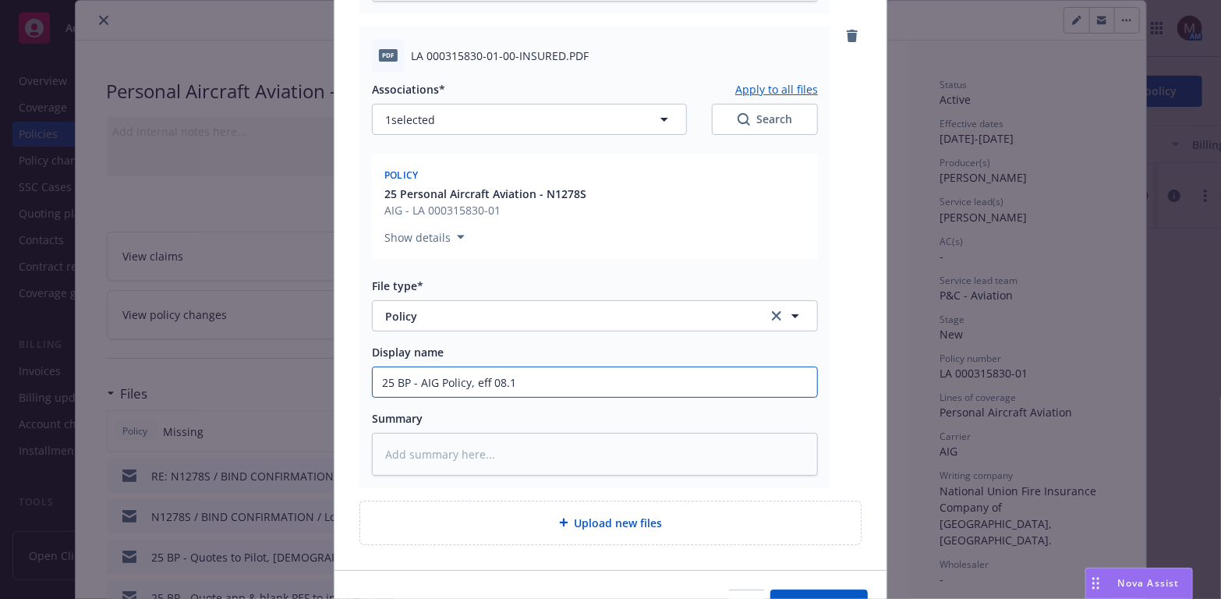
type textarea "x"
type input "25 BP - AIG Policy, eff 08.15"
type textarea "x"
type input "25 BP - AIG Policy, eff 08.15."
type textarea "x"
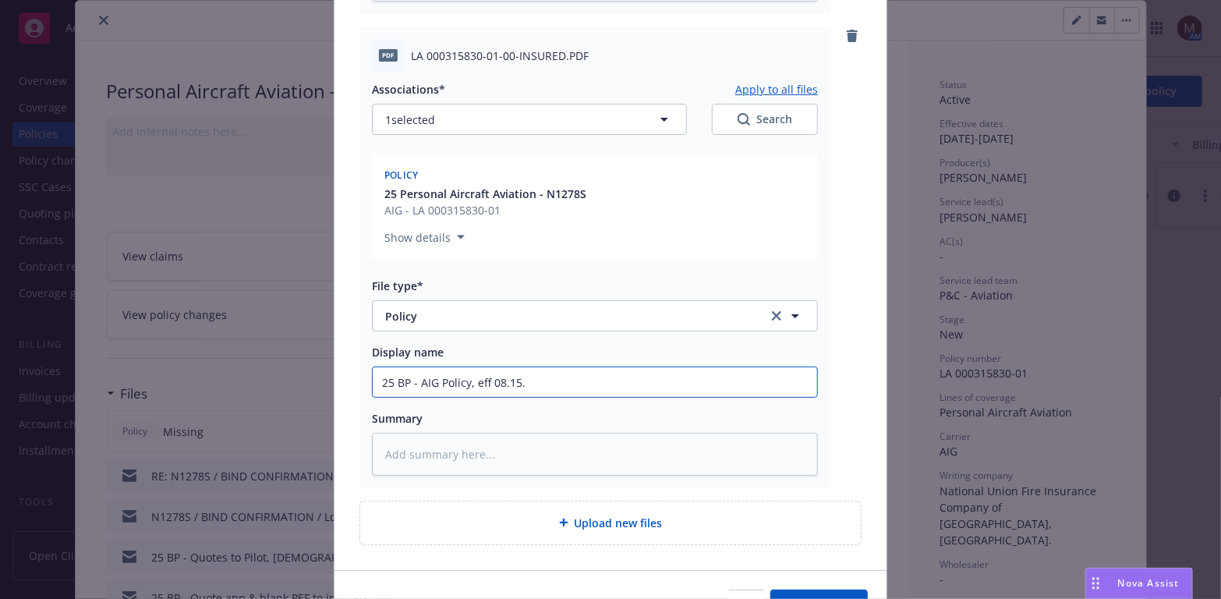
type input "25 BP - AIG Policy, eff 08.15.2"
type textarea "x"
type input "25 BP - AIG Policy, eff 08.15.20"
type textarea "x"
type input "25 BP - AIG Policy, eff 08.15.202"
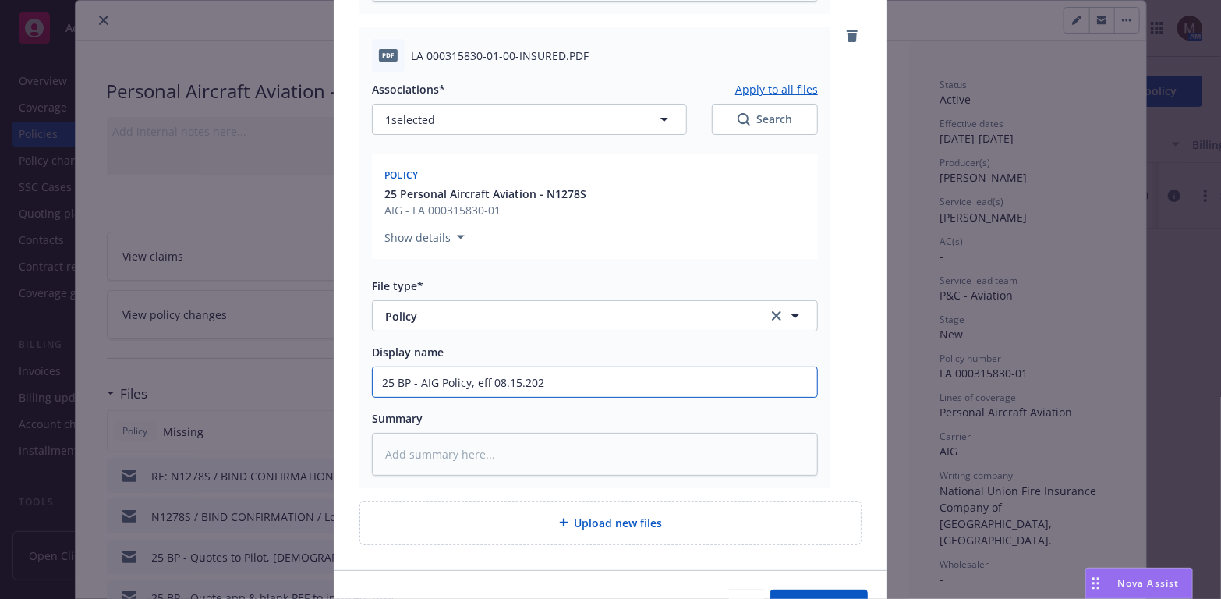
type textarea "x"
drag, startPoint x: 557, startPoint y: 376, endPoint x: 347, endPoint y: 388, distance: 210.0
type input "25 BP - AIG Policy, eff 08.15.2025"
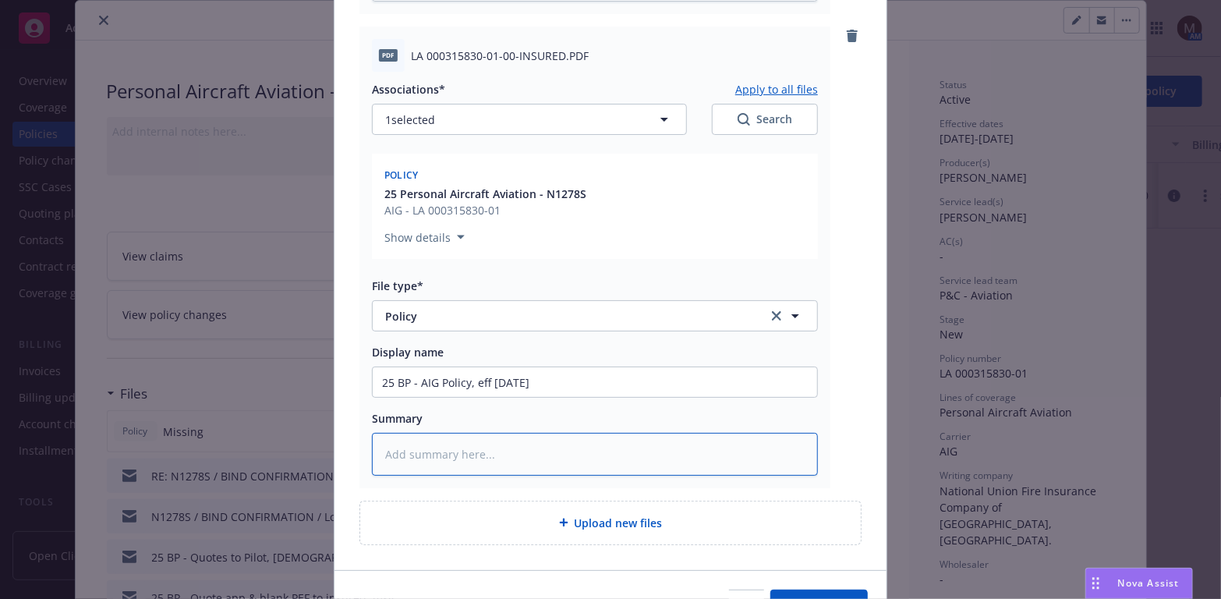
click at [413, 452] on textarea at bounding box center [595, 454] width 446 height 43
paste textarea "25 BP - AIG Policy, eff 08.15.2025"
type textarea "x"
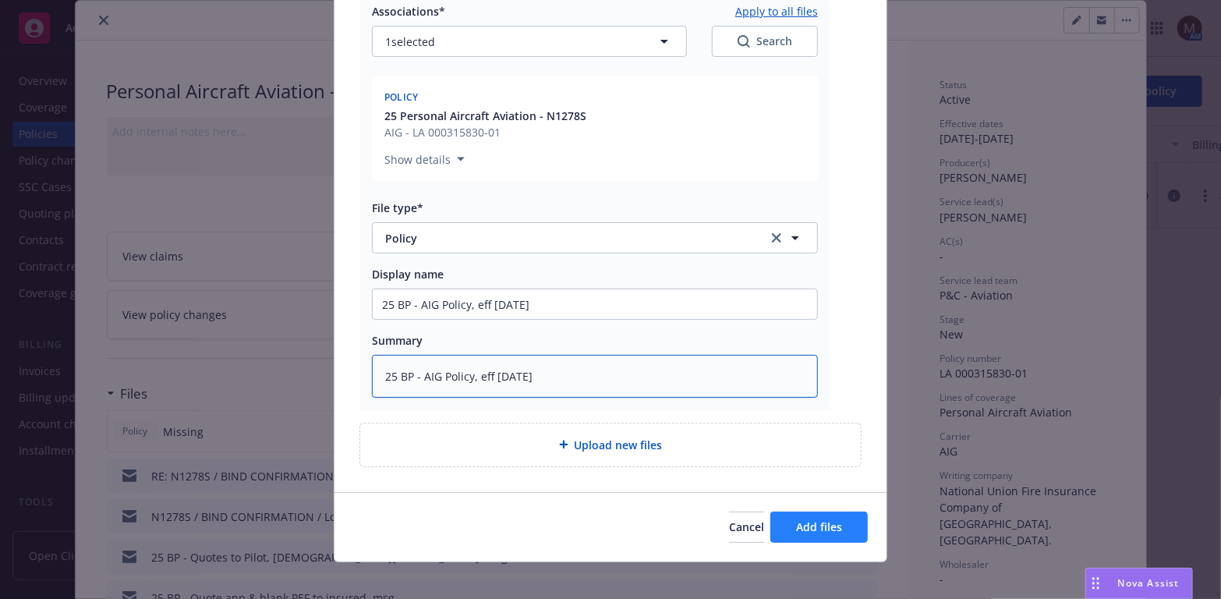
type textarea "25 BP - AIG Policy, eff 08.15.2025"
click at [796, 523] on span "Add files" at bounding box center [819, 526] width 46 height 15
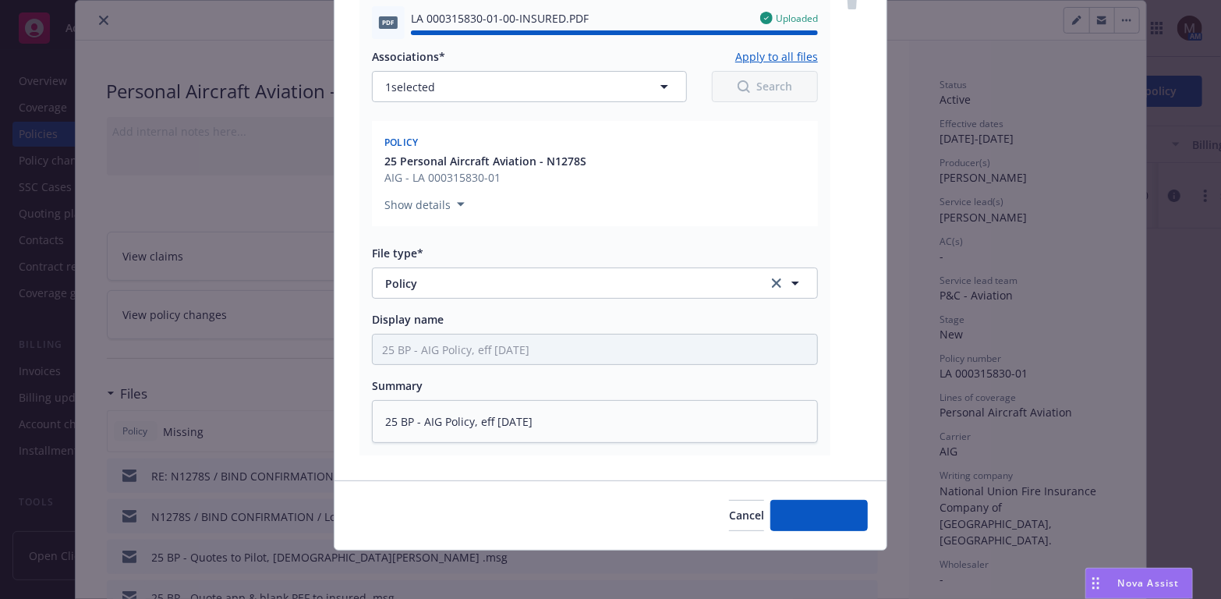
type textarea "x"
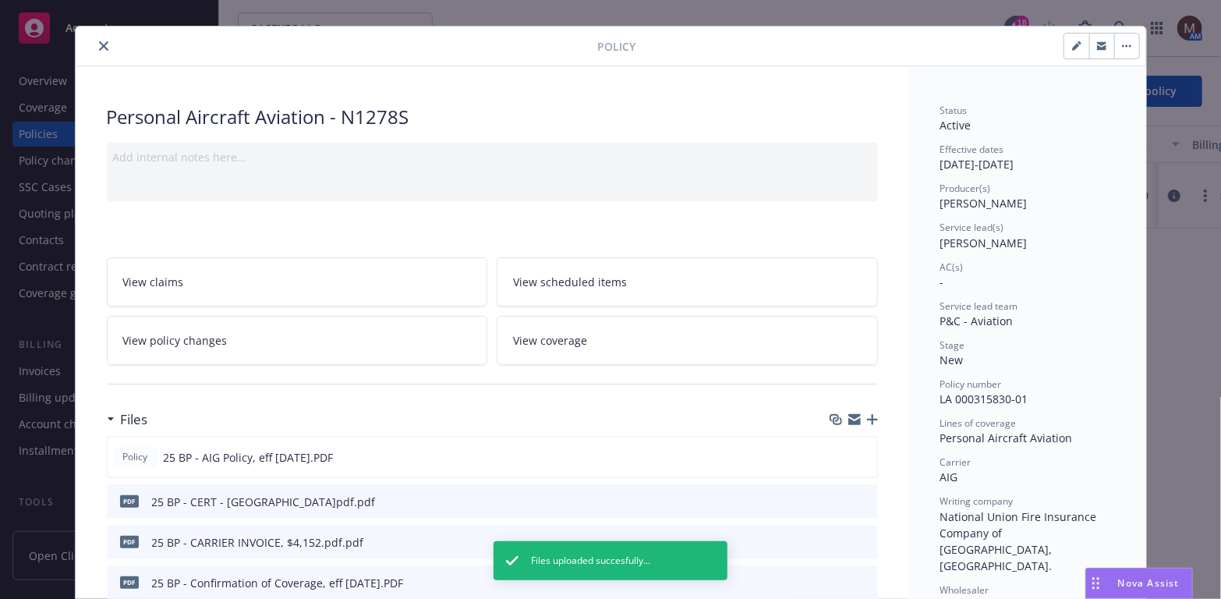
scroll to position [0, 0]
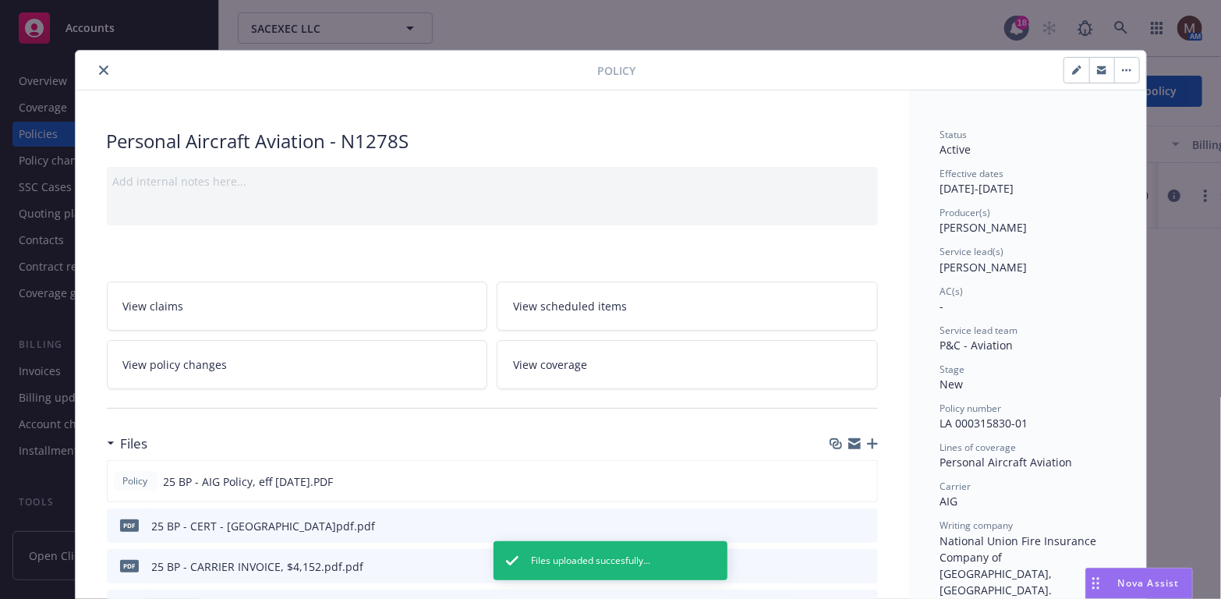
click at [99, 62] on button "close" at bounding box center [103, 70] width 19 height 19
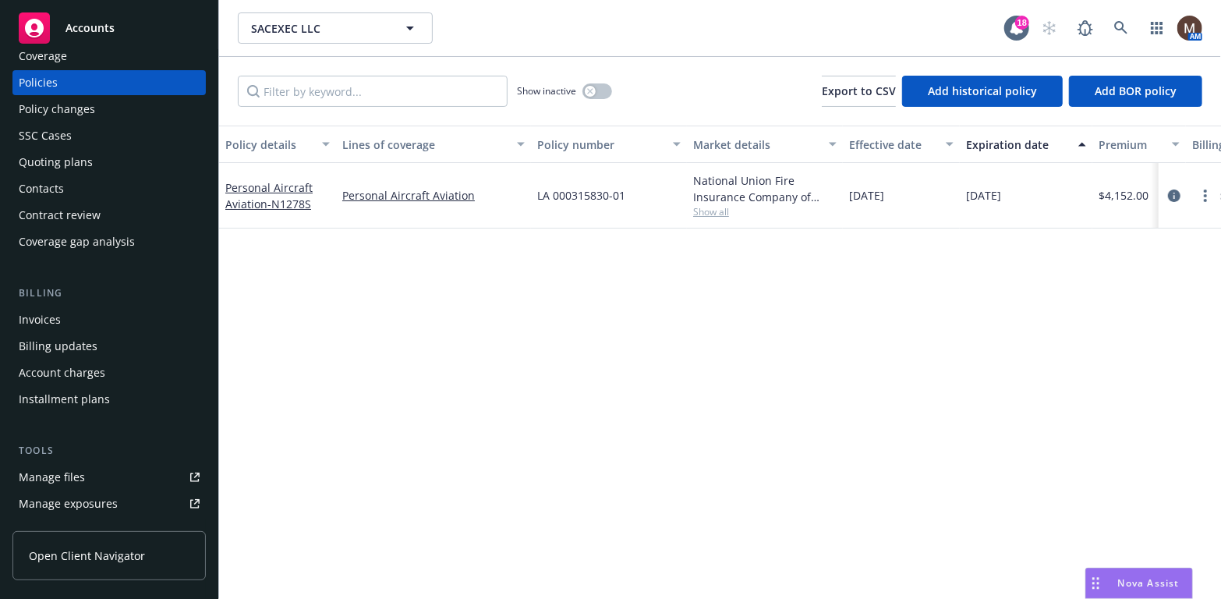
scroll to position [78, 0]
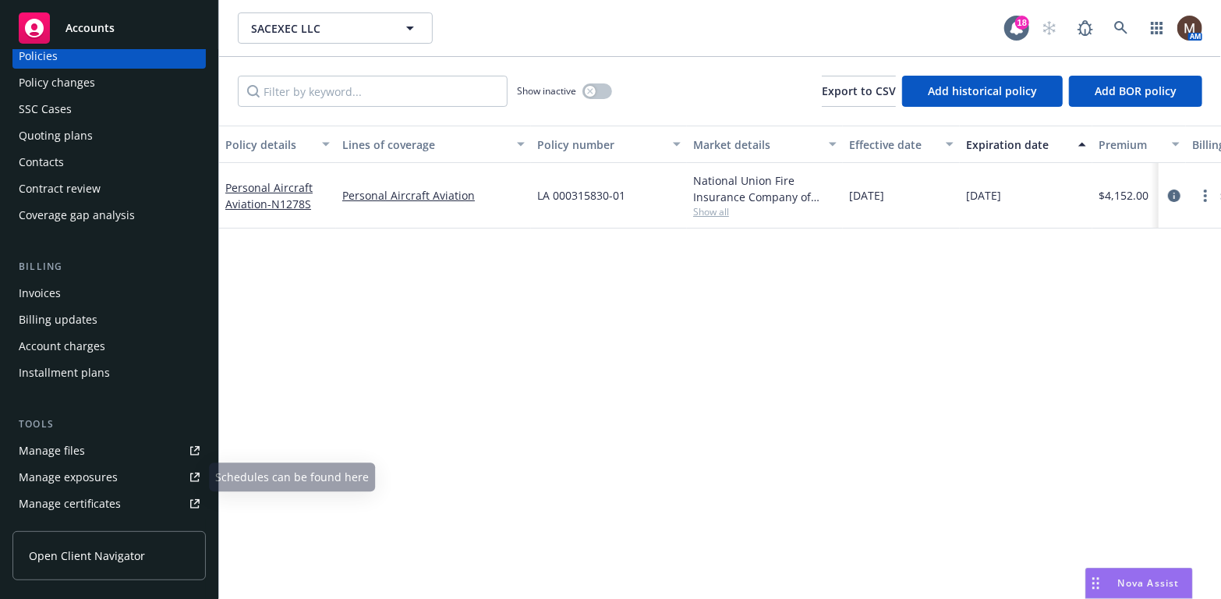
click at [64, 451] on div "Manage files" at bounding box center [52, 450] width 66 height 25
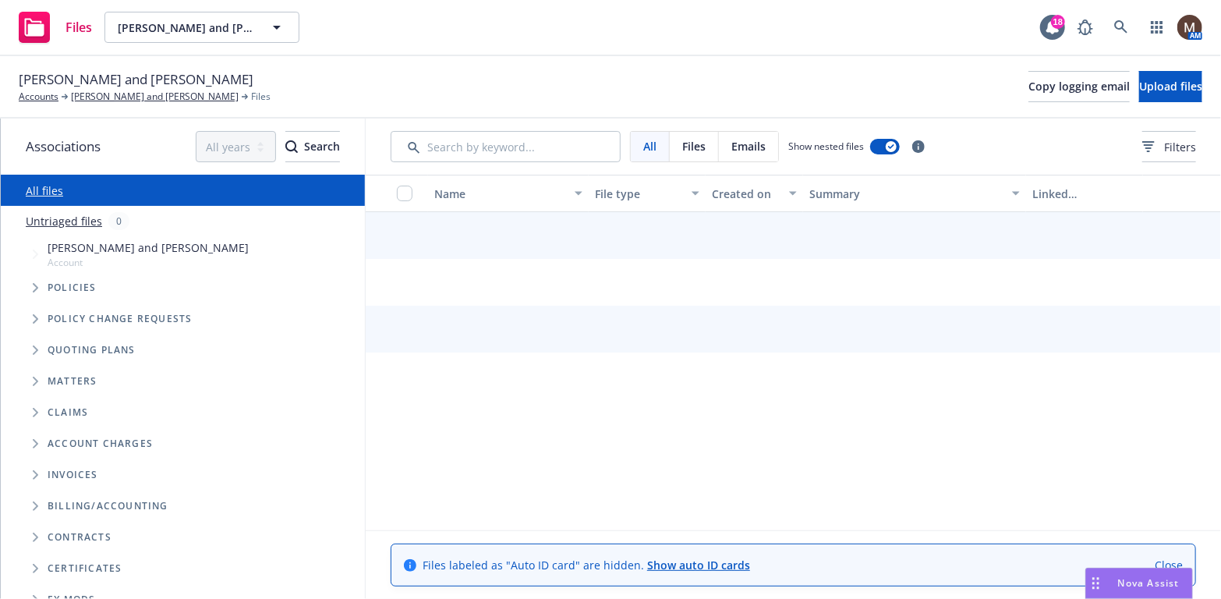
click at [603, 366] on div at bounding box center [793, 297] width 855 height 171
click at [182, 94] on link "[PERSON_NAME] and [PERSON_NAME]" at bounding box center [155, 97] width 168 height 14
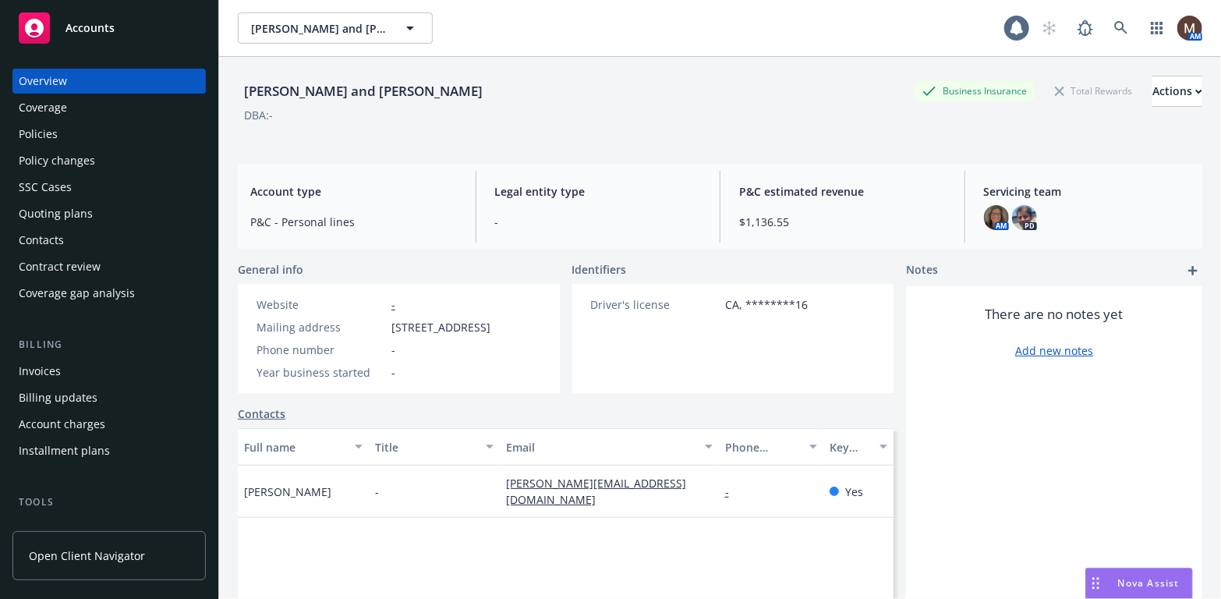
scroll to position [78, 0]
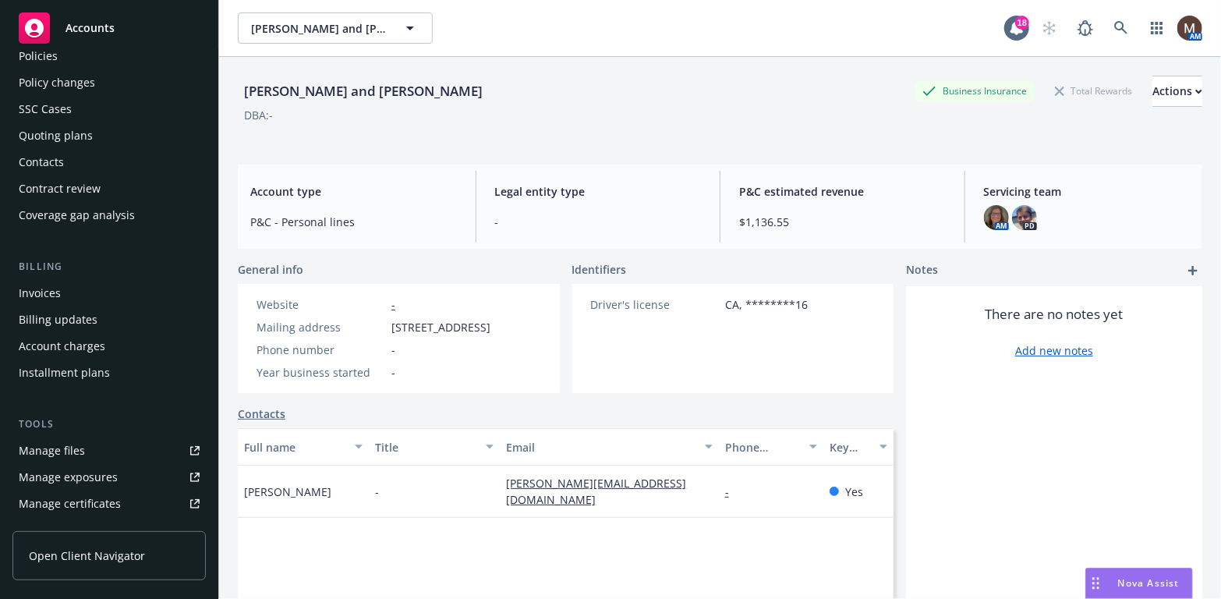
click at [67, 448] on div "Manage files" at bounding box center [52, 450] width 66 height 25
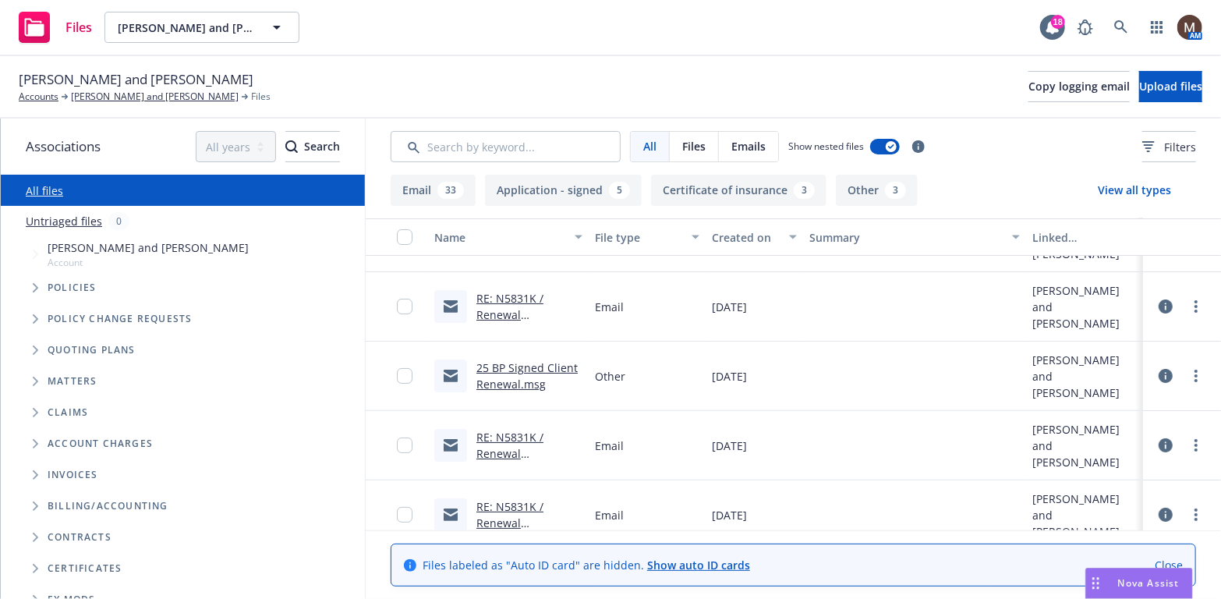
scroll to position [78, 0]
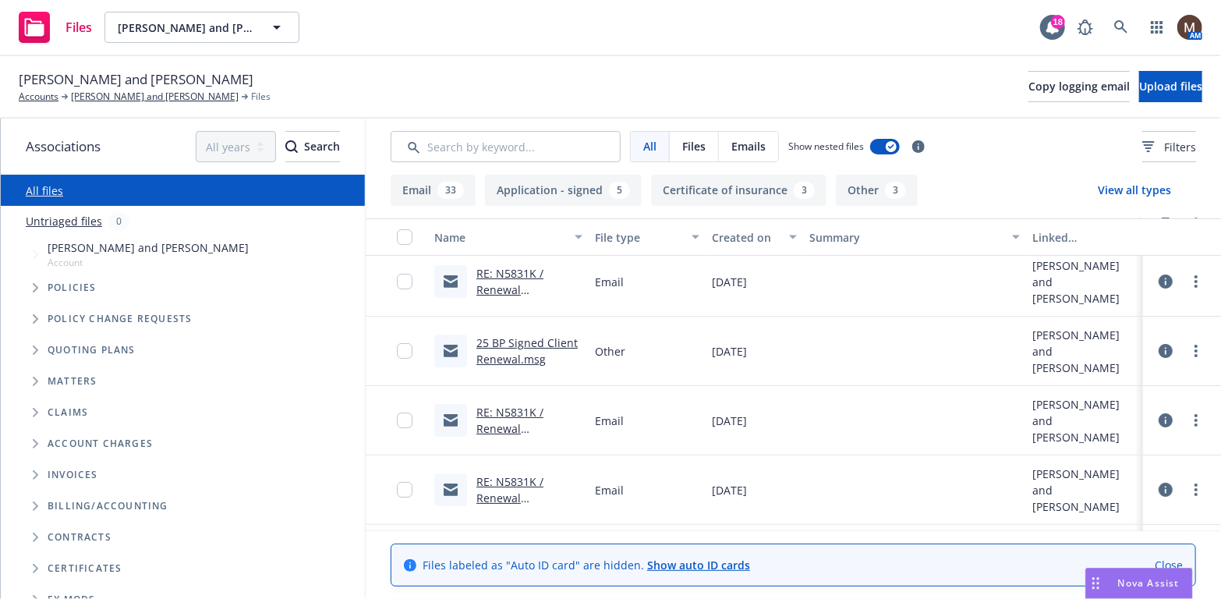
click at [523, 427] on link "RE: N5831K / Renewal Application / Scott Wright and Mark Wright" at bounding box center [519, 453] width 87 height 97
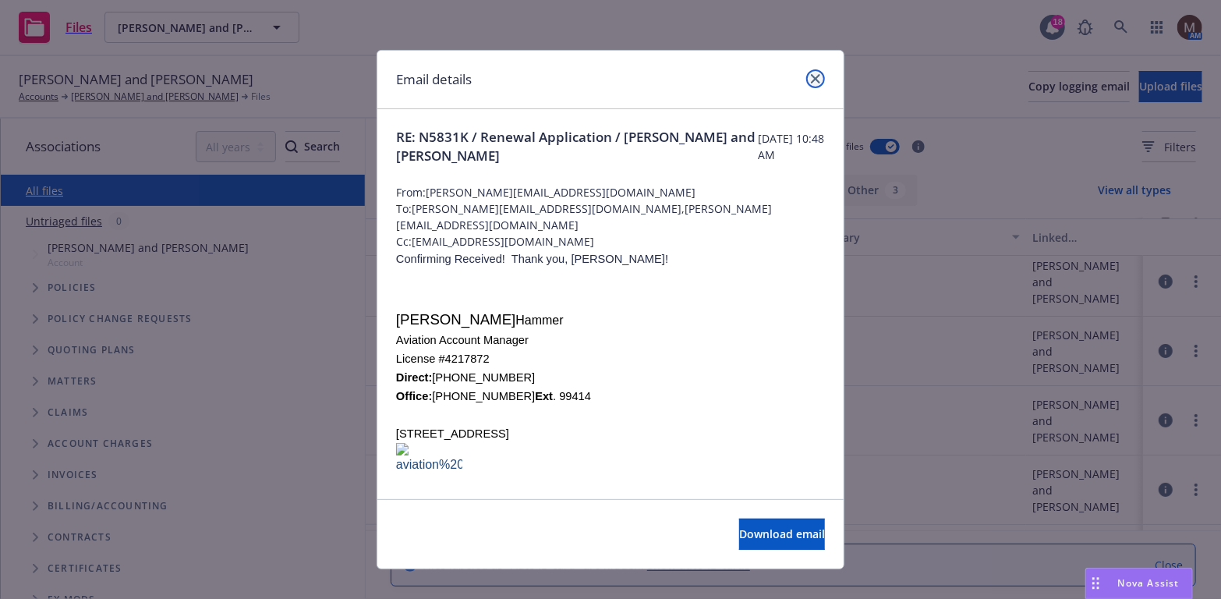
click at [806, 73] on link "close" at bounding box center [815, 78] width 19 height 19
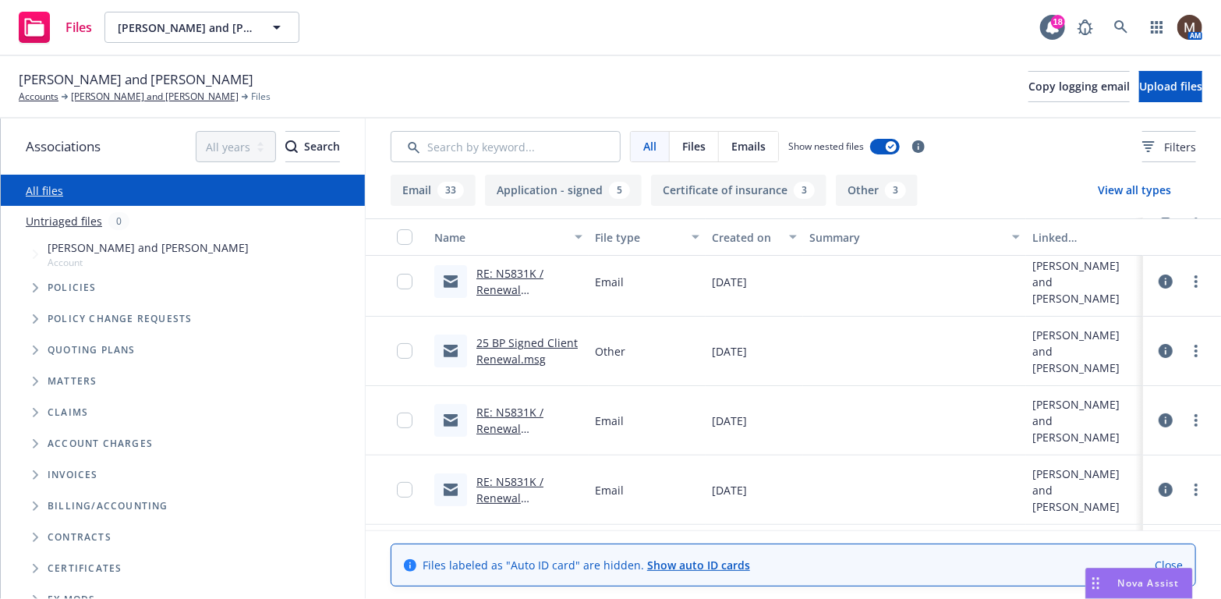
click at [511, 425] on link "RE: N5831K / Renewal Application / Scott Wright and Mark Wright" at bounding box center [519, 453] width 87 height 97
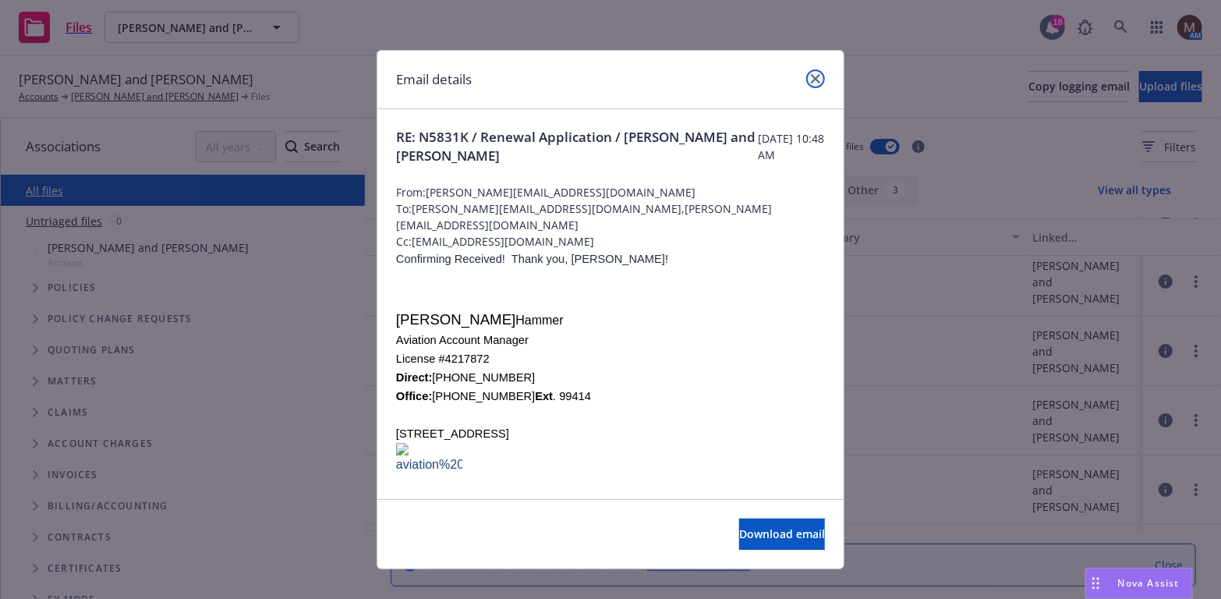
click at [811, 76] on icon "close" at bounding box center [815, 78] width 9 height 9
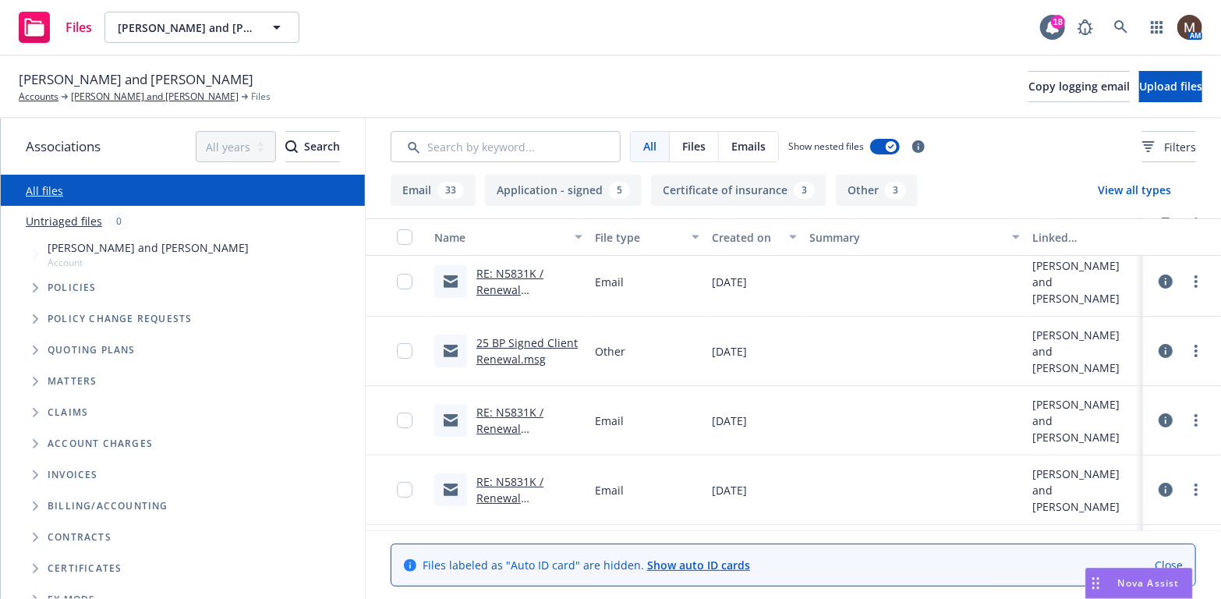
click at [512, 497] on link "RE: N5831K / Renewal Application / Scott Wright and Mark Wright" at bounding box center [519, 522] width 87 height 97
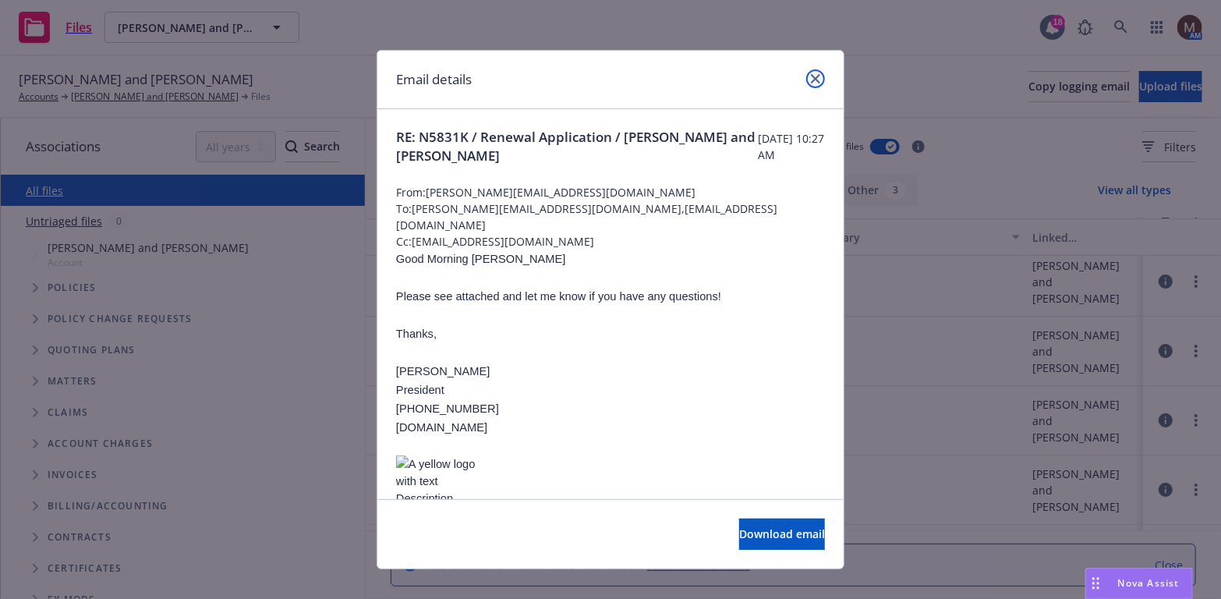
click at [811, 74] on icon "close" at bounding box center [815, 78] width 9 height 9
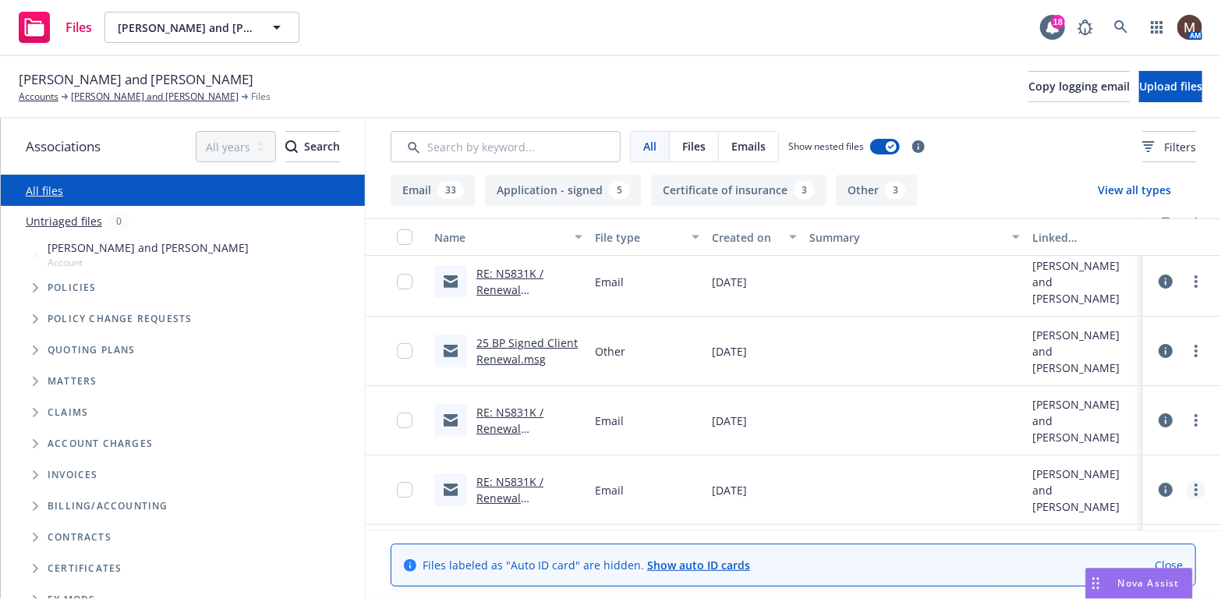
click at [1194, 484] on circle "more" at bounding box center [1195, 484] width 3 height 3
click at [1101, 368] on link "Archive" at bounding box center [1126, 374] width 155 height 31
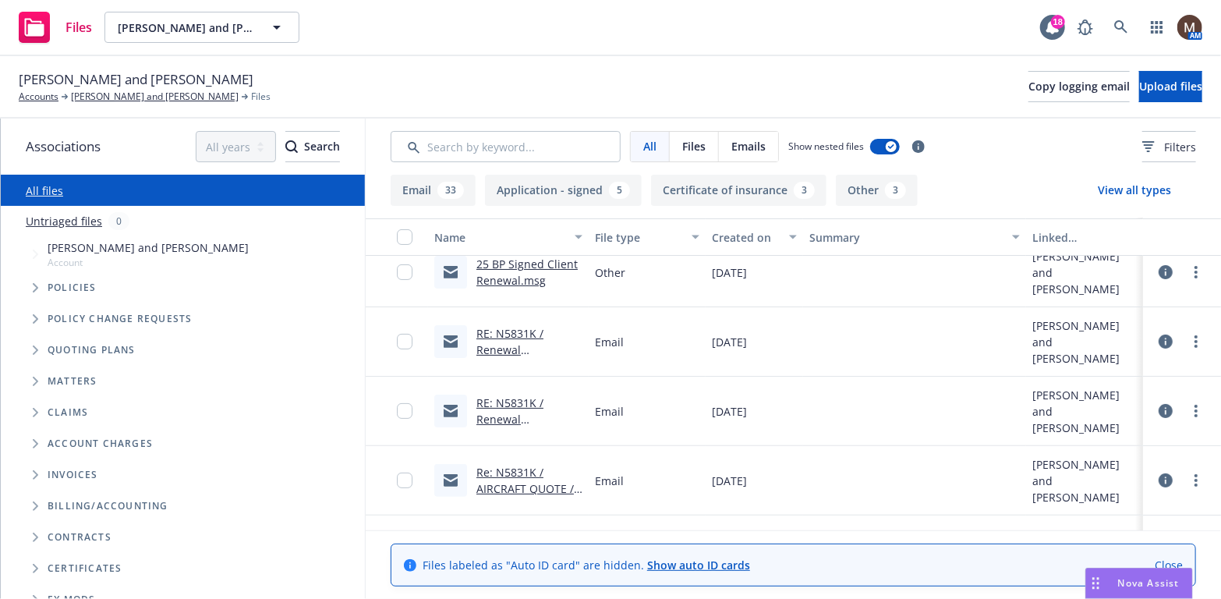
click at [528, 482] on link "Re: N5831K / AIRCRAFT QUOTE / Scott Wright and Mark Wright" at bounding box center [524, 505] width 97 height 80
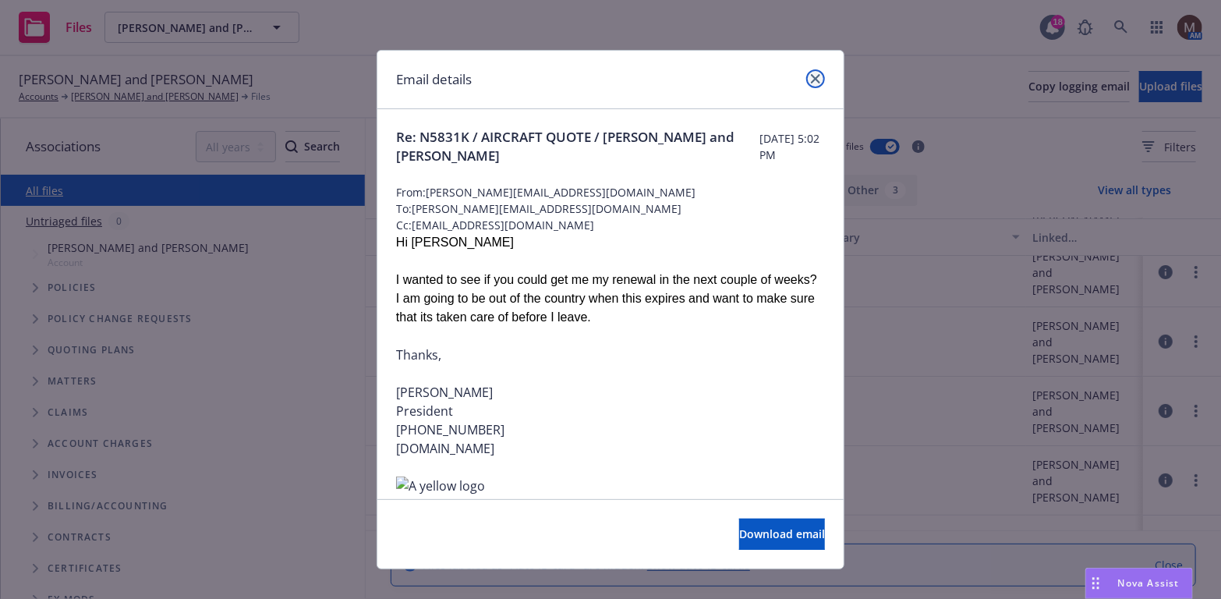
click at [811, 74] on icon "close" at bounding box center [815, 78] width 9 height 9
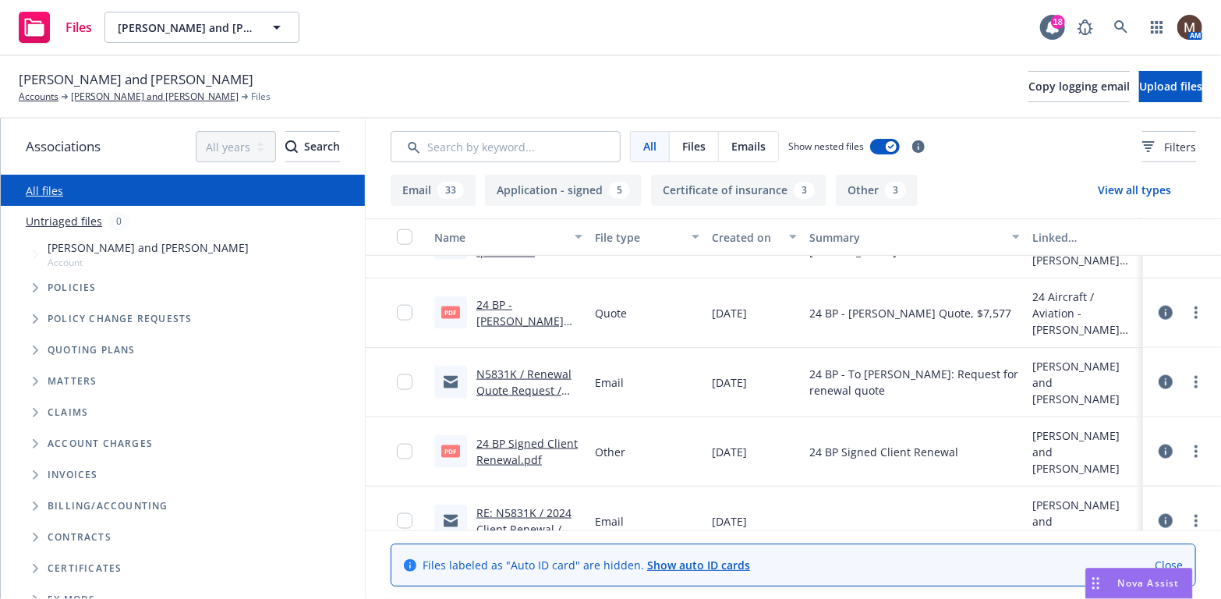
scroll to position [1091, 0]
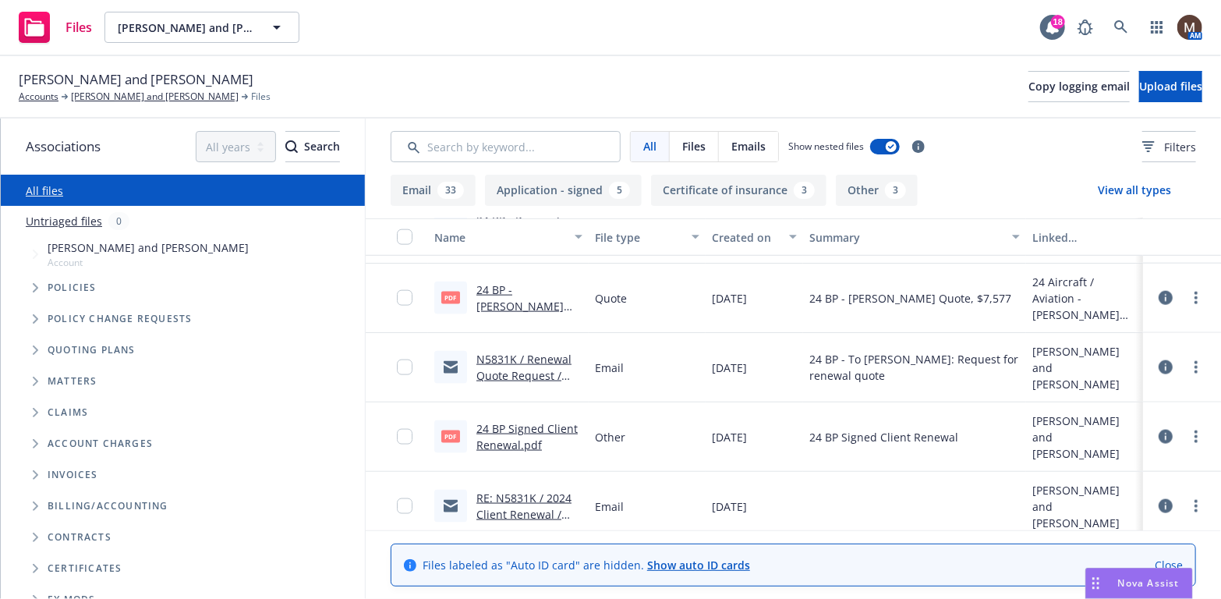
click at [548, 355] on link "N5831K / Renewal Quote Request / Scott M Wright and Mark A Wright" at bounding box center [523, 392] width 95 height 80
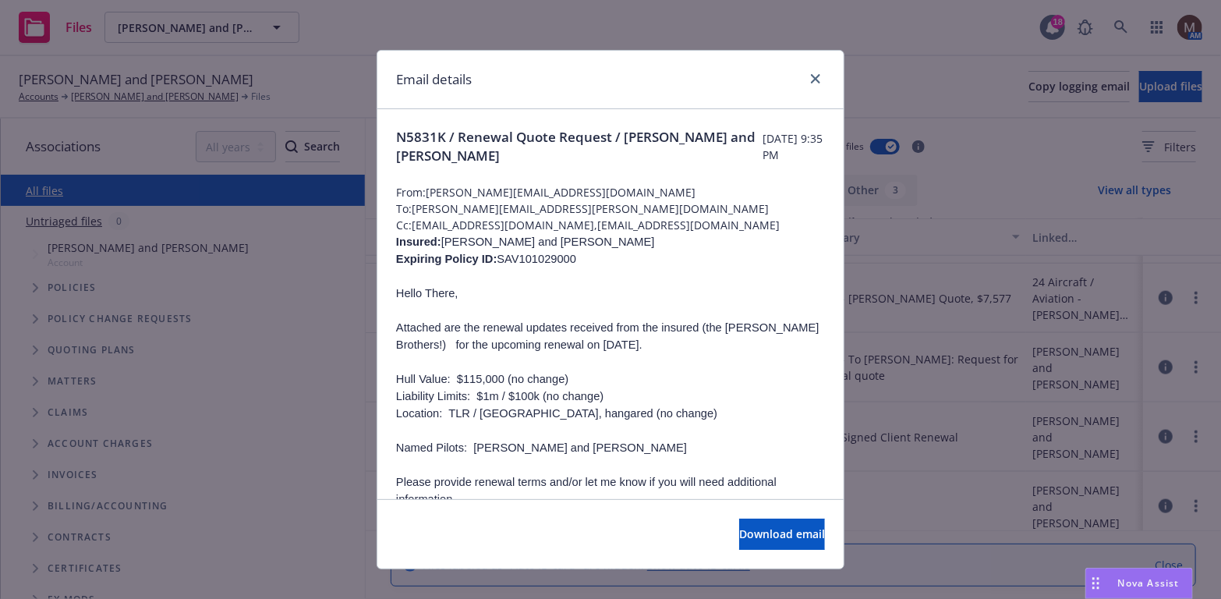
scroll to position [78, 0]
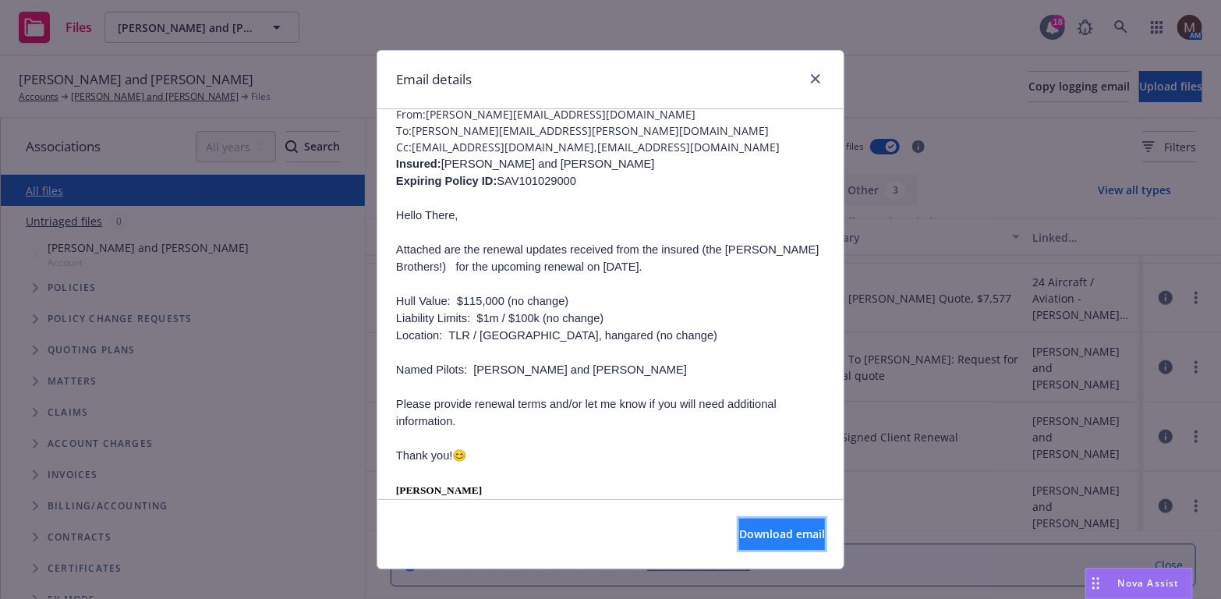
click at [755, 530] on span "Download email" at bounding box center [782, 533] width 86 height 15
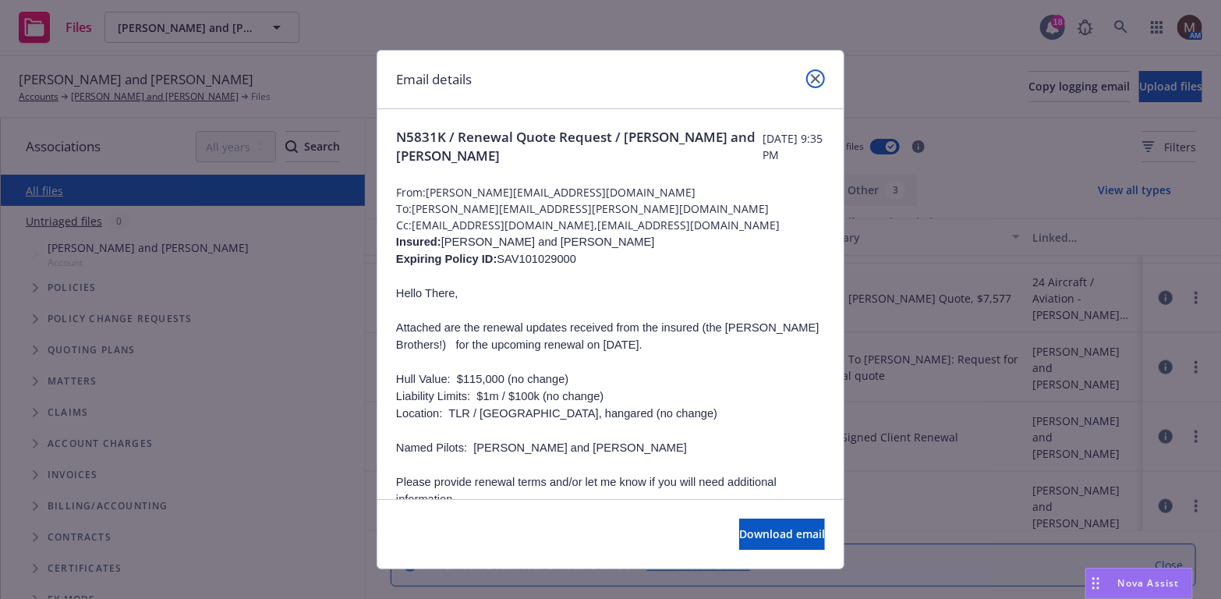
click at [811, 74] on icon "close" at bounding box center [815, 78] width 9 height 9
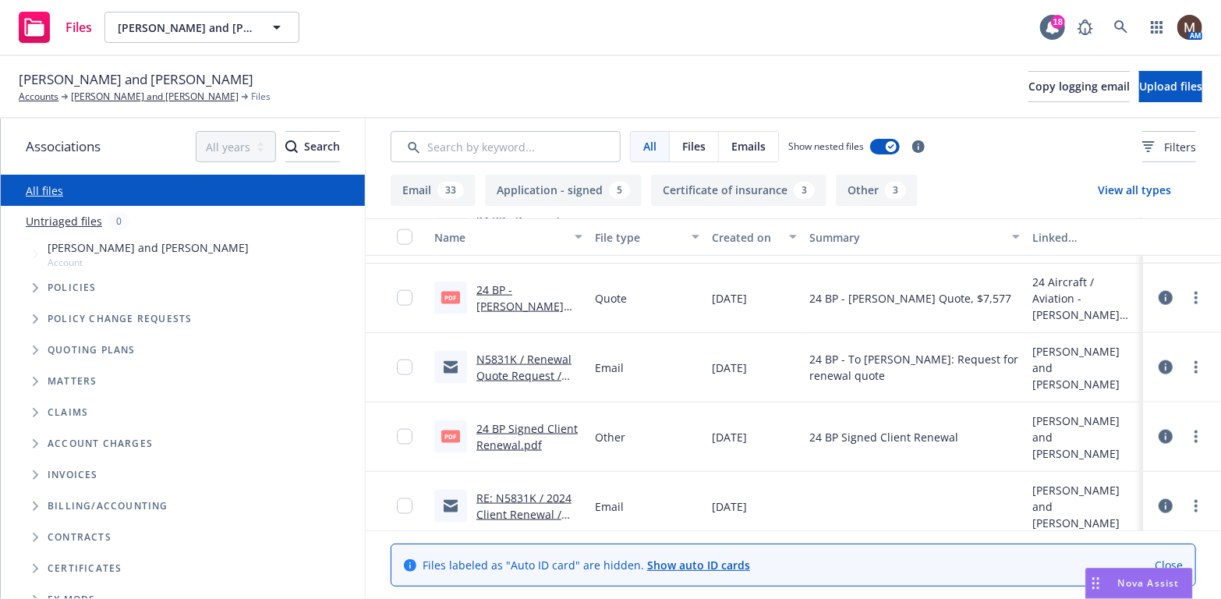
click at [525, 374] on link "N5831K / Renewal Quote Request / Scott M Wright and Mark A Wright" at bounding box center [523, 392] width 95 height 80
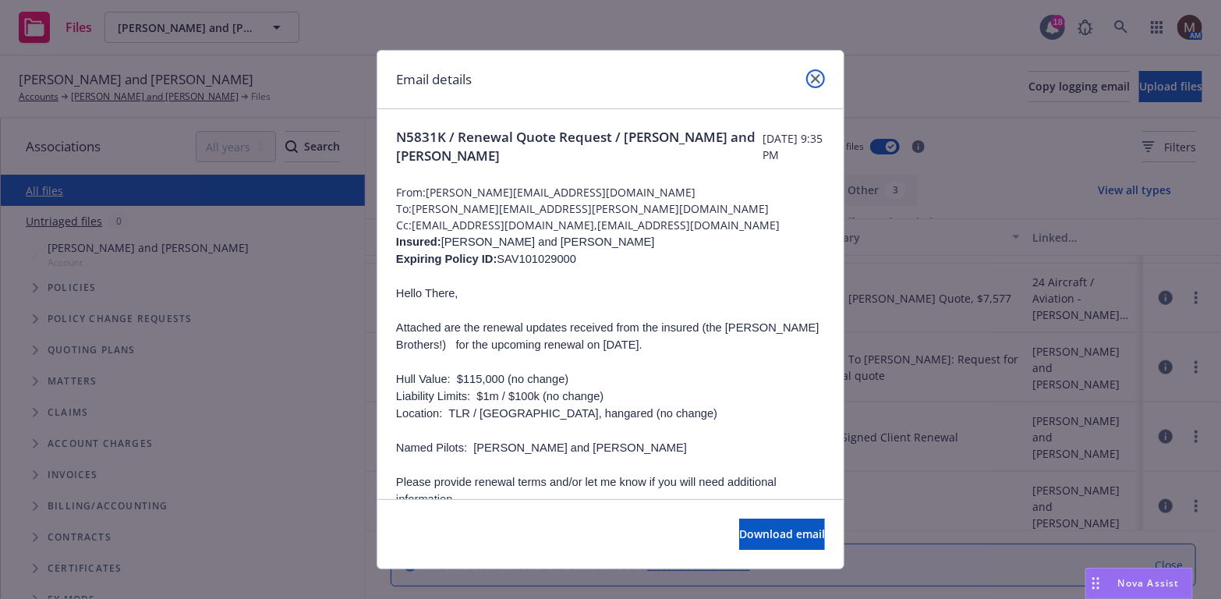
click at [811, 76] on icon "close" at bounding box center [815, 78] width 9 height 9
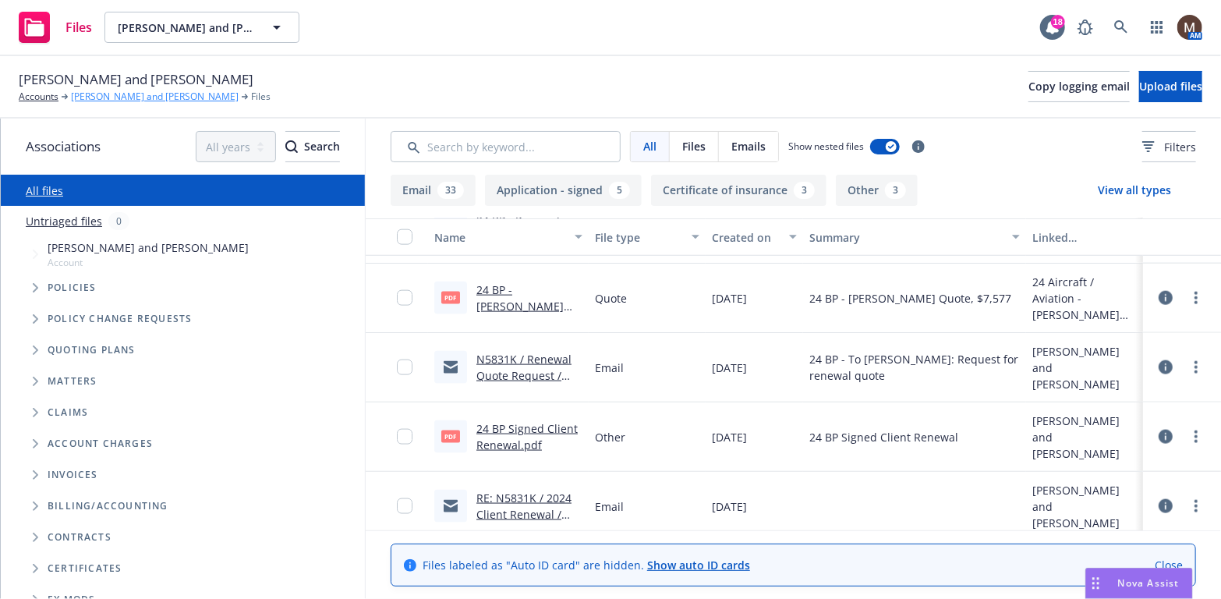
click at [134, 94] on link "Scott M Wright and Mark A Wright" at bounding box center [155, 97] width 168 height 14
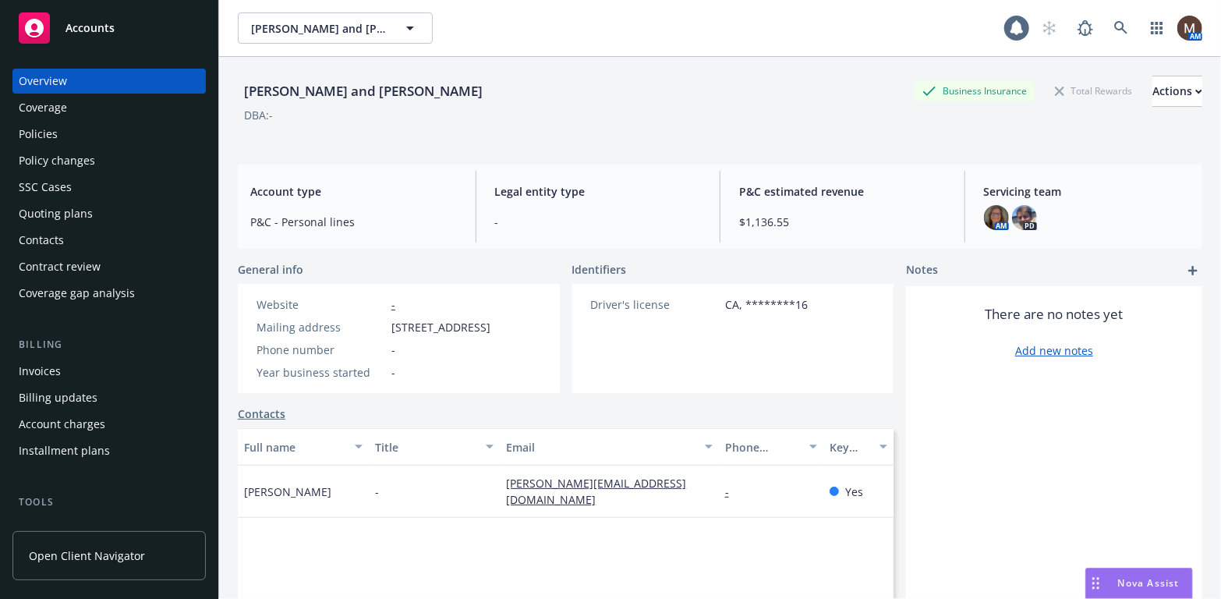
click at [48, 126] on div "Policies" at bounding box center [38, 134] width 39 height 25
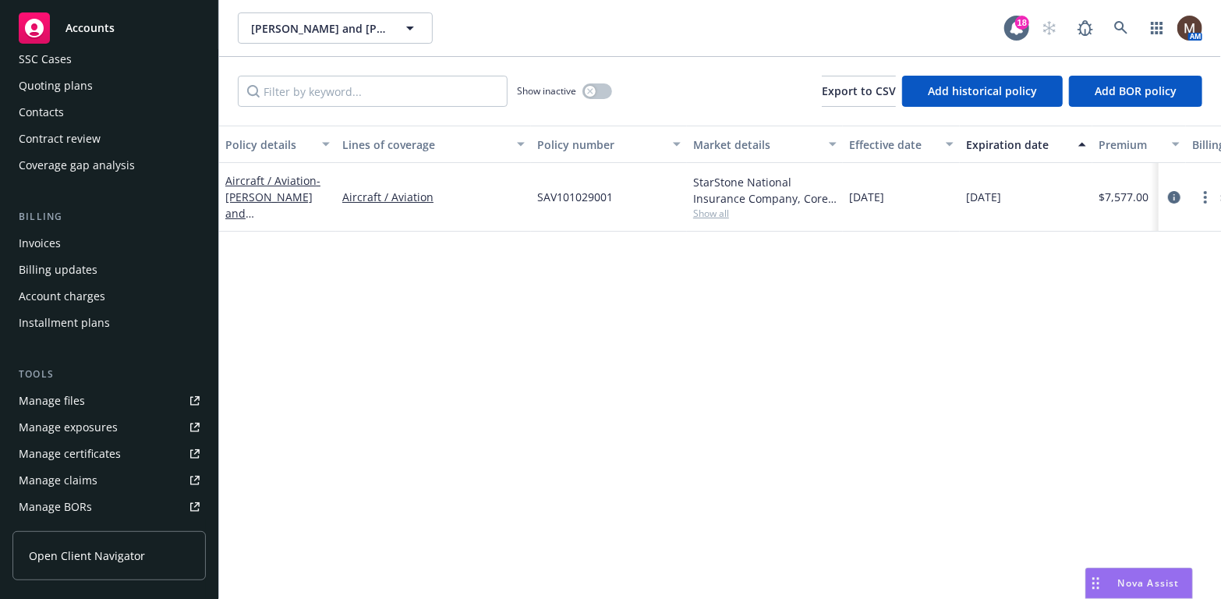
scroll to position [156, 0]
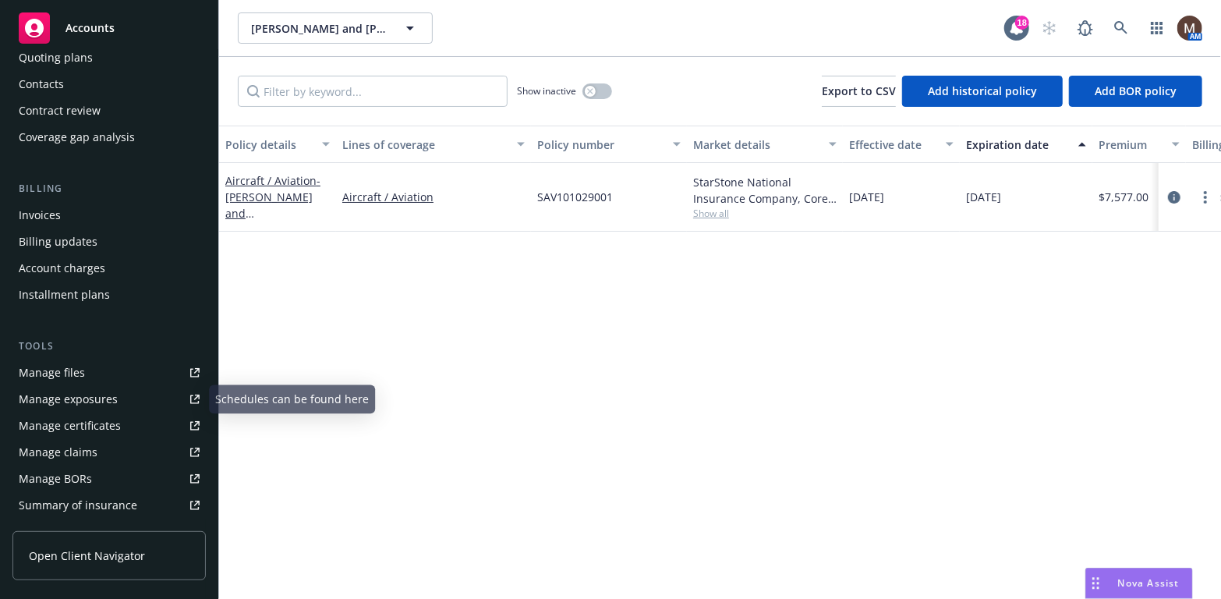
click at [85, 367] on link "Manage files" at bounding box center [108, 372] width 193 height 25
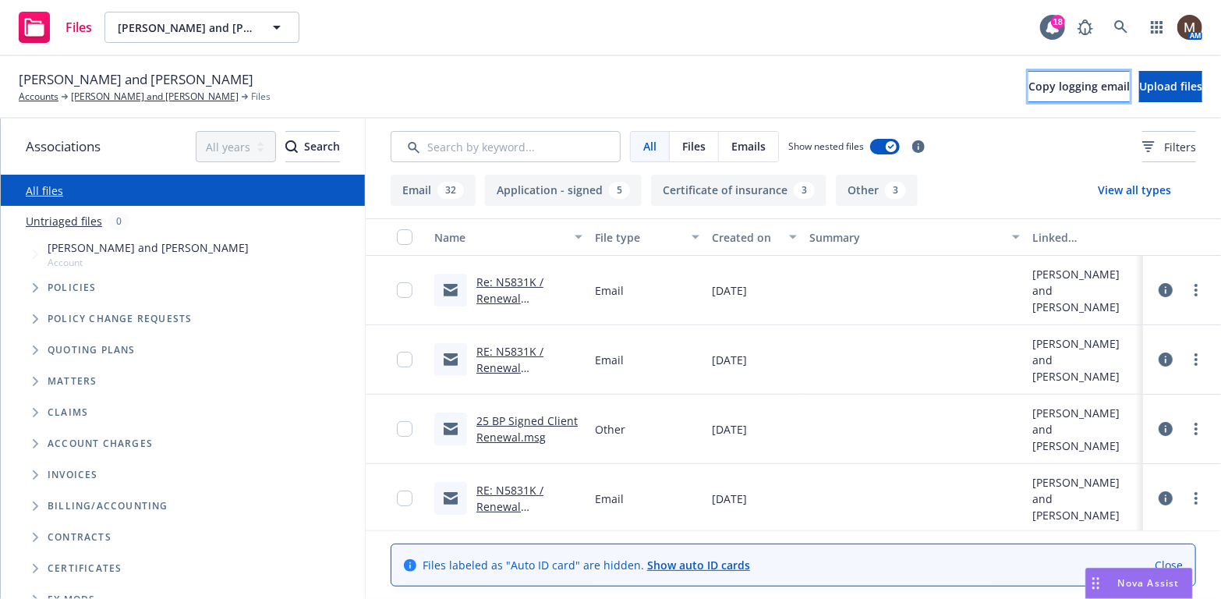
click at [1028, 80] on span "Copy logging email" at bounding box center [1078, 86] width 101 height 15
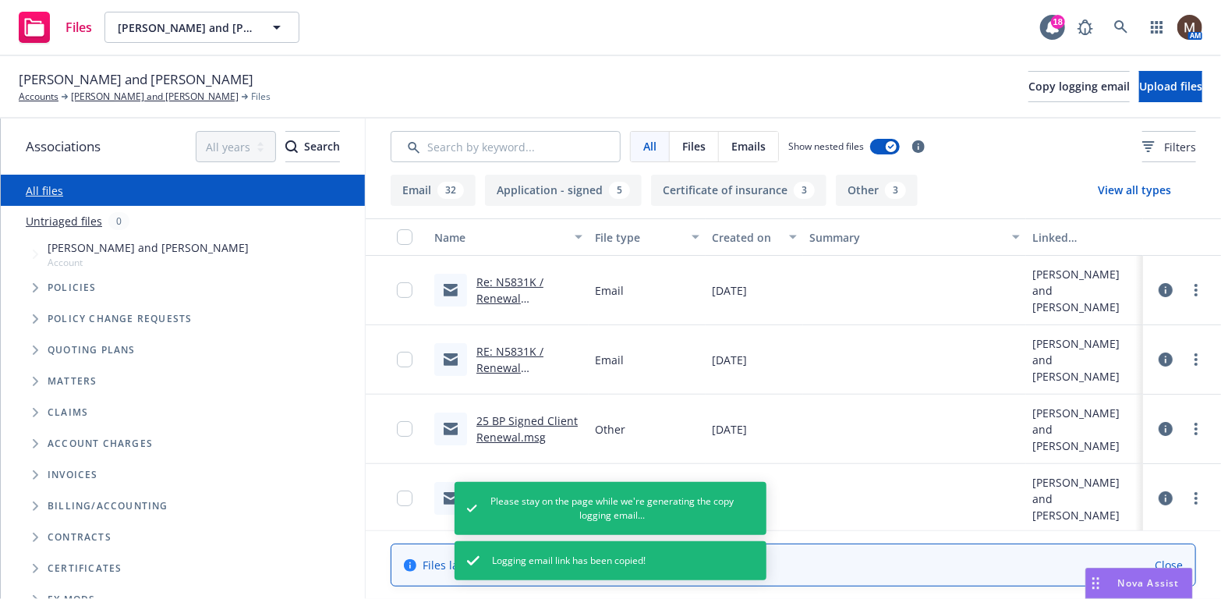
drag, startPoint x: 117, startPoint y: 94, endPoint x: 161, endPoint y: 178, distance: 94.5
click at [117, 94] on link "[PERSON_NAME] and [PERSON_NAME]" at bounding box center [155, 97] width 168 height 14
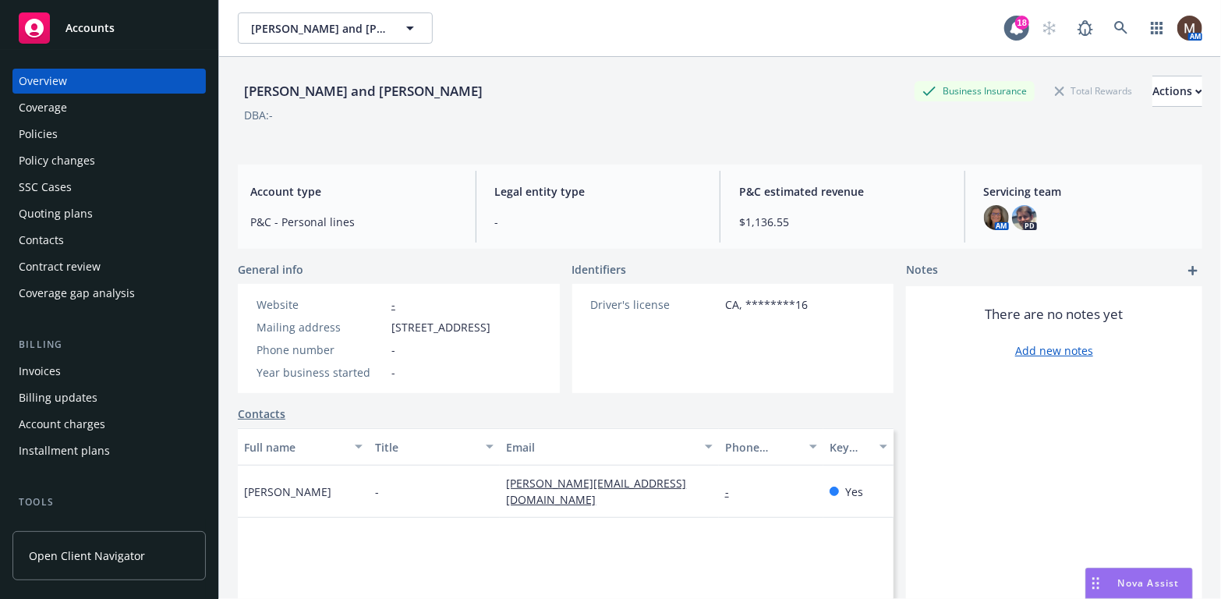
click at [58, 133] on div "Policies" at bounding box center [109, 134] width 181 height 25
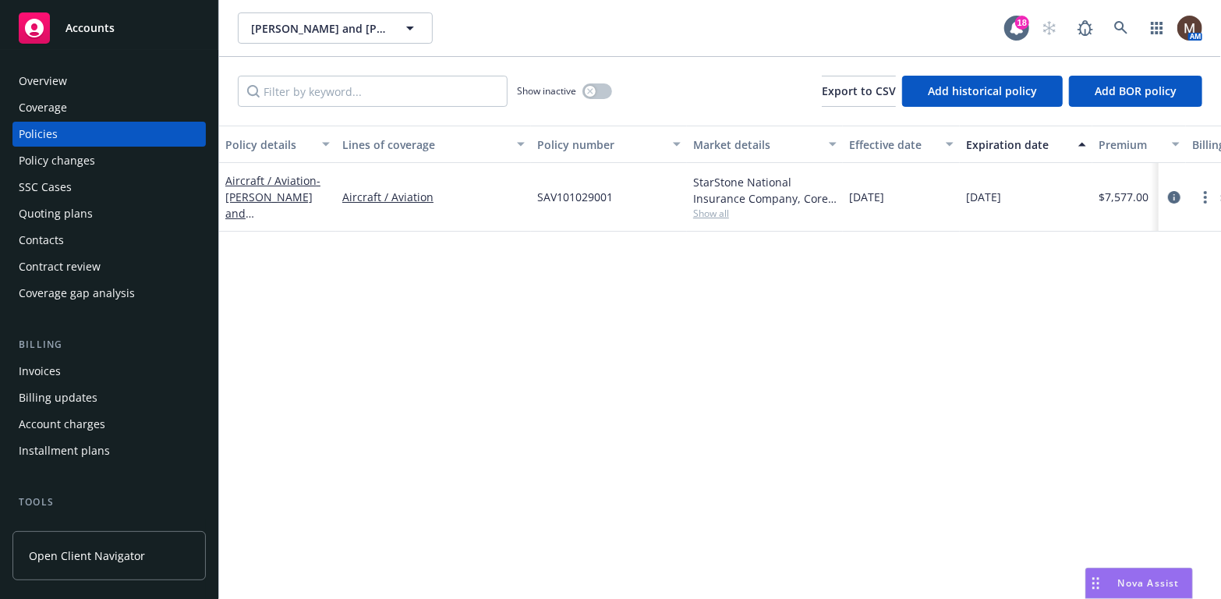
click at [491, 373] on div "Policy details Lines of coverage Policy number Market details Effective date Ex…" at bounding box center [720, 361] width 1002 height 473
click at [104, 26] on span "Accounts" at bounding box center [89, 28] width 49 height 12
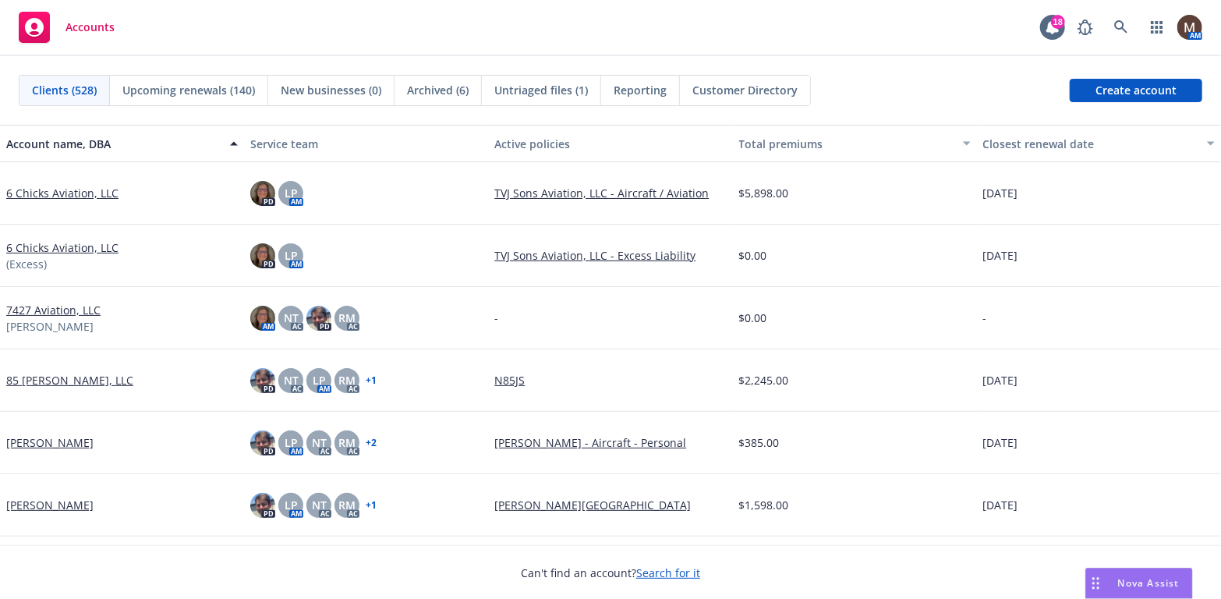
click at [196, 84] on span "Upcoming renewals (140)" at bounding box center [188, 90] width 133 height 16
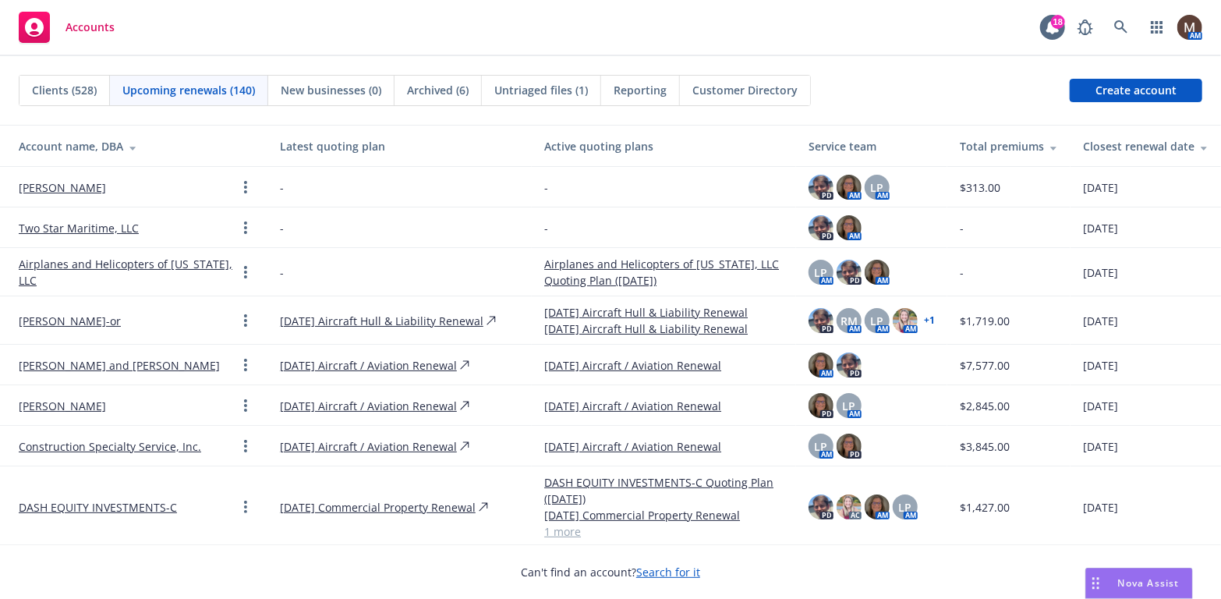
click at [1089, 144] on div "Closest renewal date" at bounding box center [1145, 146] width 125 height 16
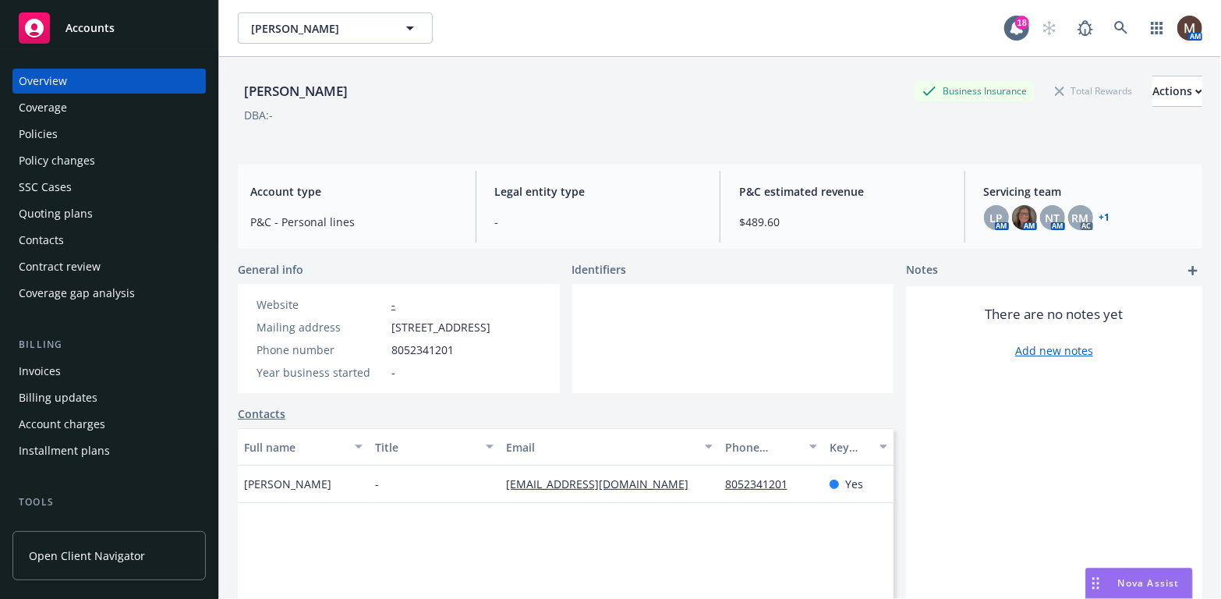
scroll to position [78, 0]
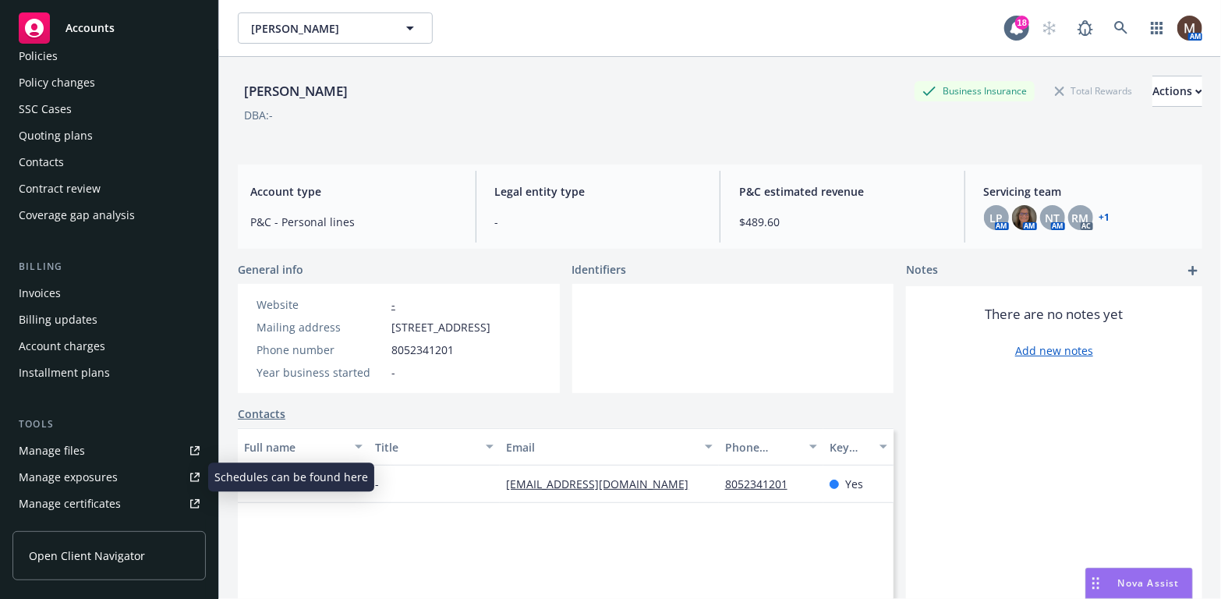
click at [76, 444] on div "Manage files" at bounding box center [52, 450] width 66 height 25
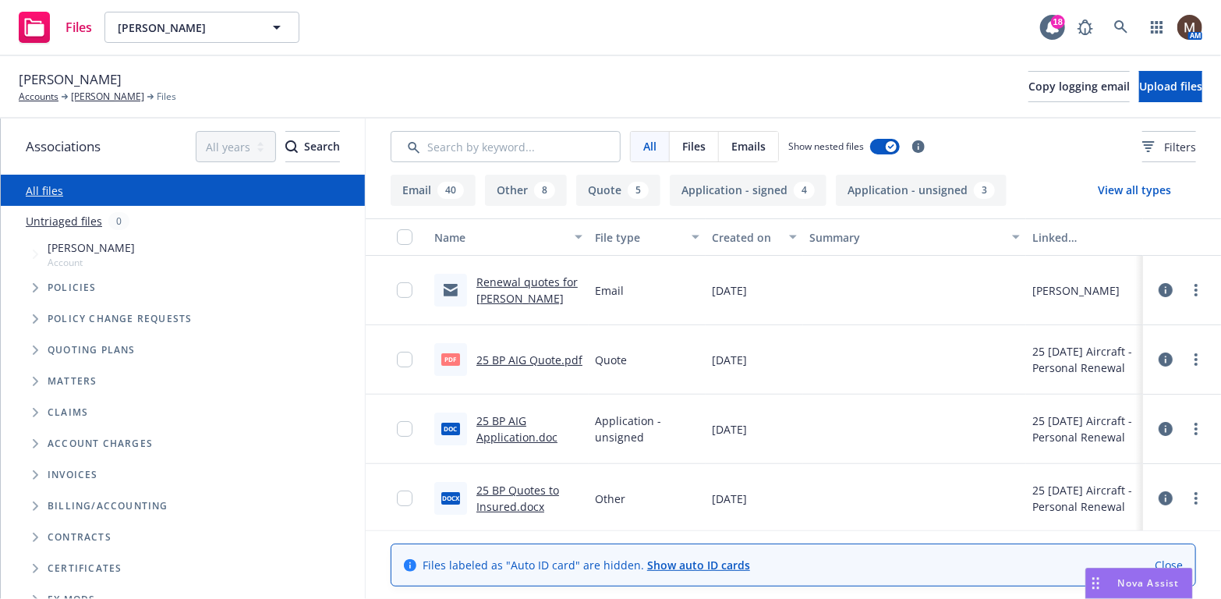
drag, startPoint x: 120, startPoint y: 96, endPoint x: 160, endPoint y: 119, distance: 46.1
click at [120, 96] on link "[PERSON_NAME]" at bounding box center [107, 97] width 73 height 14
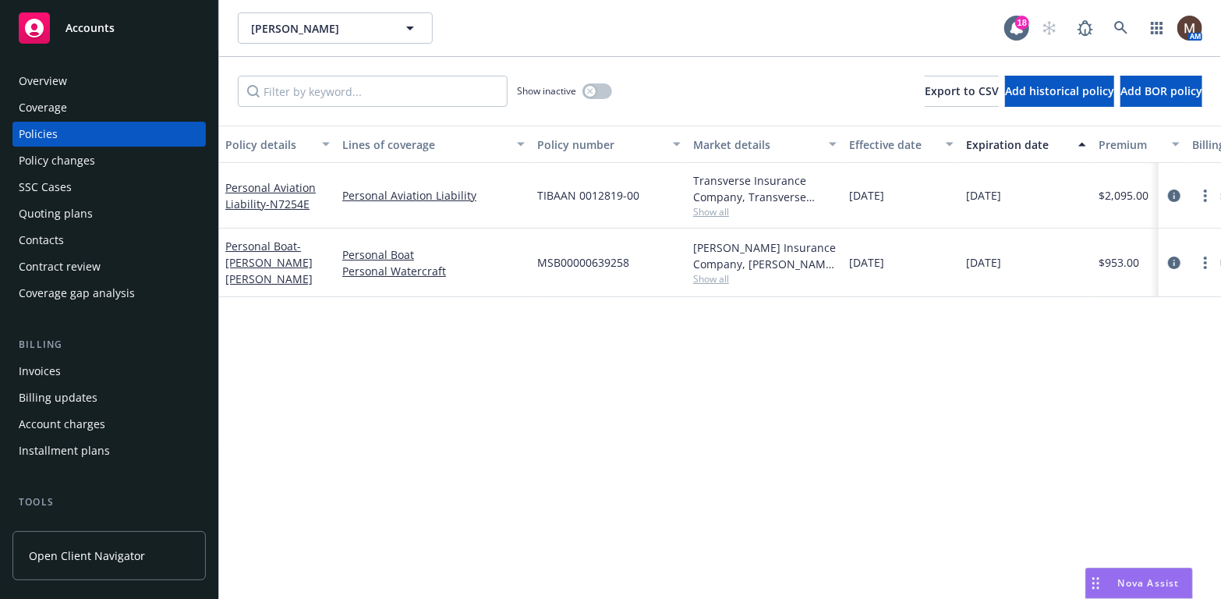
click at [79, 159] on div "Policy changes" at bounding box center [57, 160] width 76 height 25
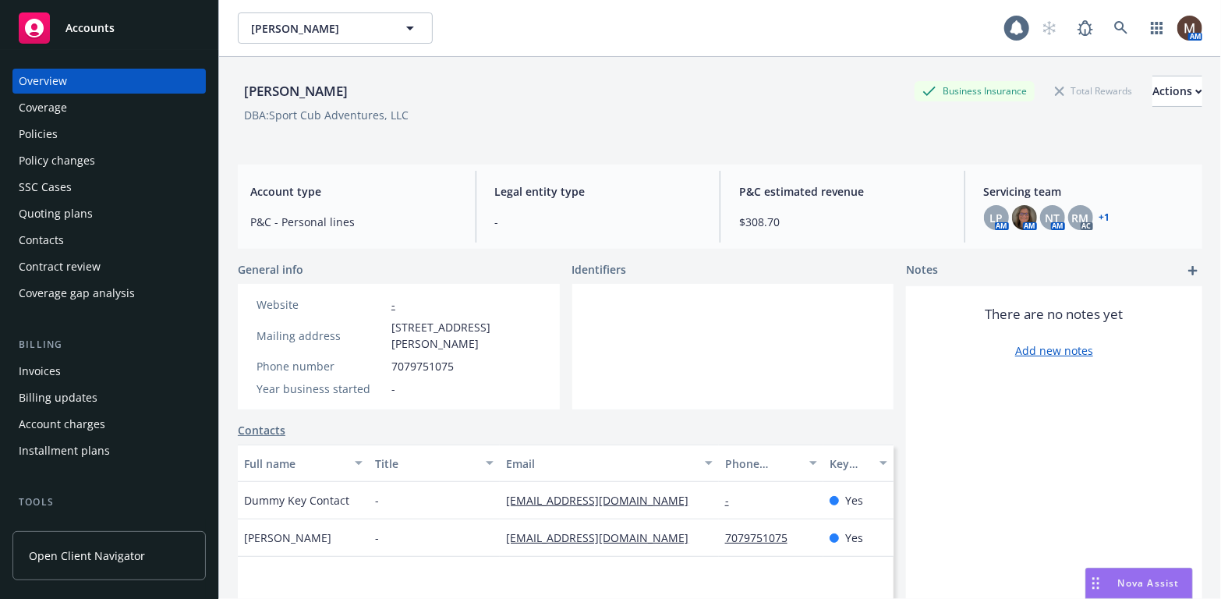
click at [57, 134] on div "Policies" at bounding box center [109, 134] width 181 height 25
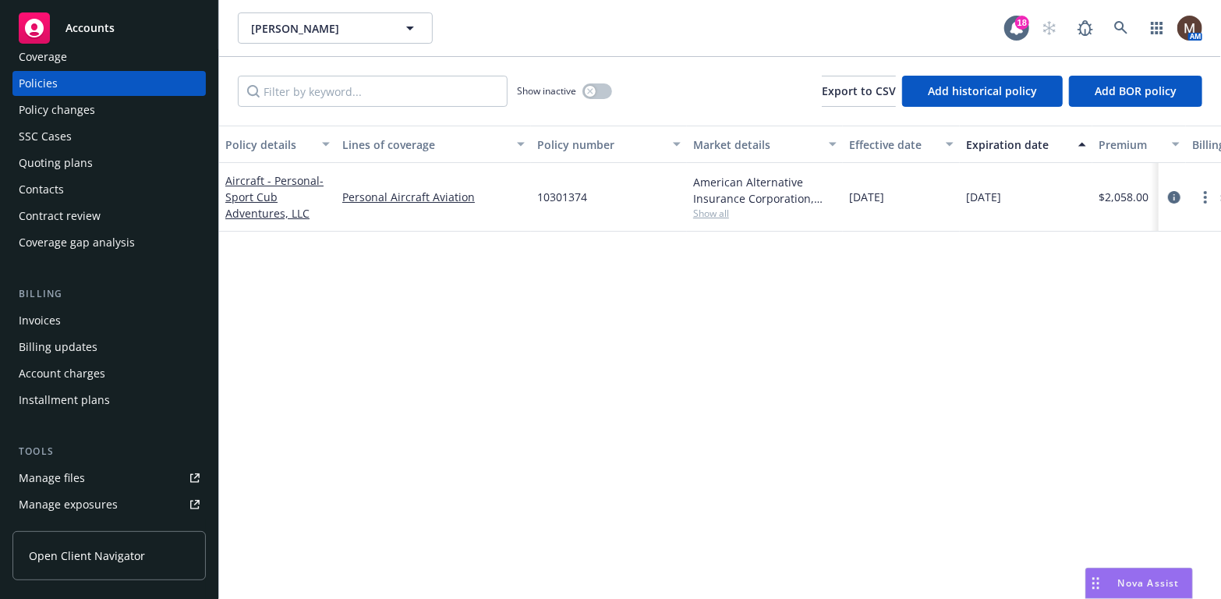
scroll to position [78, 0]
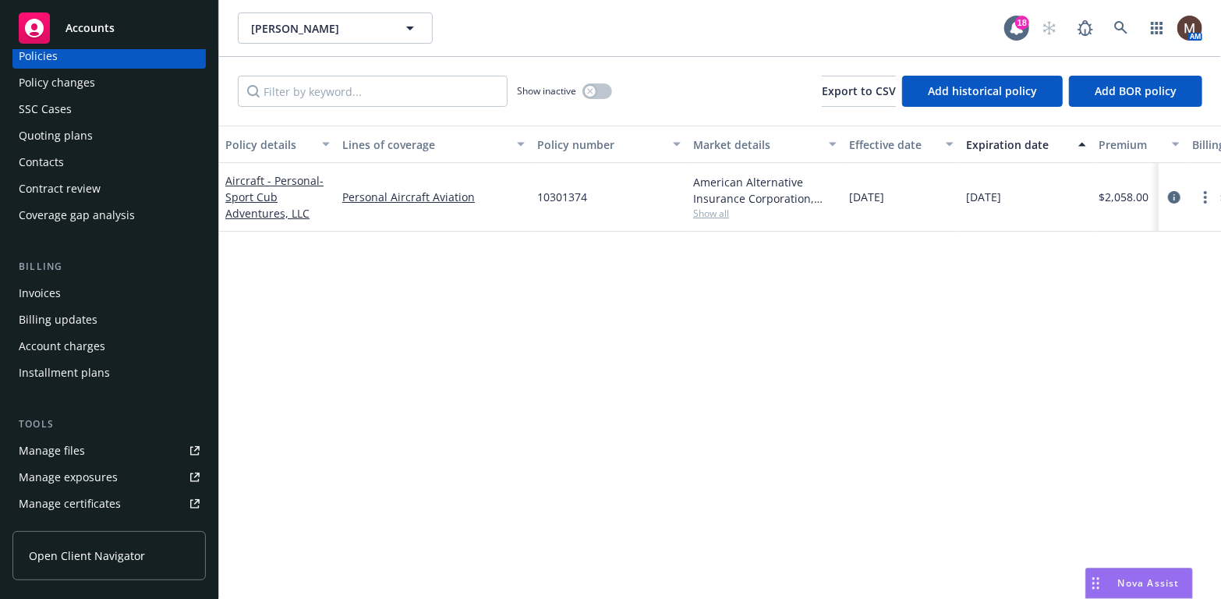
click at [64, 449] on div "Manage files" at bounding box center [52, 450] width 66 height 25
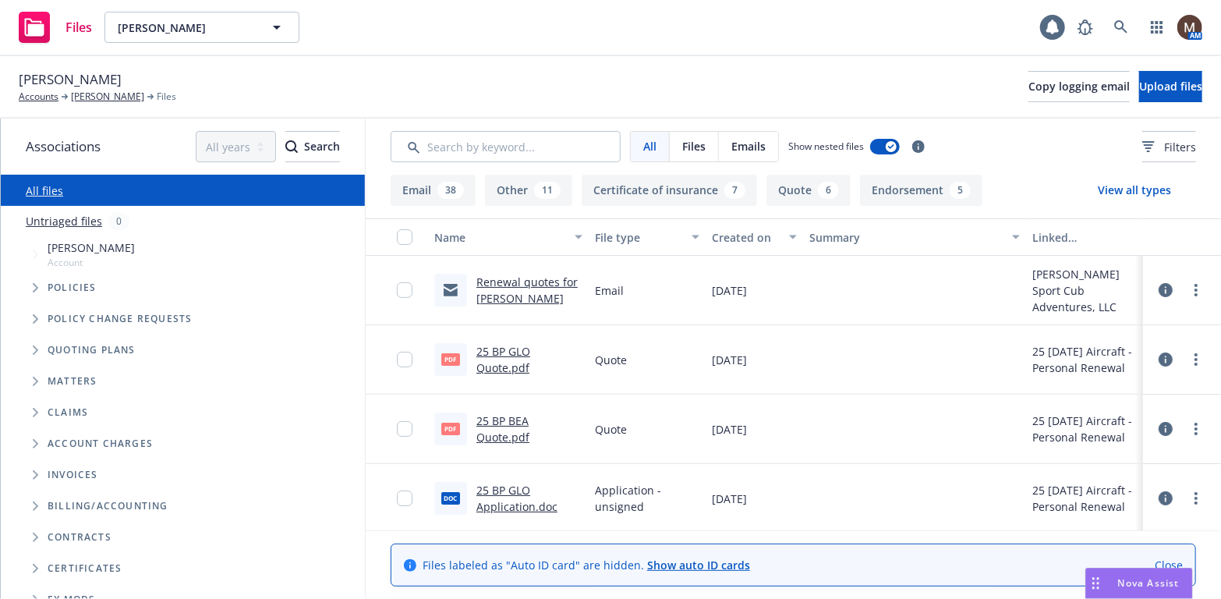
click at [507, 351] on link "25 BP GLO Quote.pdf" at bounding box center [503, 359] width 54 height 31
click at [122, 94] on link "[PERSON_NAME]" at bounding box center [107, 97] width 73 height 14
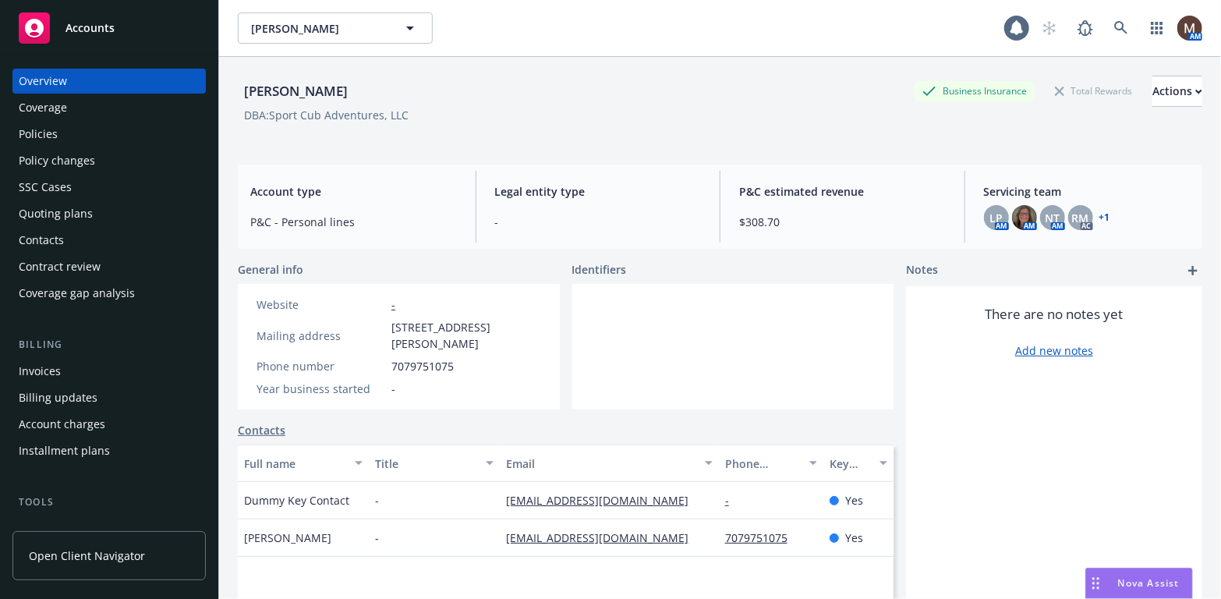
click at [45, 133] on div "Policies" at bounding box center [38, 134] width 39 height 25
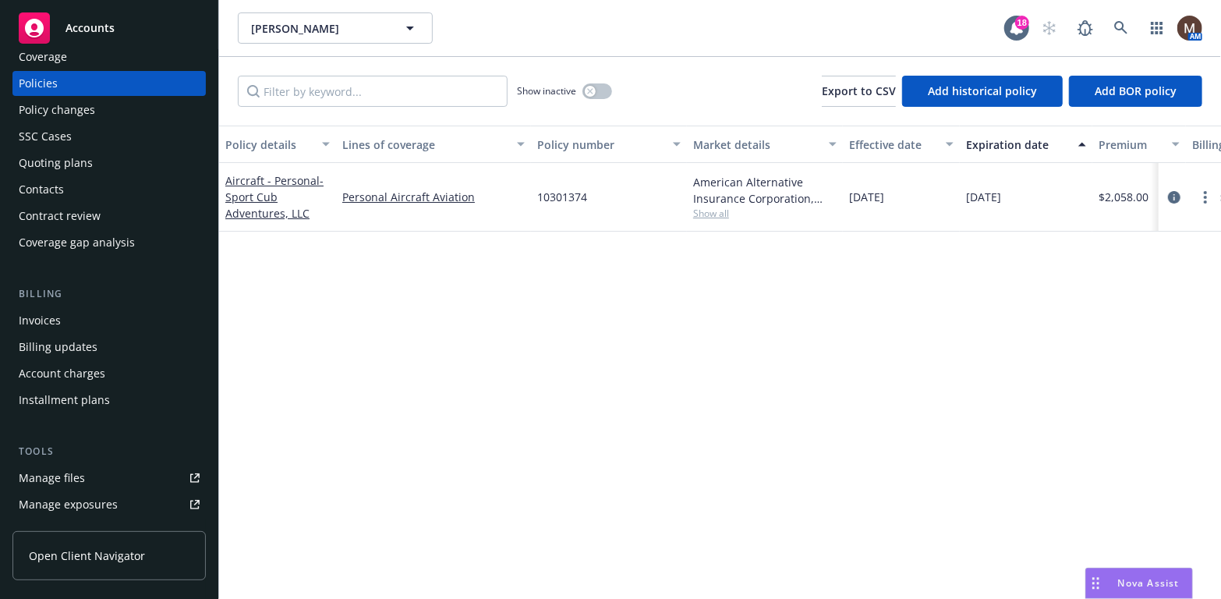
scroll to position [78, 0]
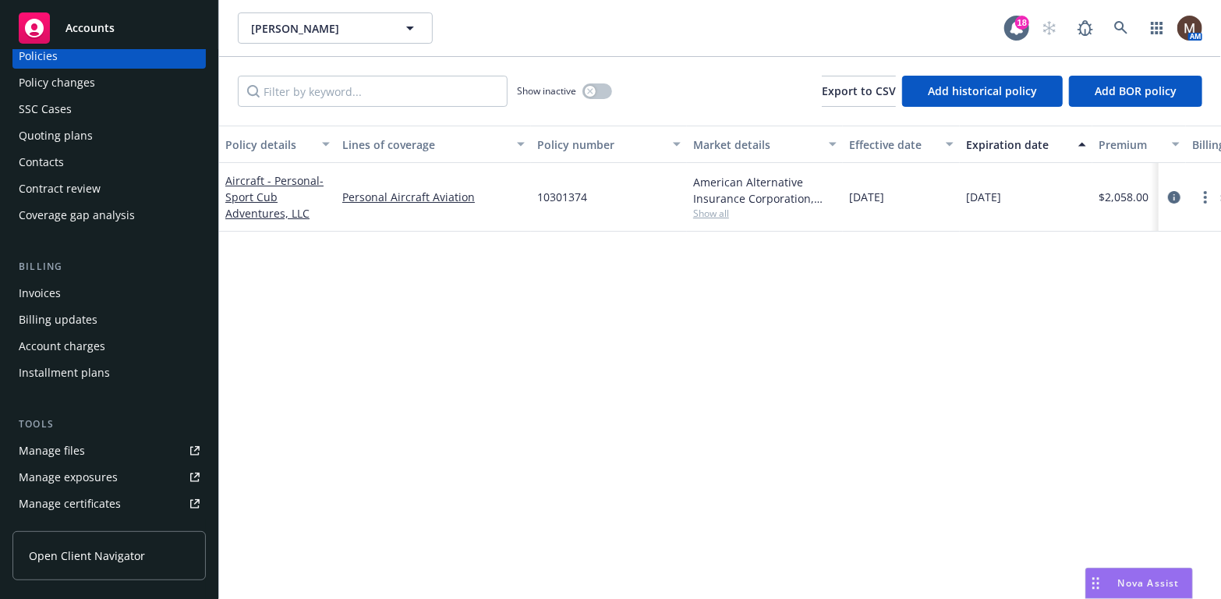
click at [71, 154] on div "Contacts" at bounding box center [109, 162] width 181 height 25
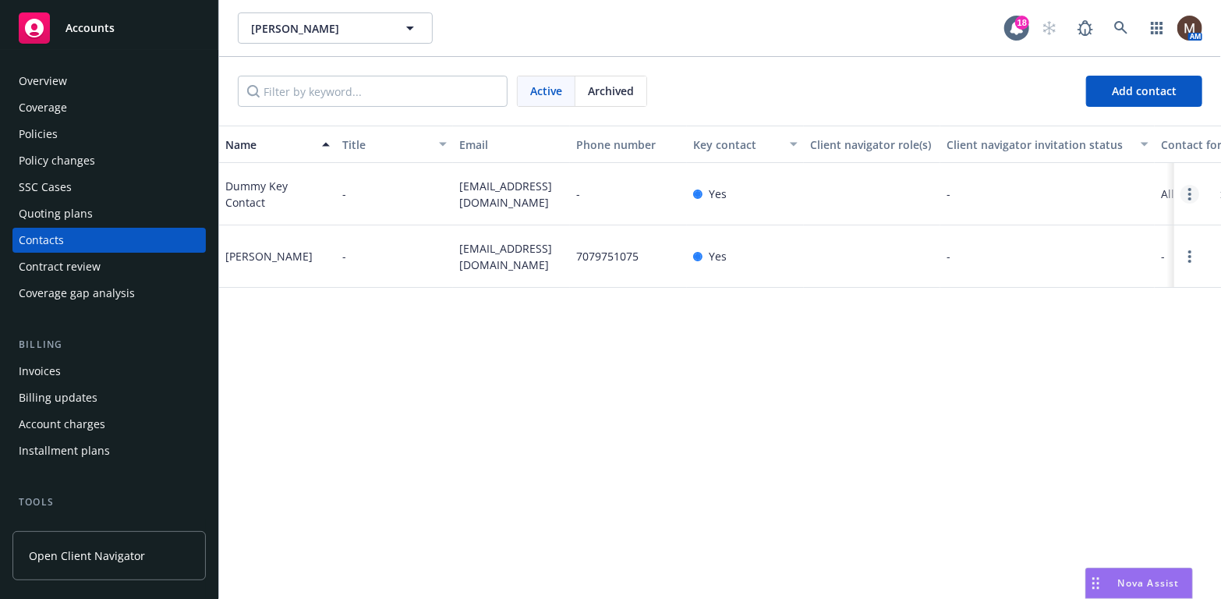
click at [1186, 201] on link "Open options" at bounding box center [1189, 194] width 19 height 19
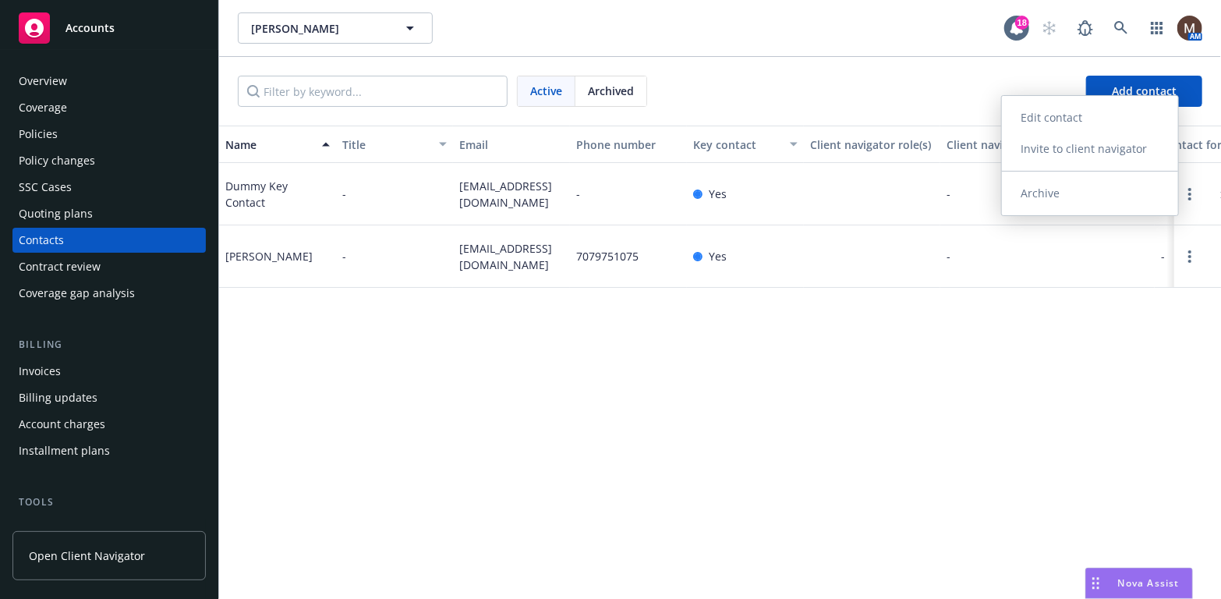
click at [1059, 190] on link "Archive" at bounding box center [1090, 193] width 176 height 31
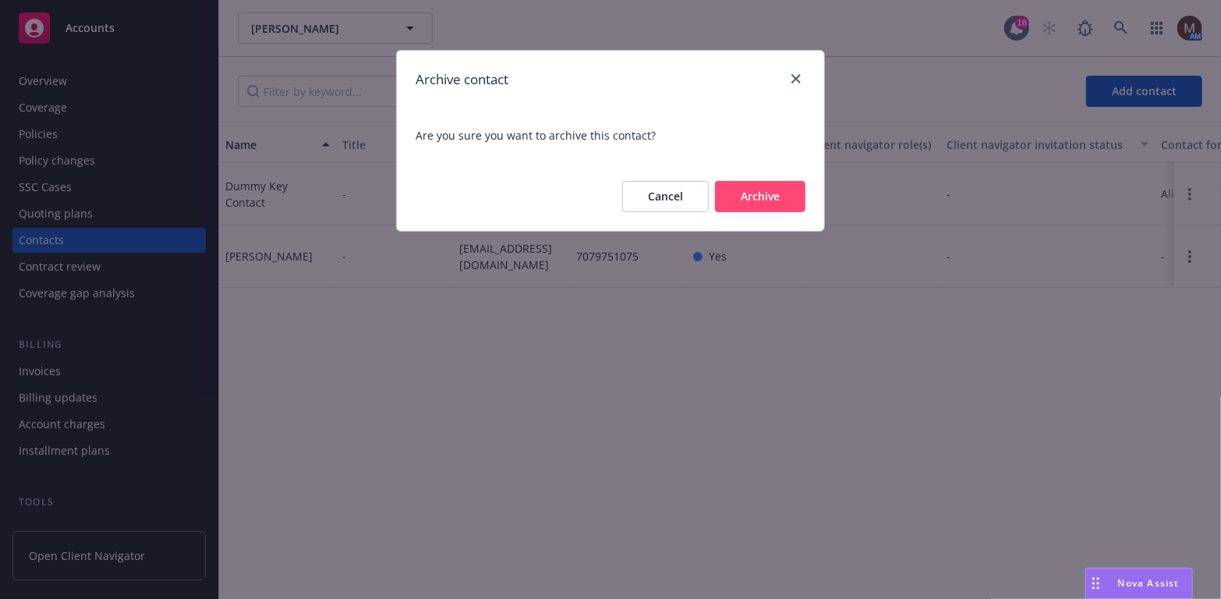
drag, startPoint x: 762, startPoint y: 197, endPoint x: 598, endPoint y: 309, distance: 198.5
click at [762, 197] on button "Archive" at bounding box center [760, 196] width 90 height 31
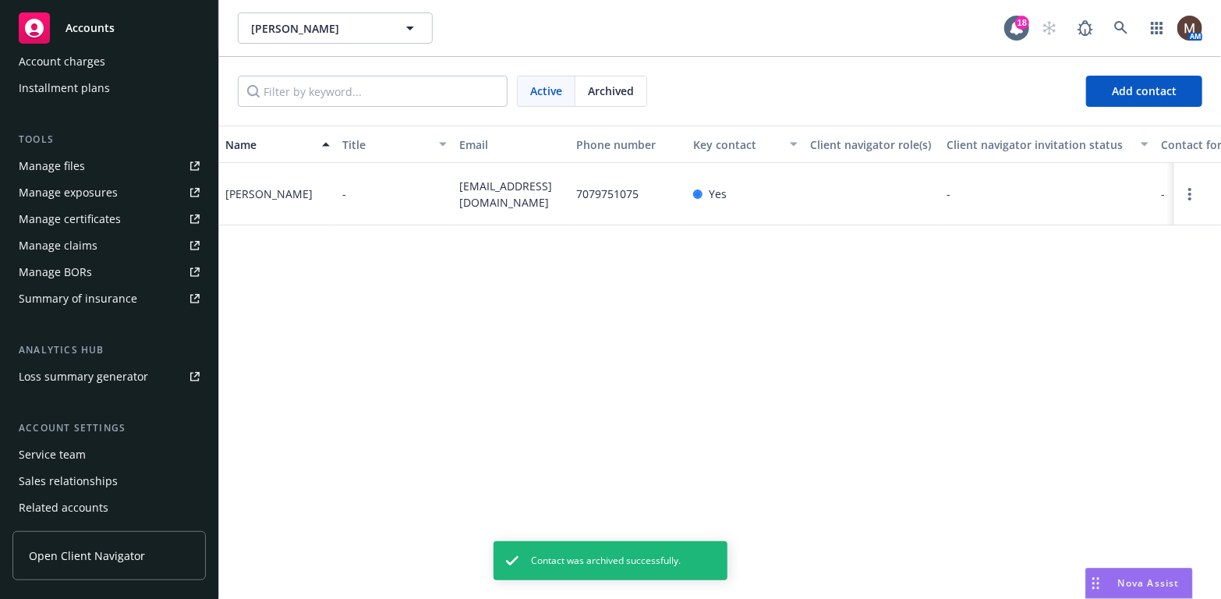
scroll to position [390, 0]
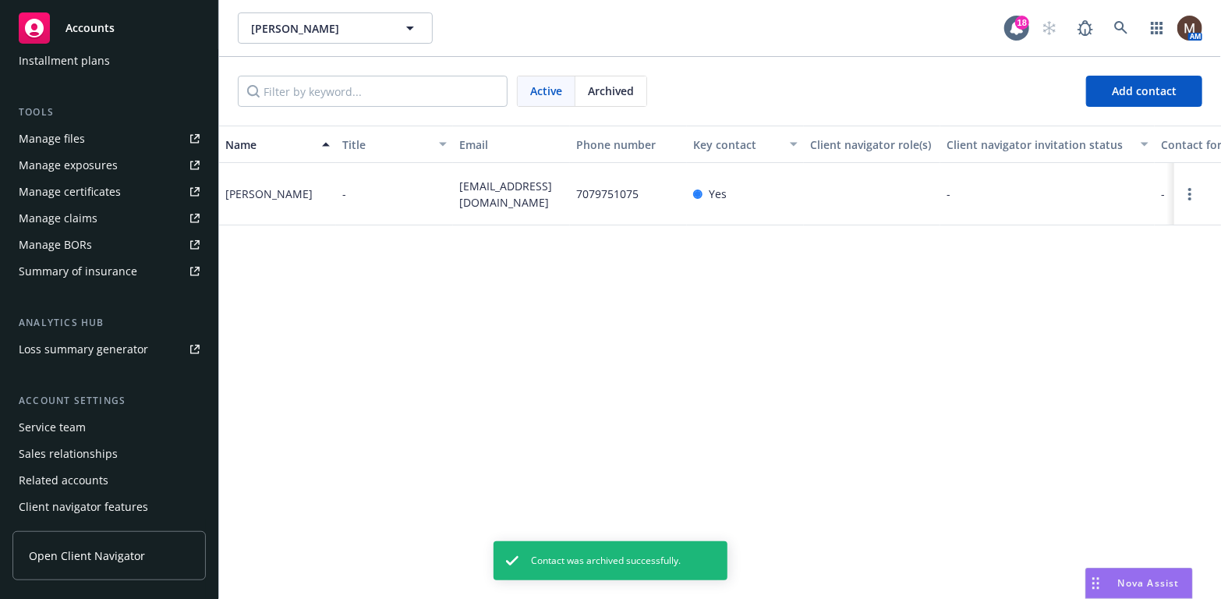
click at [79, 423] on div "Service team" at bounding box center [52, 427] width 67 height 25
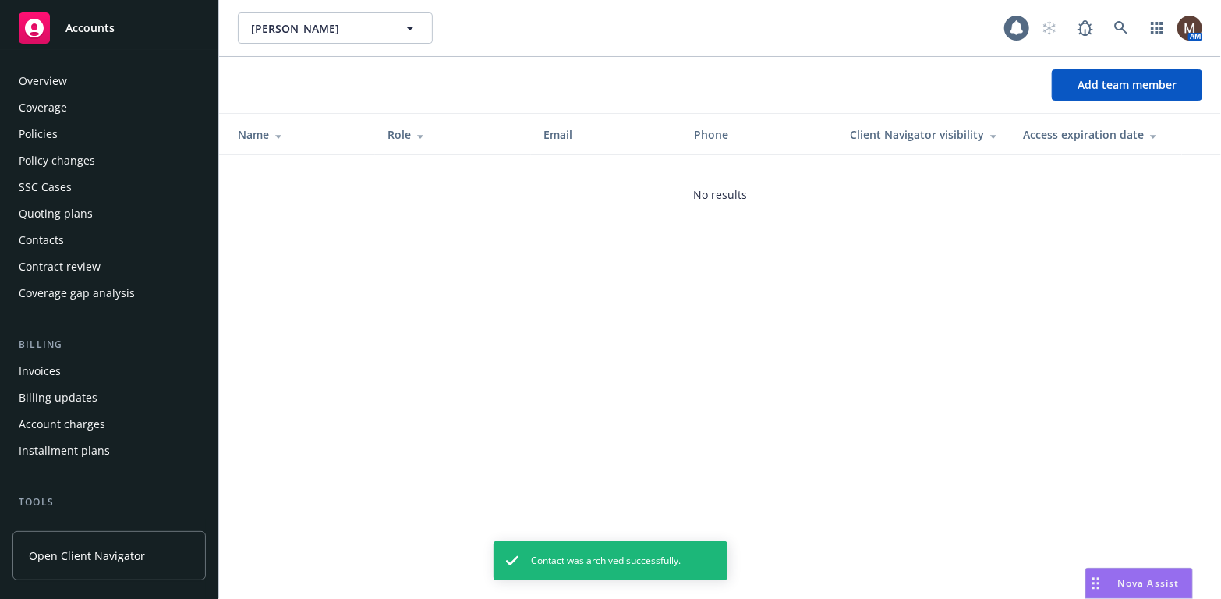
scroll to position [416, 0]
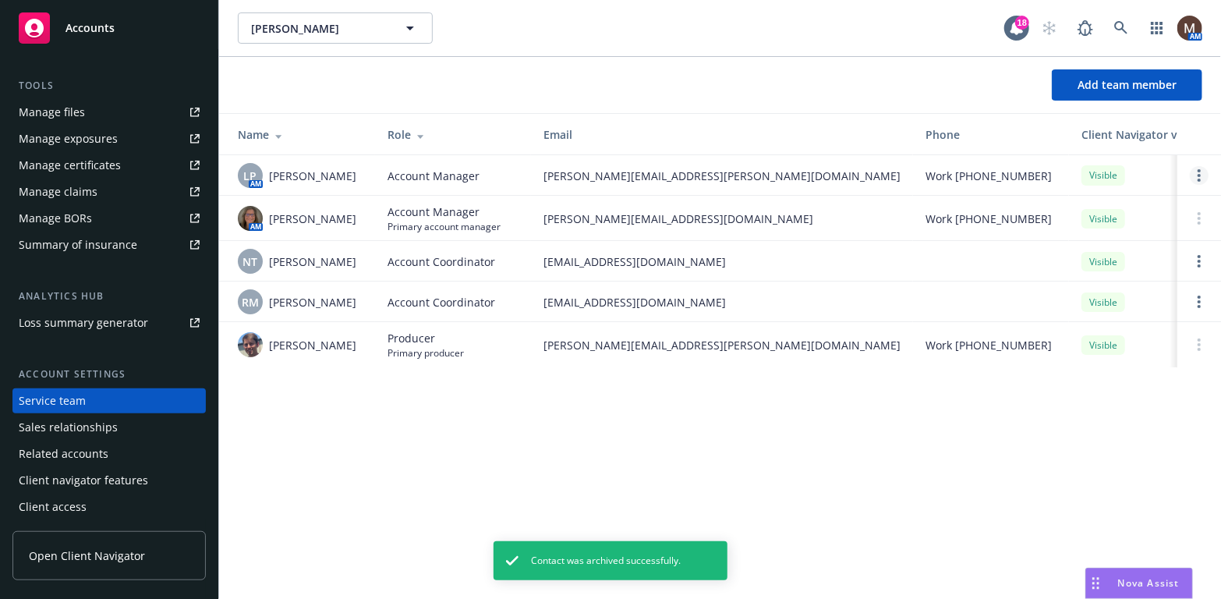
click at [1195, 173] on link "Open options" at bounding box center [1198, 175] width 19 height 19
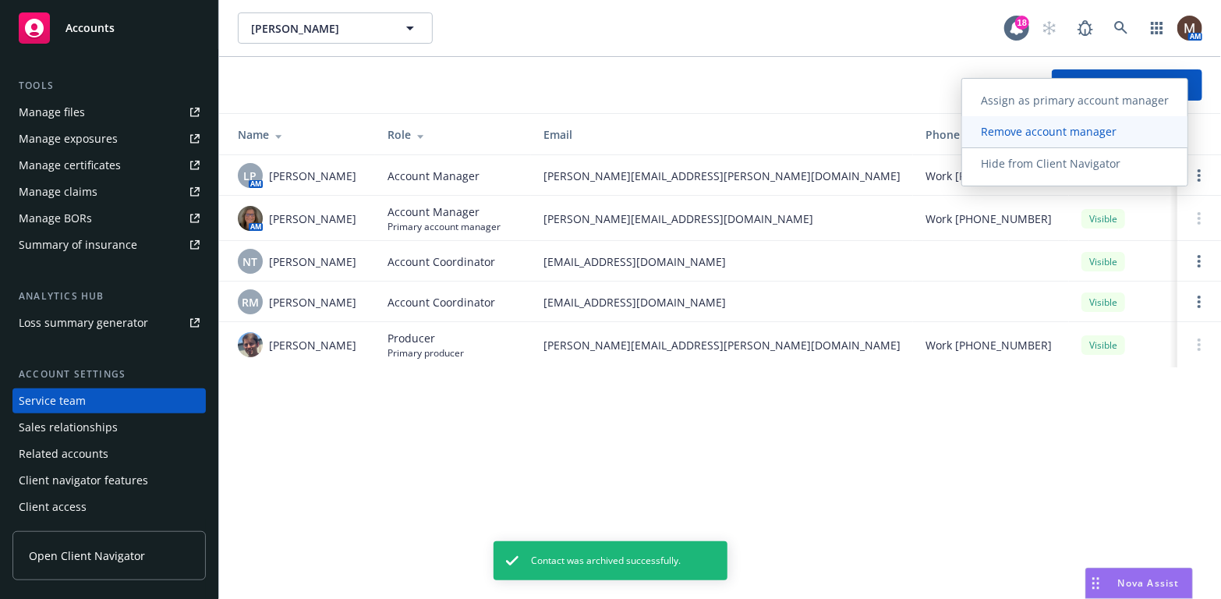
click at [1057, 129] on span "Remove account manager" at bounding box center [1048, 131] width 173 height 15
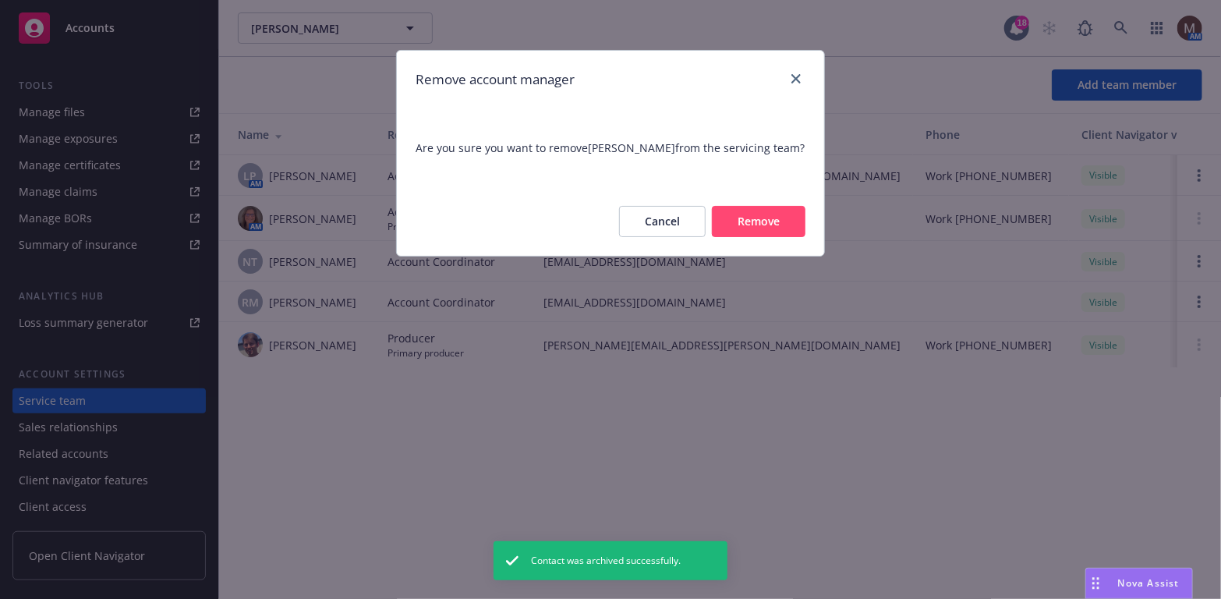
click at [754, 212] on button "Remove" at bounding box center [759, 221] width 94 height 31
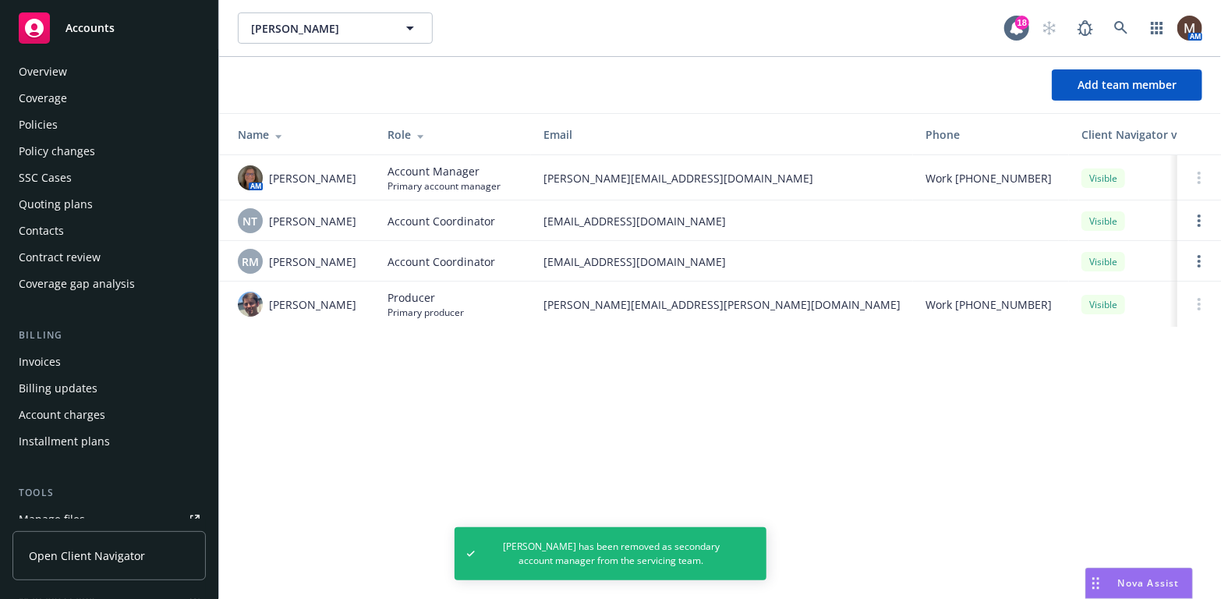
scroll to position [0, 0]
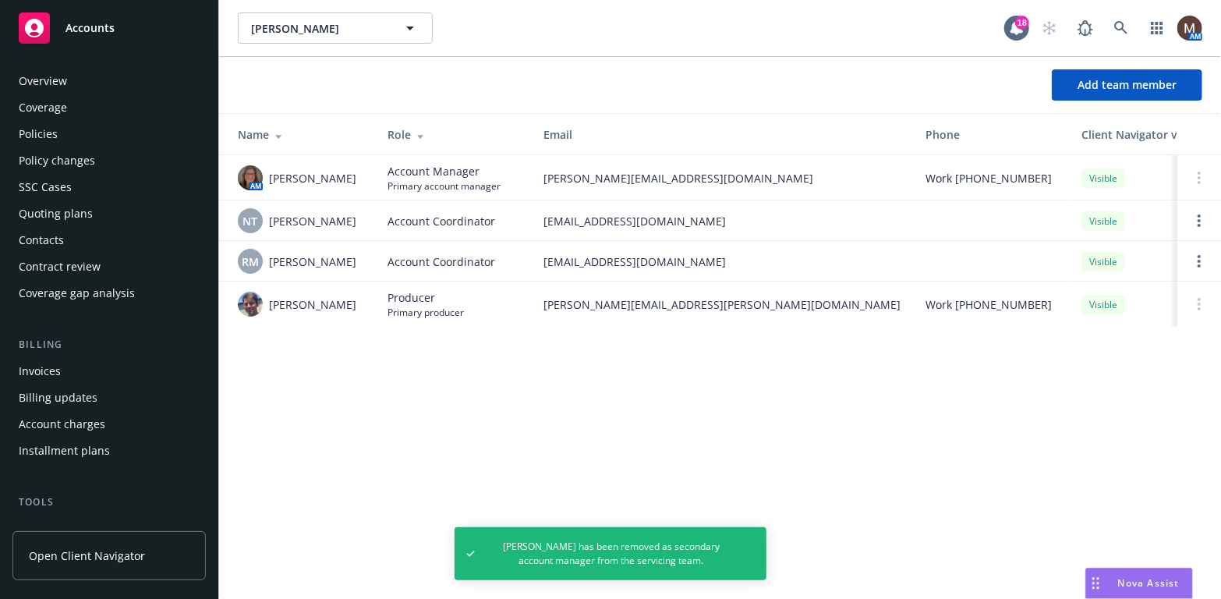
click at [54, 138] on div "Policies" at bounding box center [38, 134] width 39 height 25
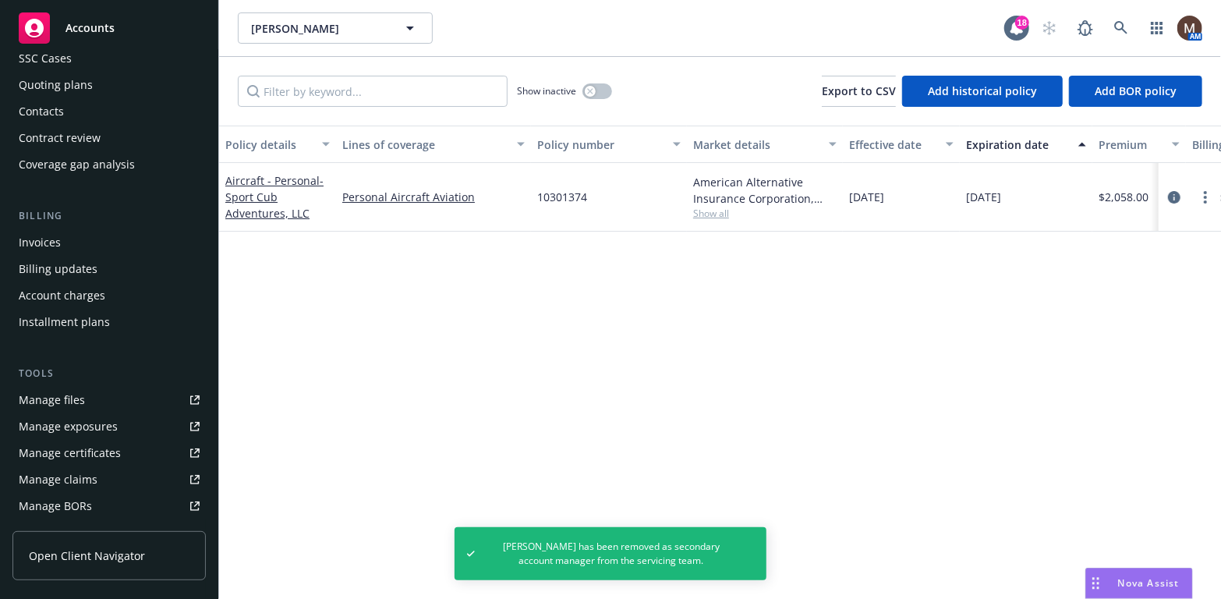
scroll to position [156, 0]
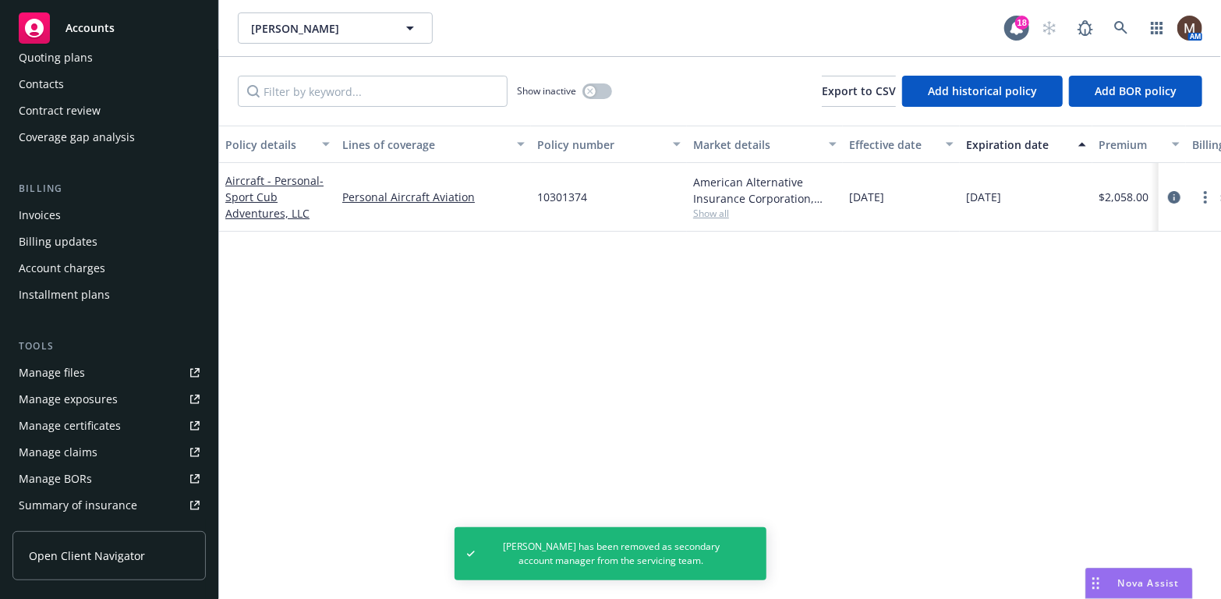
click at [87, 372] on link "Manage files" at bounding box center [108, 372] width 193 height 25
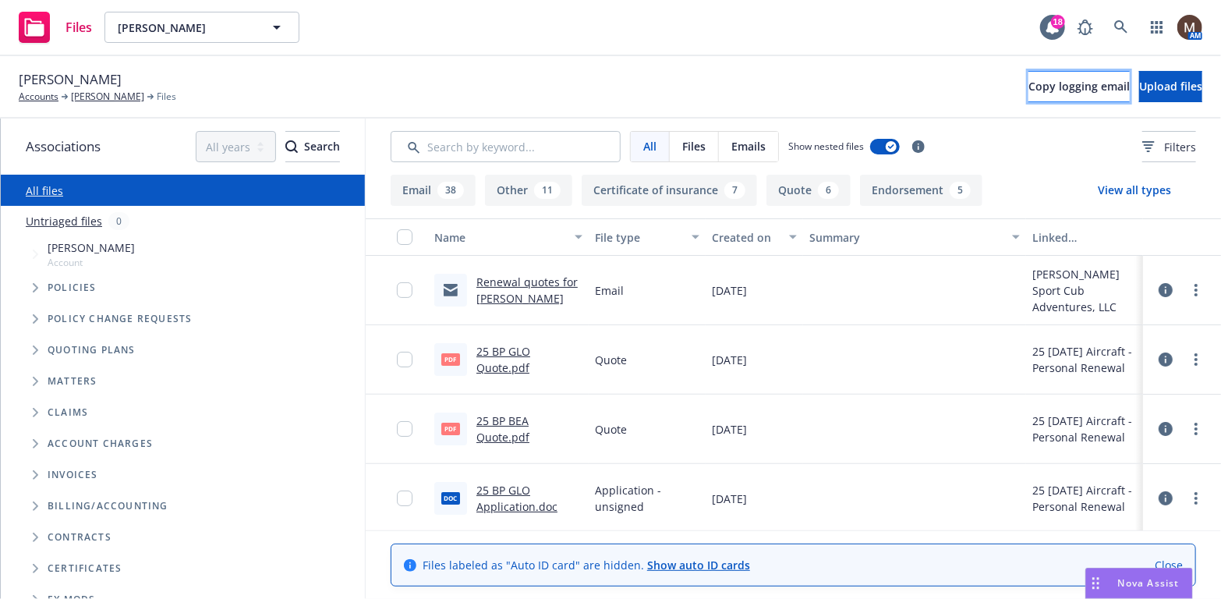
click at [1028, 90] on span "Copy logging email" at bounding box center [1078, 86] width 101 height 15
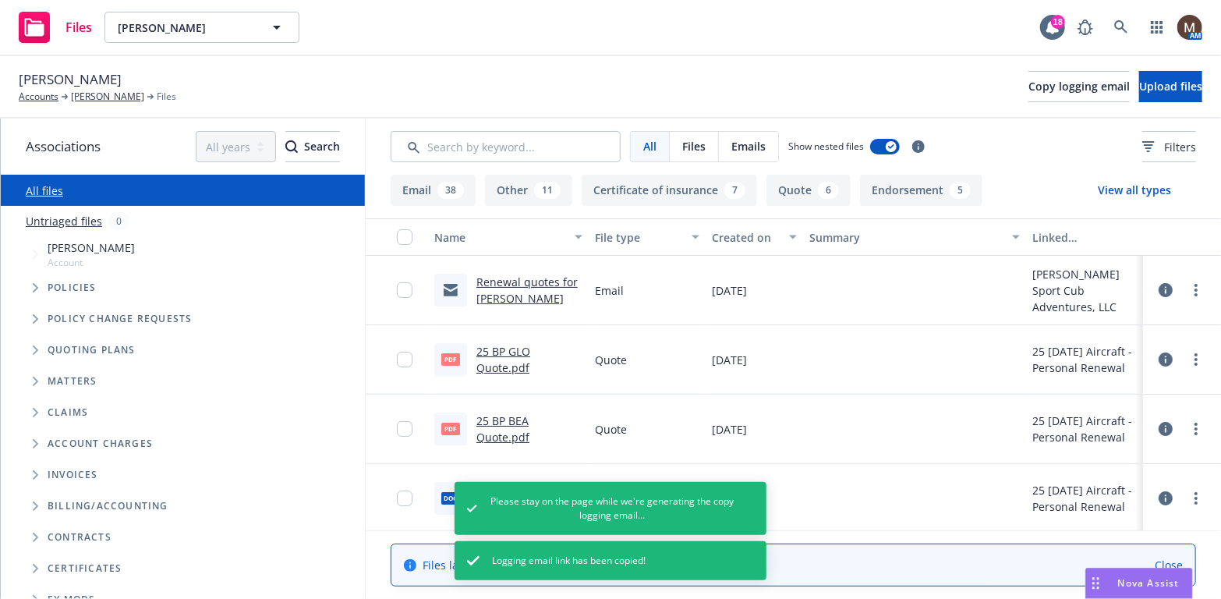
drag, startPoint x: 117, startPoint y: 93, endPoint x: 100, endPoint y: 164, distance: 73.7
click at [117, 93] on link "[PERSON_NAME]" at bounding box center [107, 97] width 73 height 14
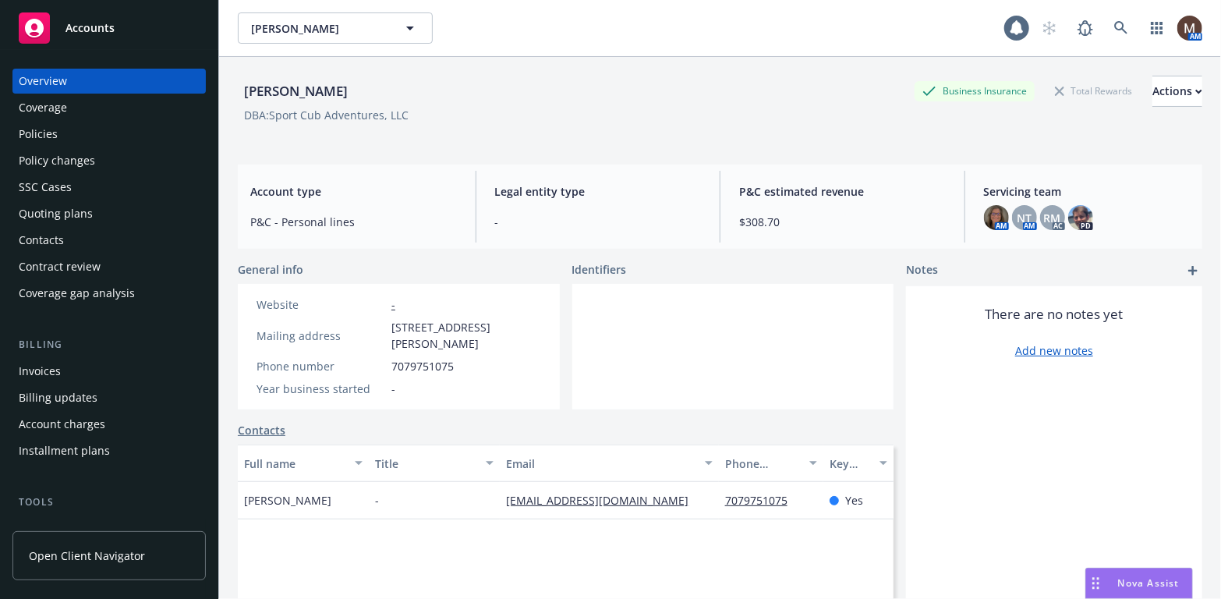
click at [68, 235] on div "Contacts" at bounding box center [109, 240] width 181 height 25
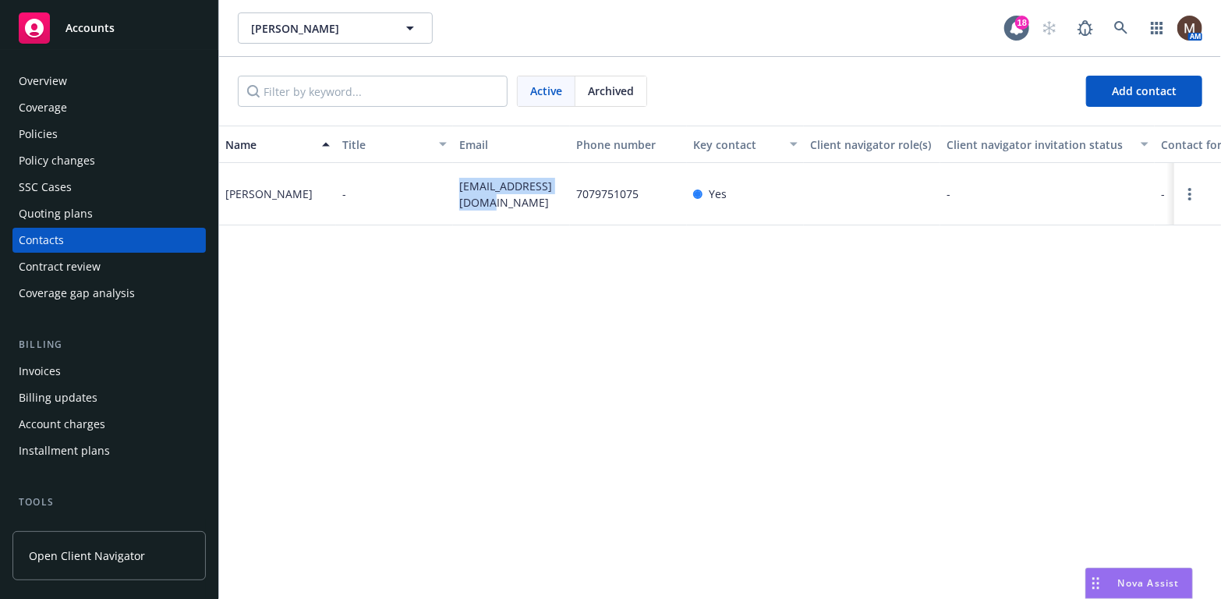
drag, startPoint x: 486, startPoint y: 211, endPoint x: 446, endPoint y: 192, distance: 44.3
click at [446, 192] on div "[PERSON_NAME] - [EMAIL_ADDRESS][DOMAIN_NAME] 7079751075 Yes - - Primary Contact…" at bounding box center [720, 194] width 1002 height 62
copy div "[EMAIL_ADDRESS][DOMAIN_NAME]"
click at [94, 27] on span "Accounts" at bounding box center [89, 28] width 49 height 12
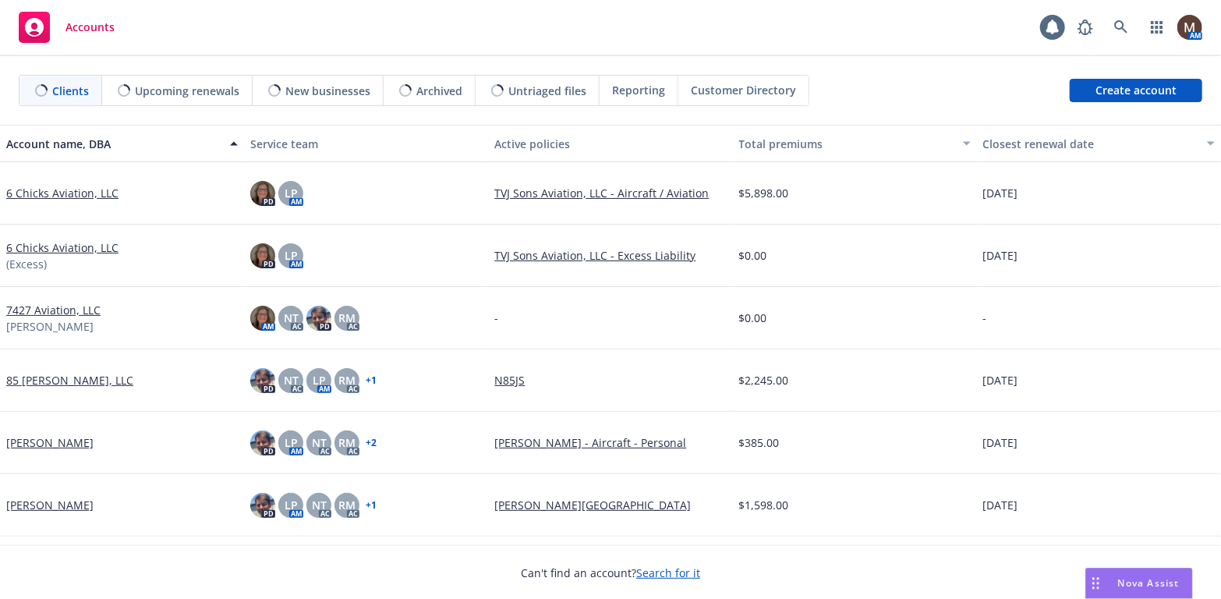
click at [192, 84] on span "Upcoming renewals" at bounding box center [187, 91] width 104 height 16
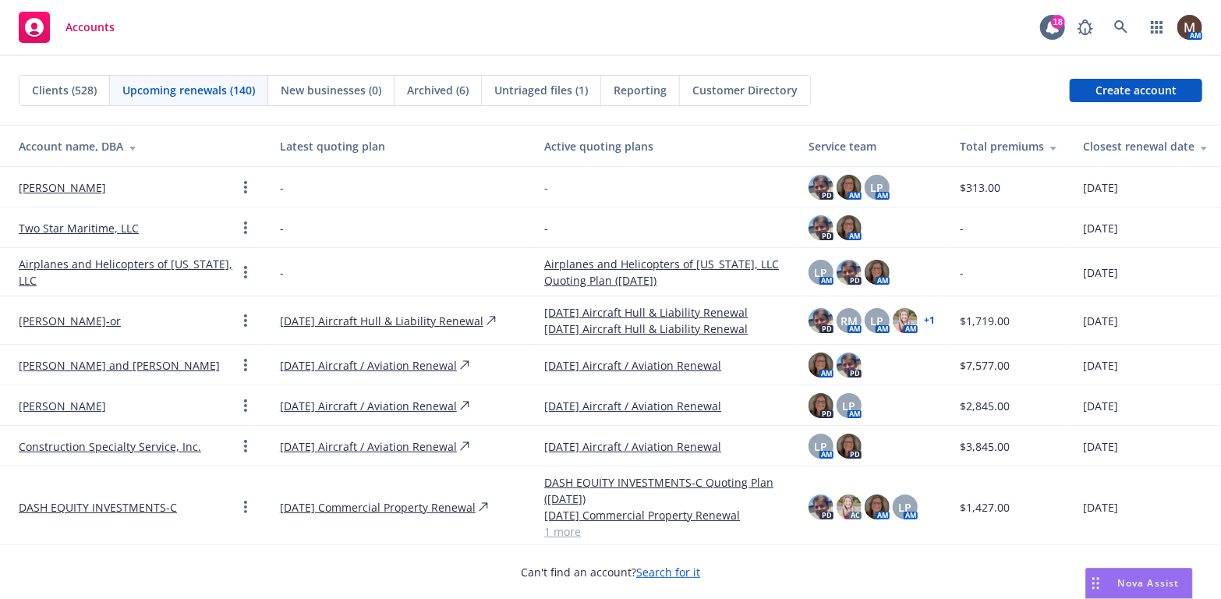
click at [1141, 145] on div "Closest renewal date" at bounding box center [1145, 146] width 125 height 16
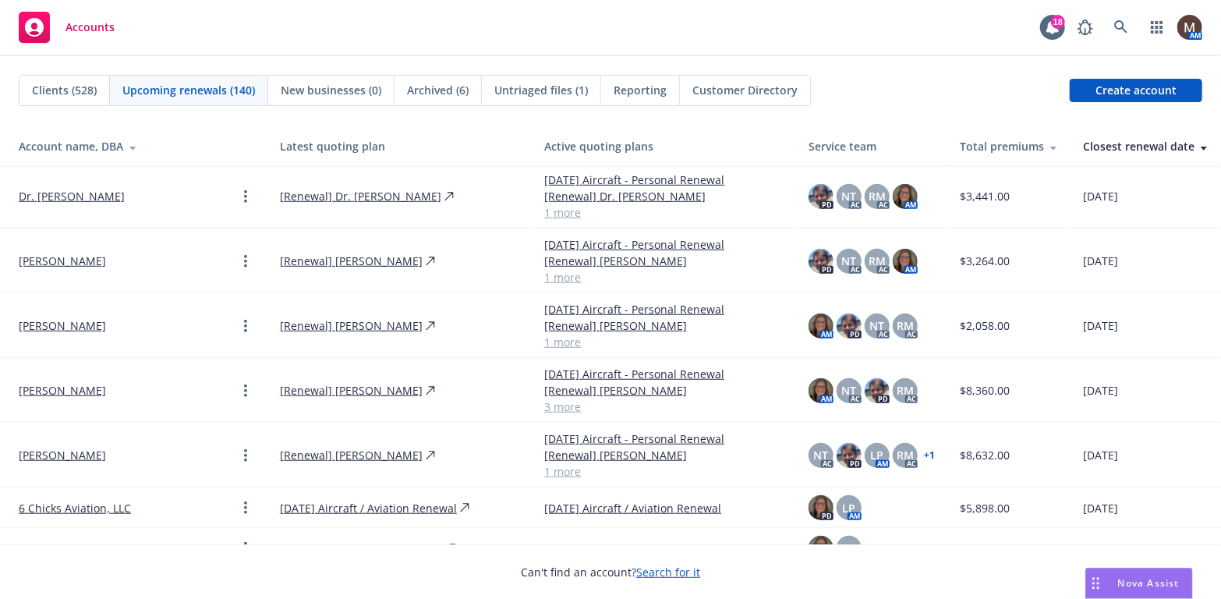
scroll to position [624, 0]
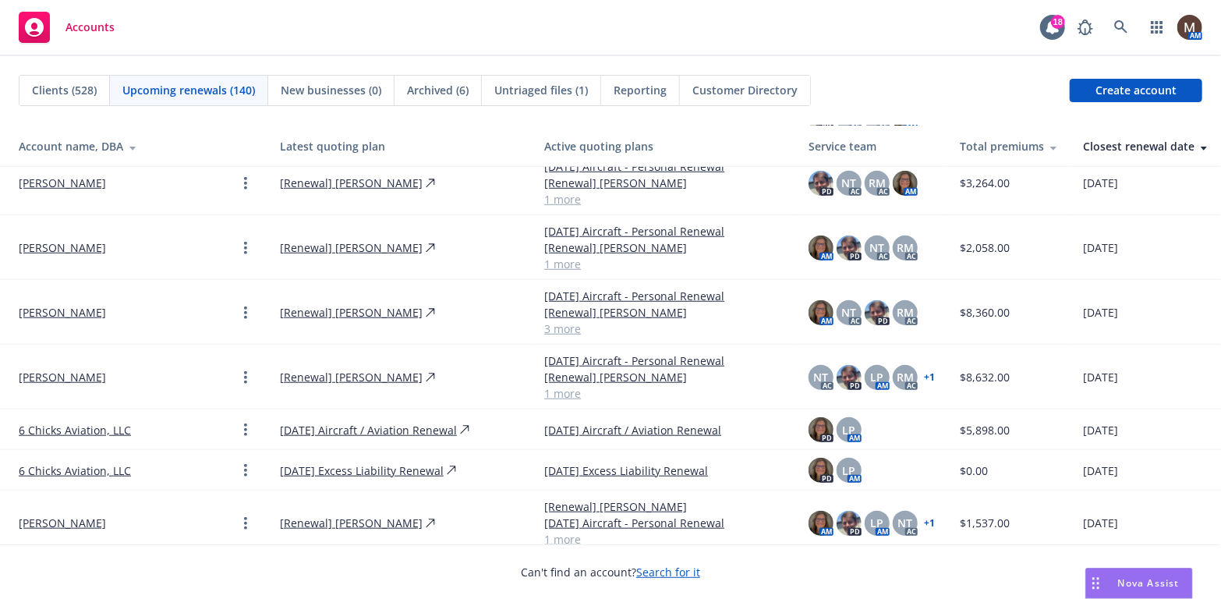
click at [57, 369] on link "[PERSON_NAME]" at bounding box center [62, 377] width 87 height 16
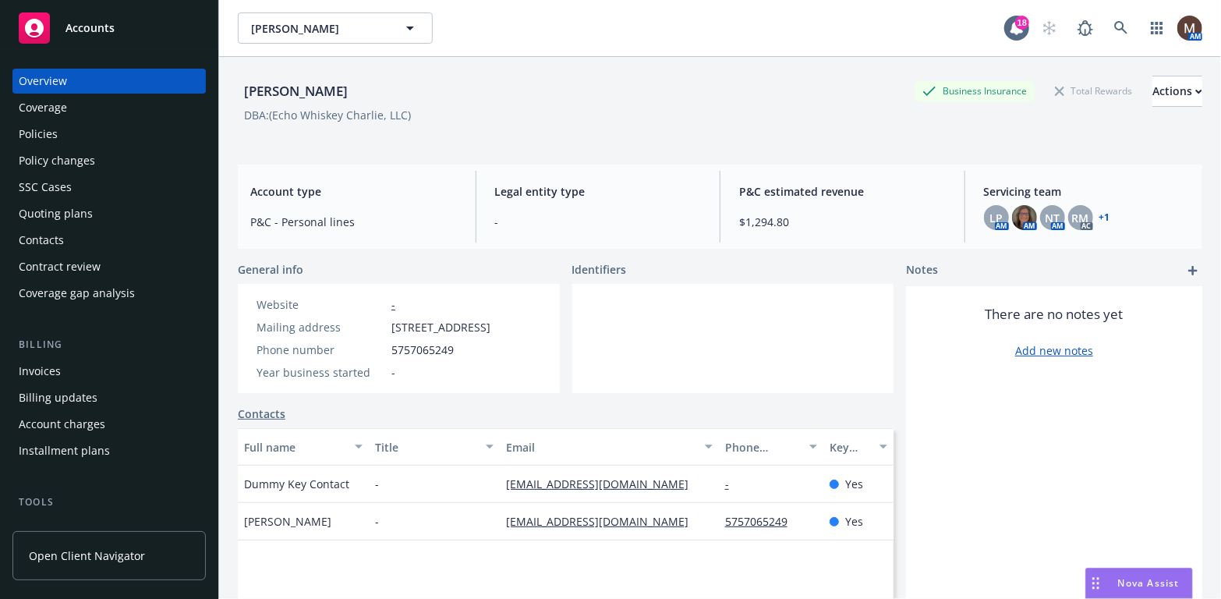
scroll to position [78, 0]
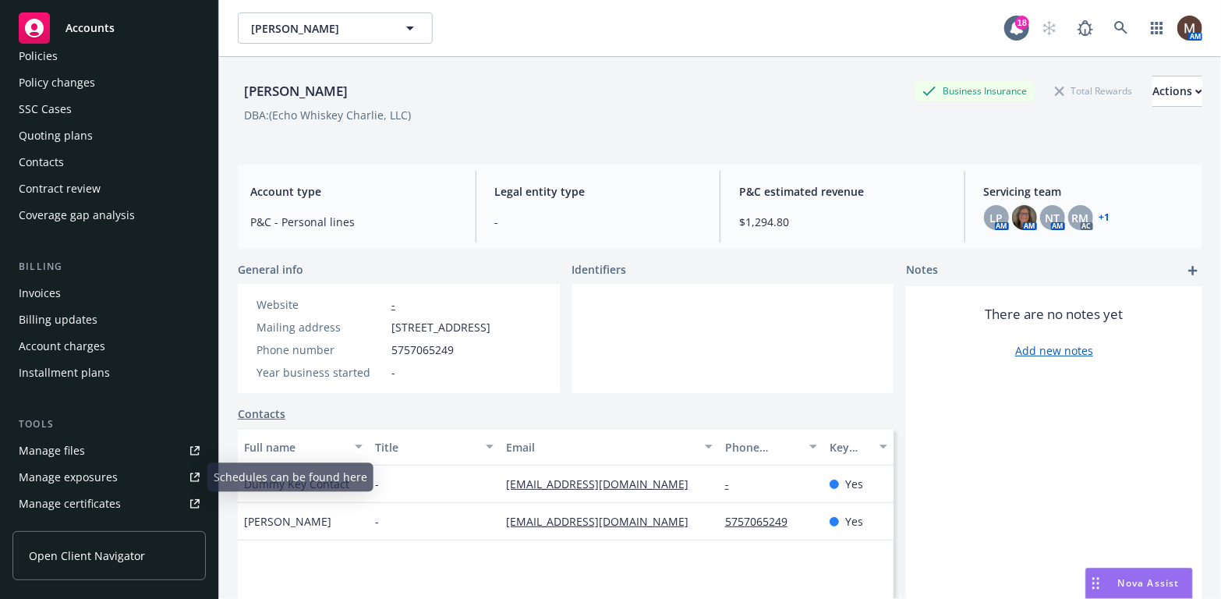
click at [76, 448] on div "Manage files" at bounding box center [52, 450] width 66 height 25
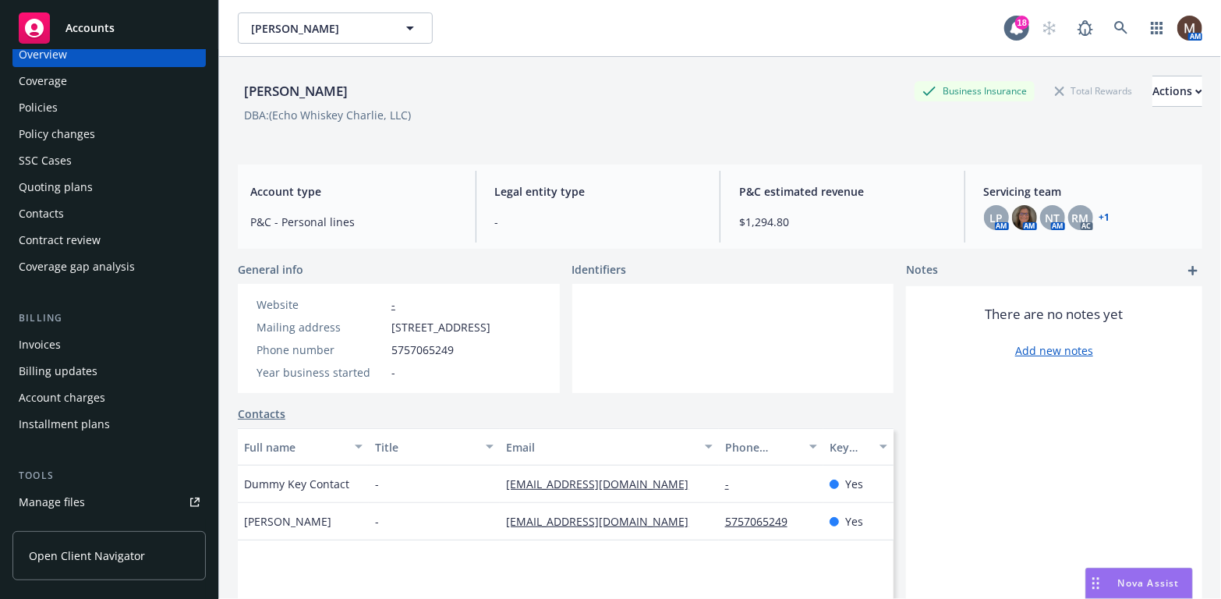
scroll to position [0, 0]
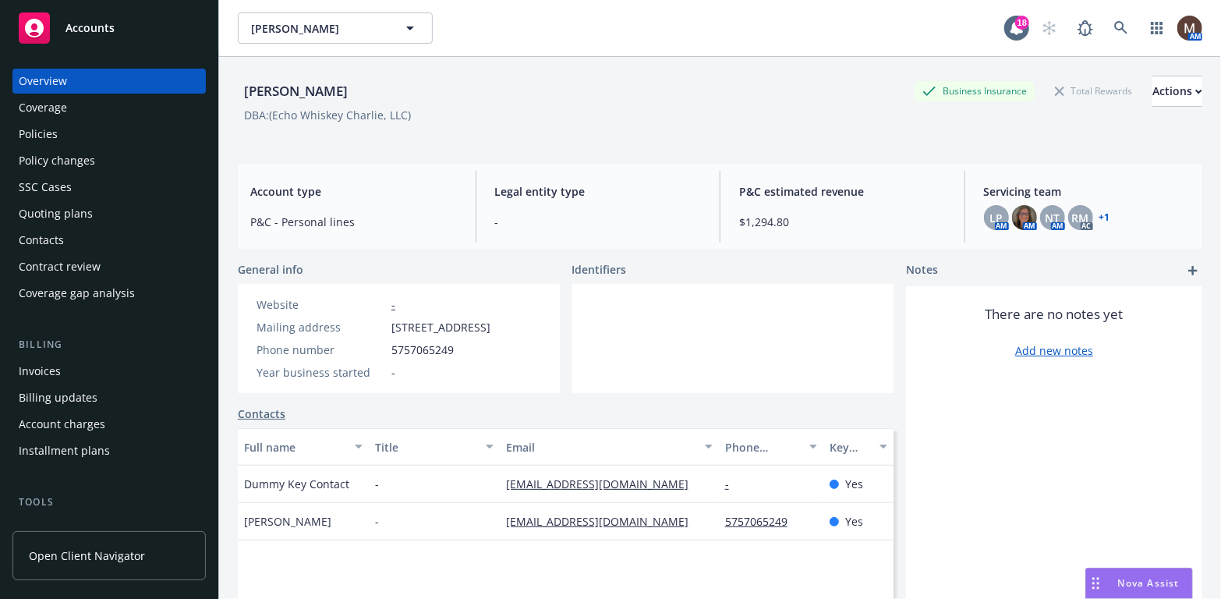
click at [51, 236] on div "Contacts" at bounding box center [41, 240] width 45 height 25
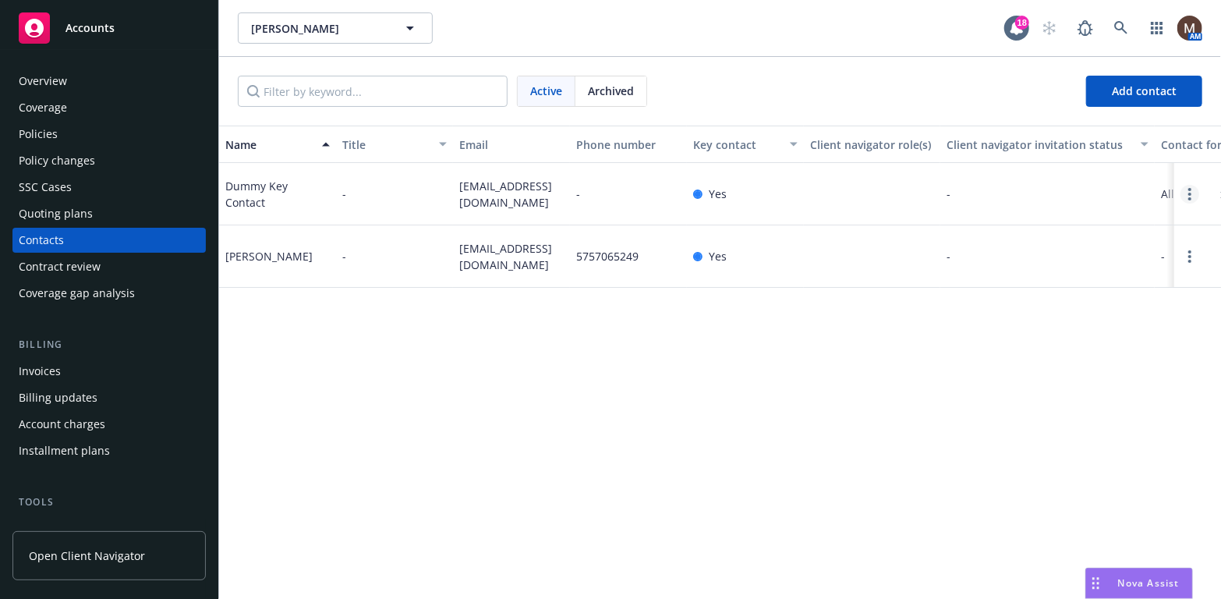
click at [1186, 201] on link "Open options" at bounding box center [1189, 194] width 19 height 19
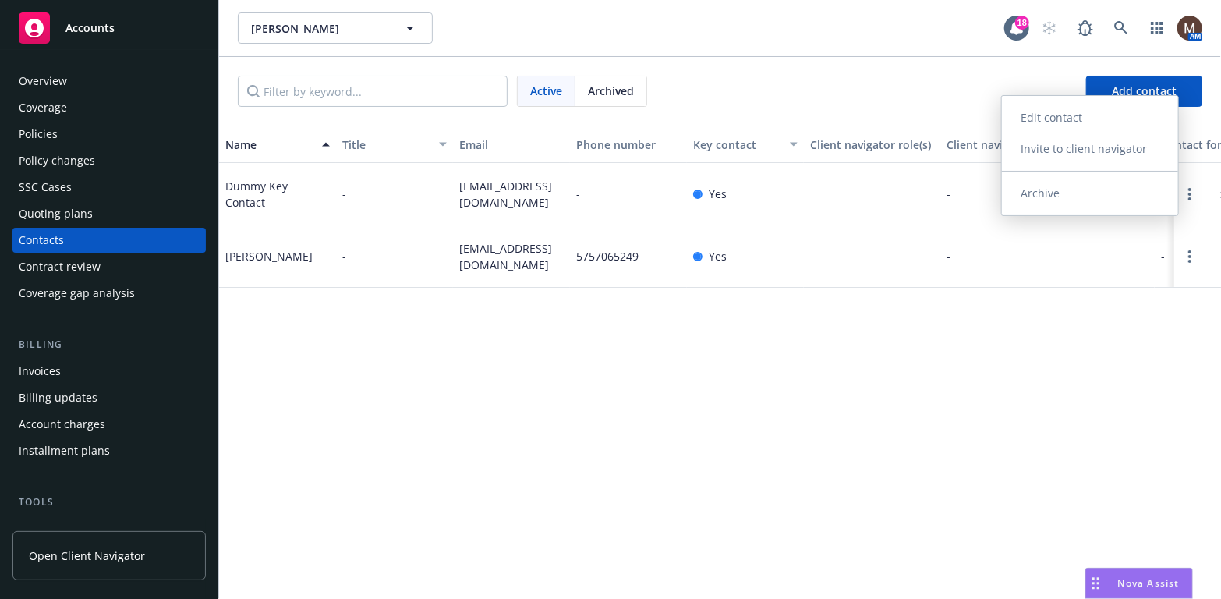
click at [1052, 192] on link "Archive" at bounding box center [1090, 193] width 176 height 31
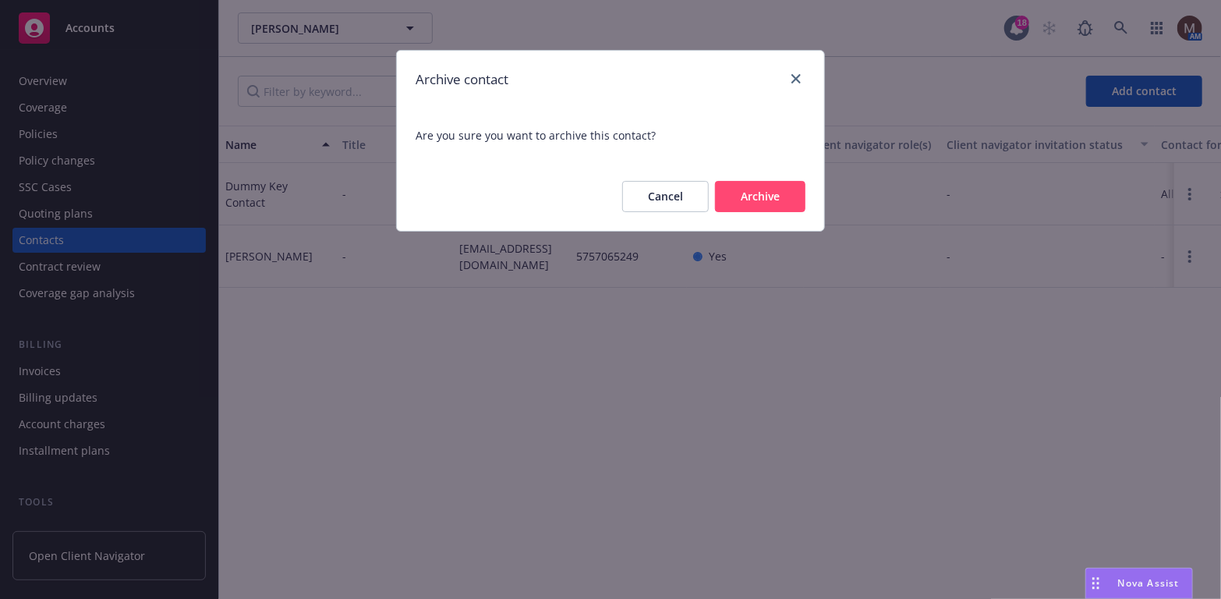
click at [761, 195] on button "Archive" at bounding box center [760, 196] width 90 height 31
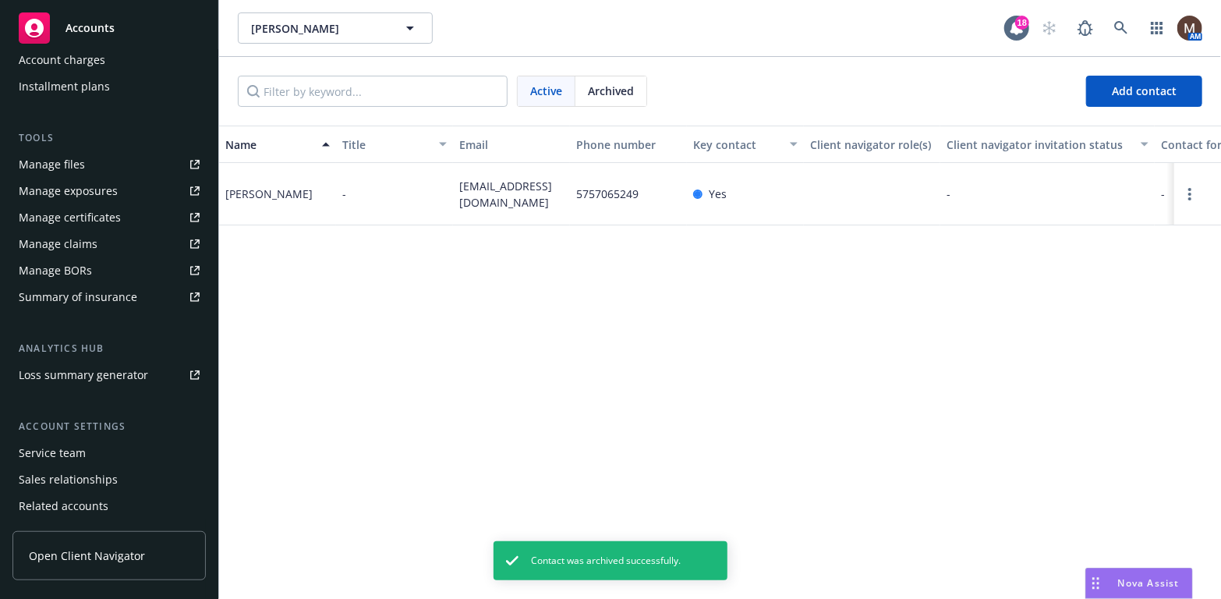
scroll to position [390, 0]
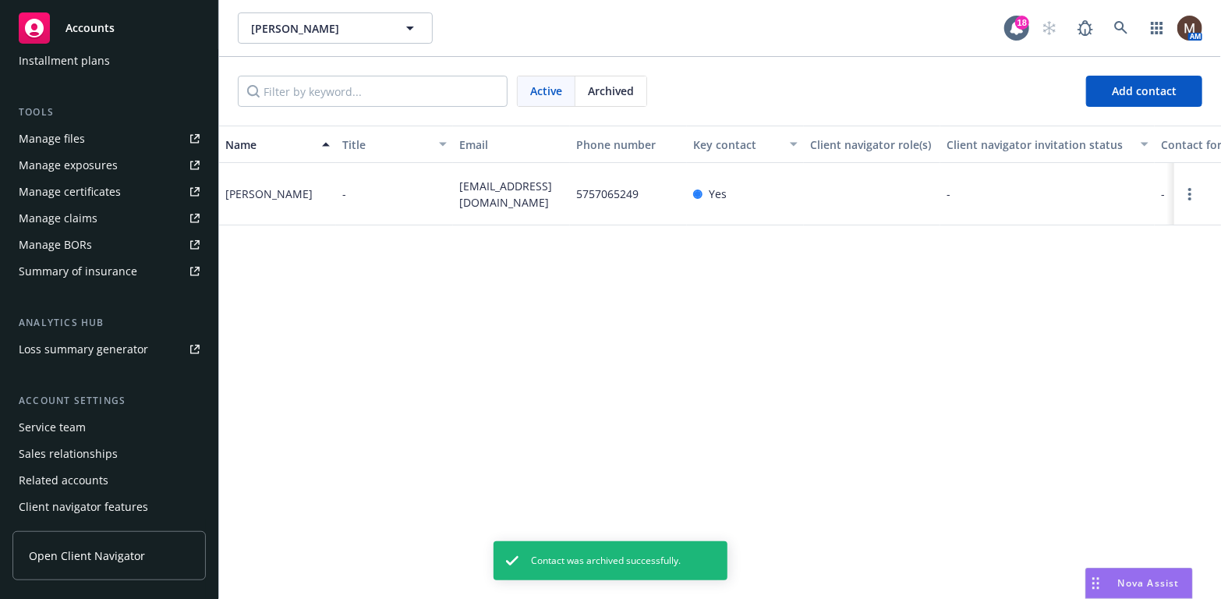
click at [80, 428] on div "Service team" at bounding box center [52, 427] width 67 height 25
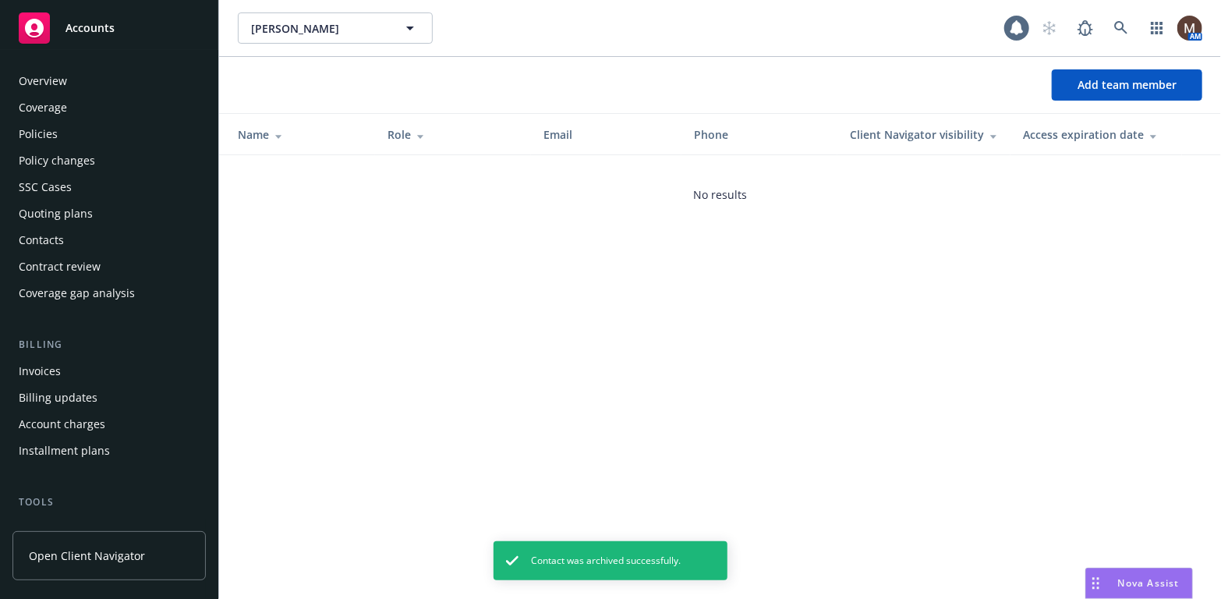
scroll to position [416, 0]
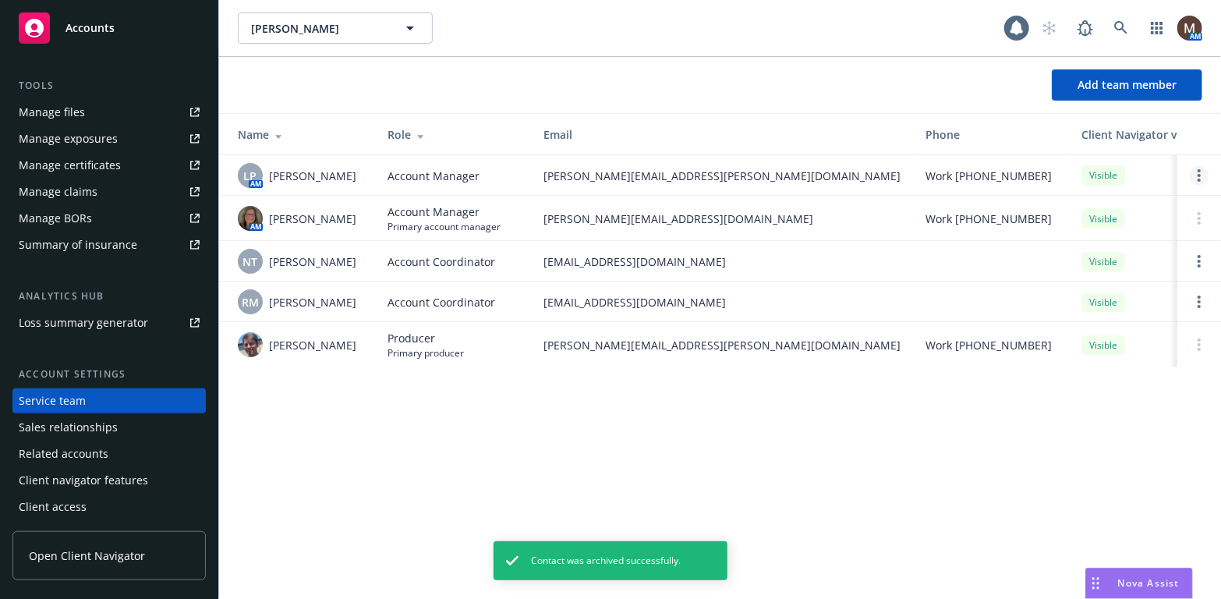
click at [1197, 174] on circle "Open options" at bounding box center [1198, 175] width 3 height 3
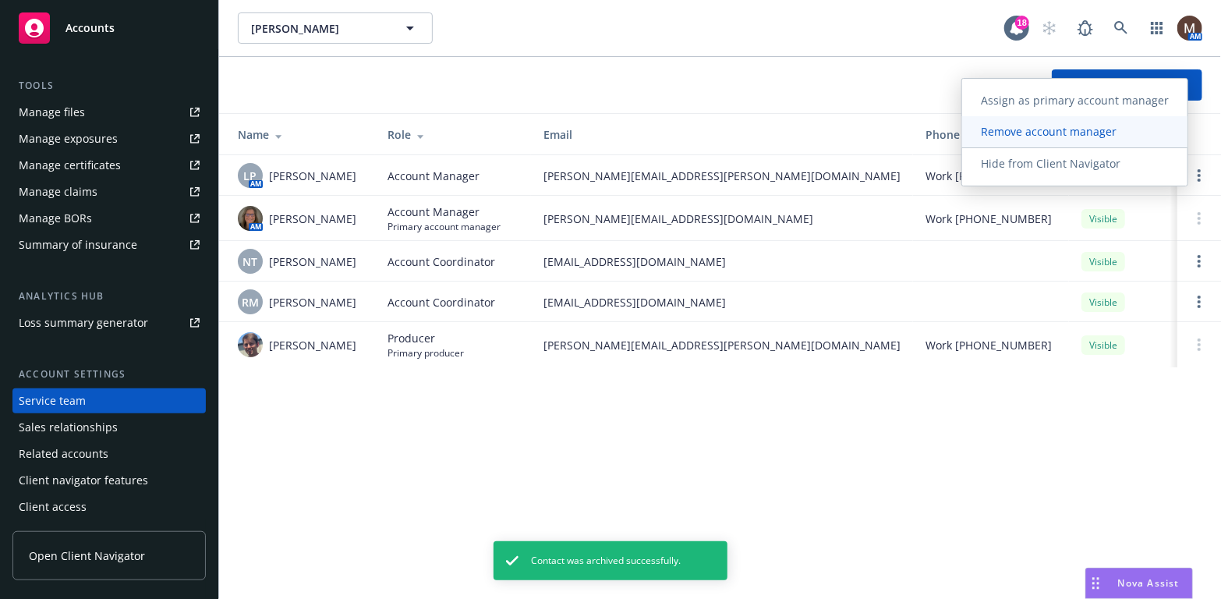
click at [1056, 133] on span "Remove account manager" at bounding box center [1048, 131] width 173 height 15
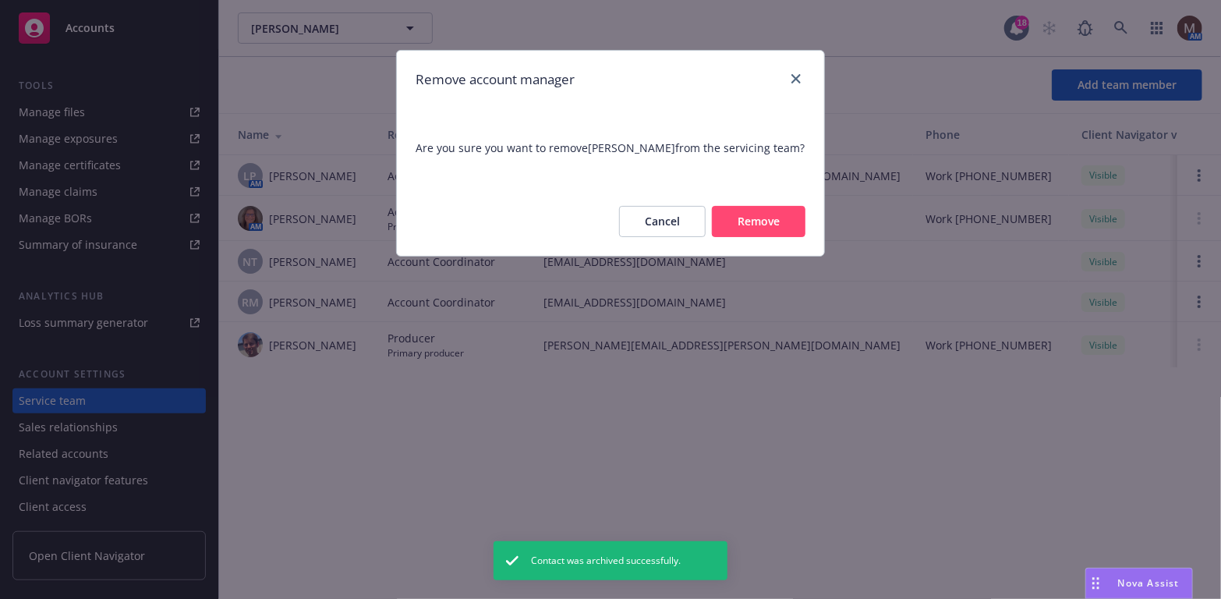
click at [749, 222] on button "Remove" at bounding box center [759, 221] width 94 height 31
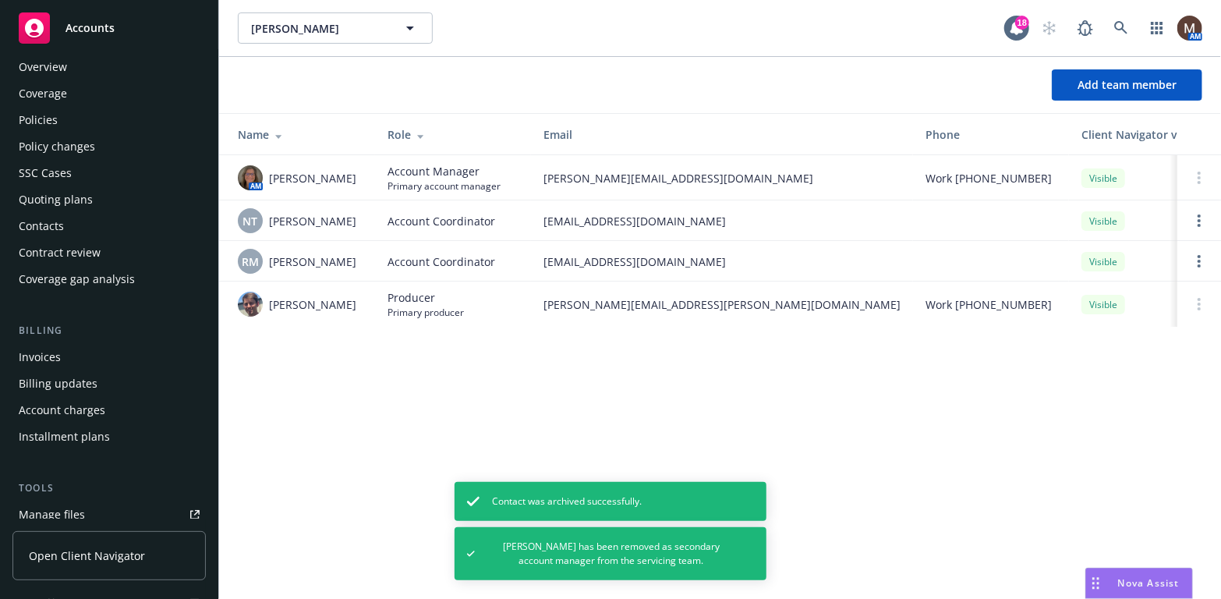
scroll to position [0, 0]
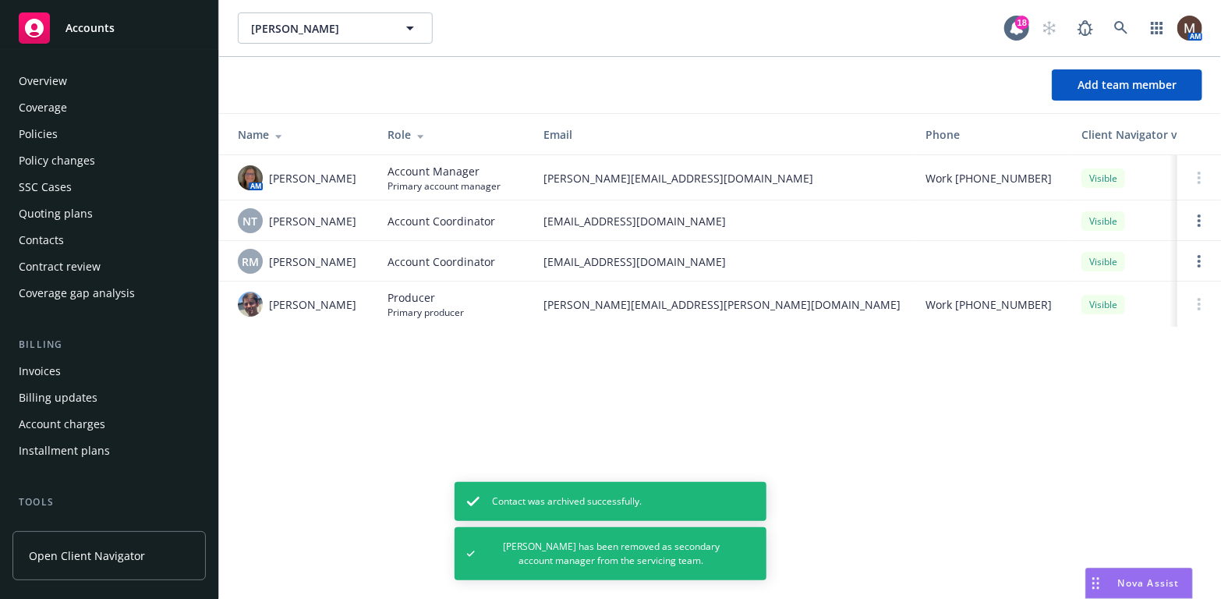
click at [51, 131] on div "Policies" at bounding box center [38, 134] width 39 height 25
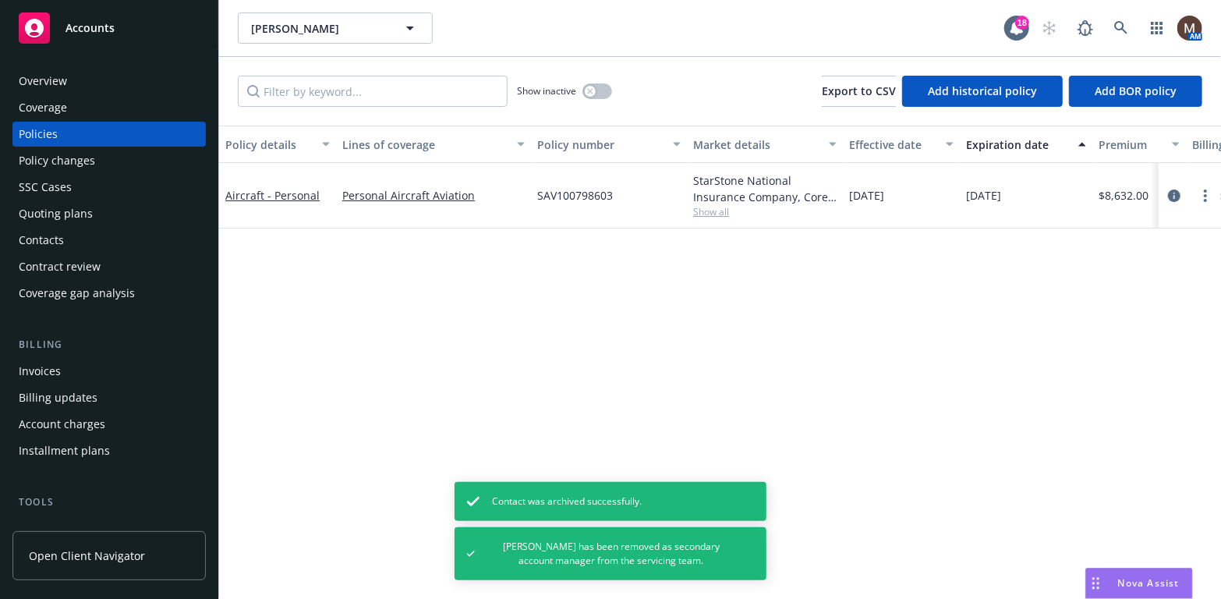
click at [436, 306] on div "Policy details Lines of coverage Policy number Market details Effective date Ex…" at bounding box center [720, 361] width 1002 height 473
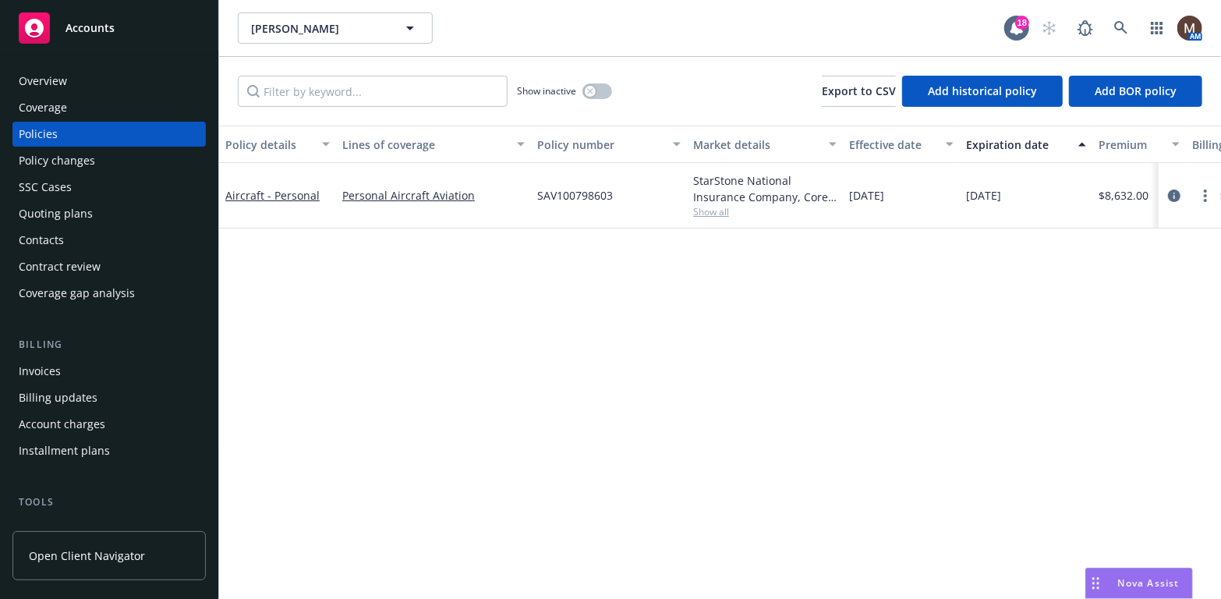
click at [50, 238] on div "Contacts" at bounding box center [41, 240] width 45 height 25
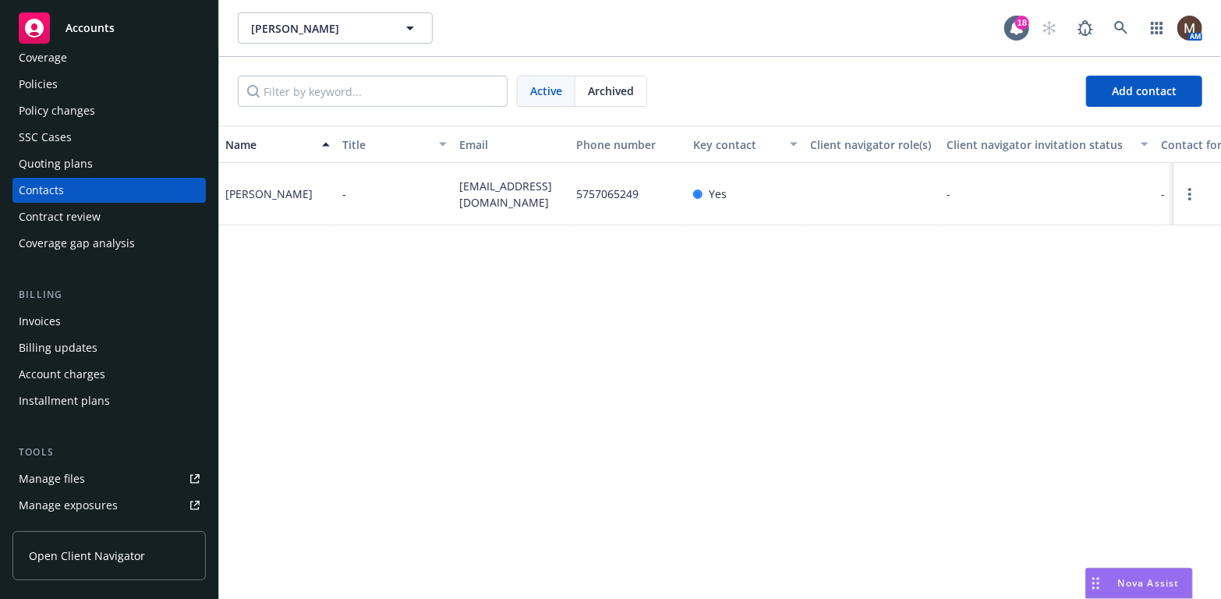
scroll to position [78, 0]
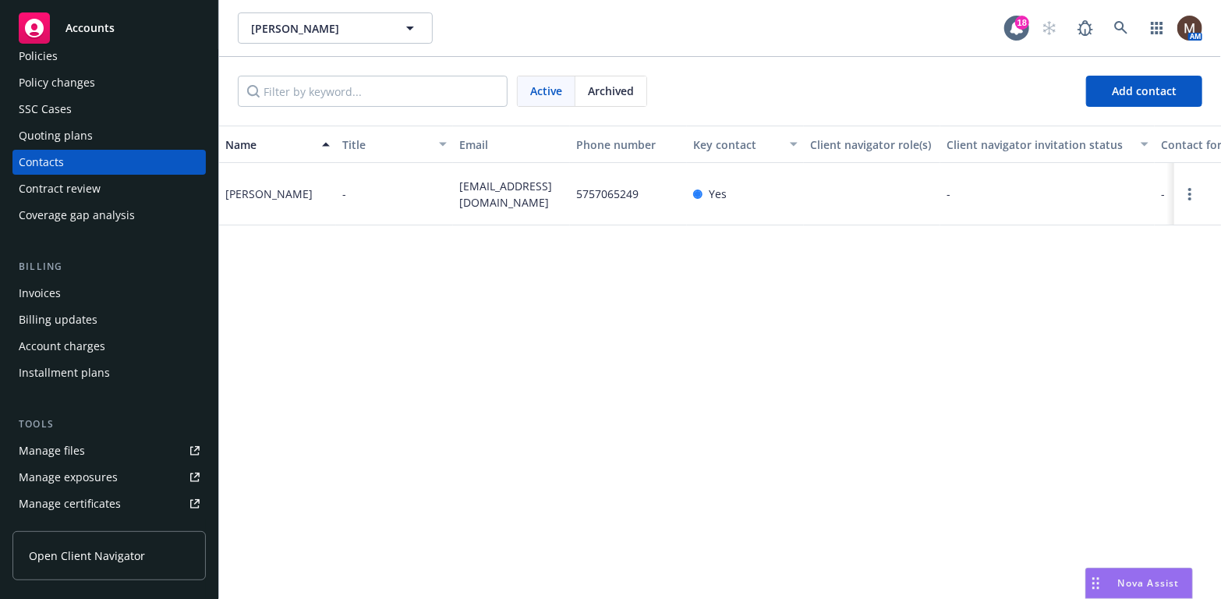
click at [83, 447] on link "Manage files" at bounding box center [108, 450] width 193 height 25
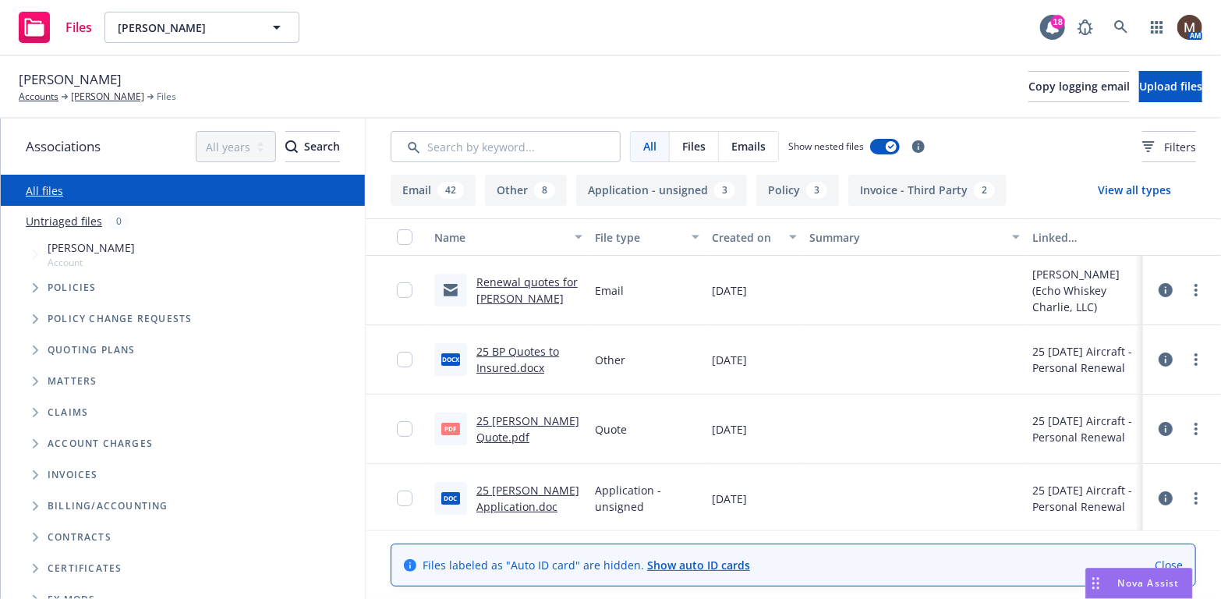
click at [503, 417] on link "25 [PERSON_NAME] Quote.pdf" at bounding box center [527, 428] width 103 height 31
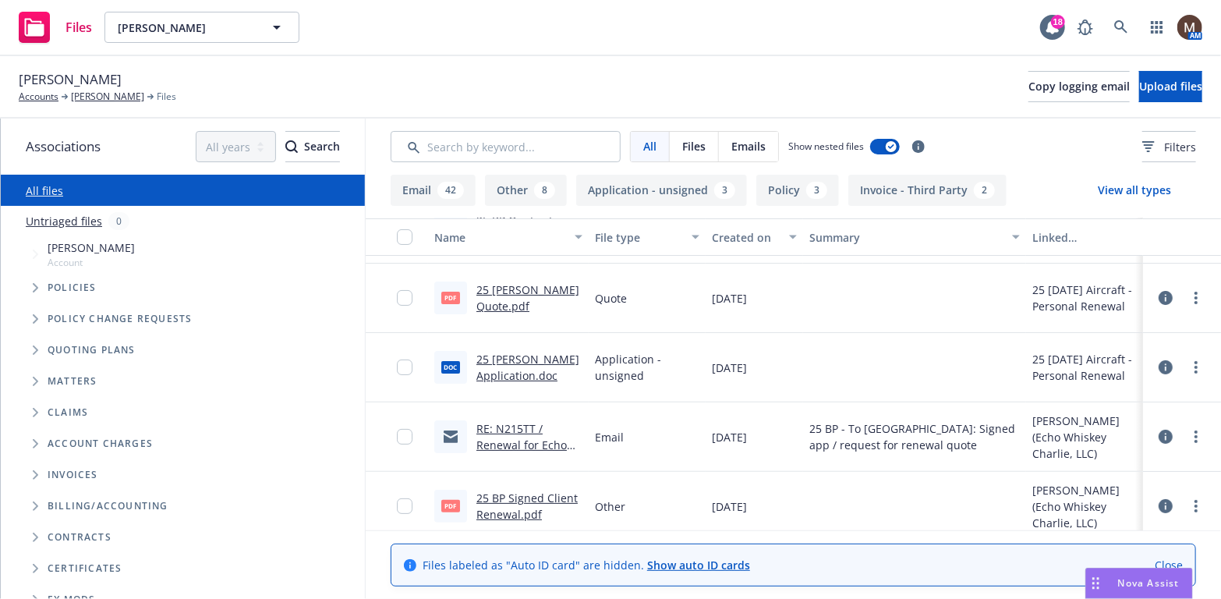
scroll to position [156, 0]
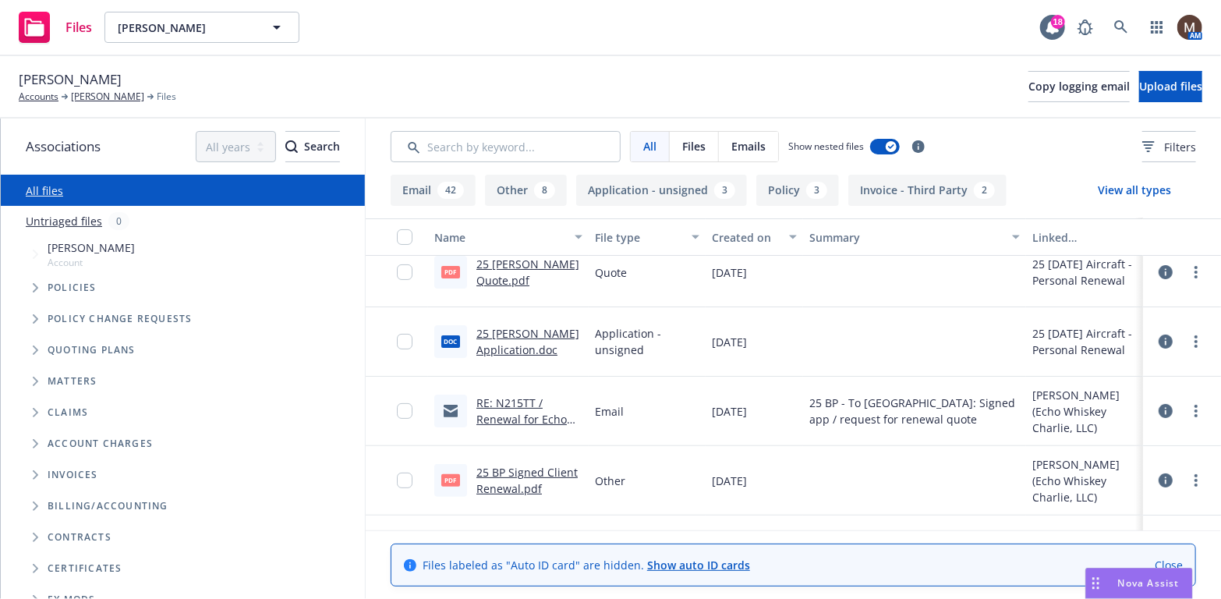
click at [514, 471] on link "25 BP Signed Client Renewal.pdf" at bounding box center [526, 480] width 101 height 31
